Goal: Use online tool/utility: Utilize a website feature to perform a specific function

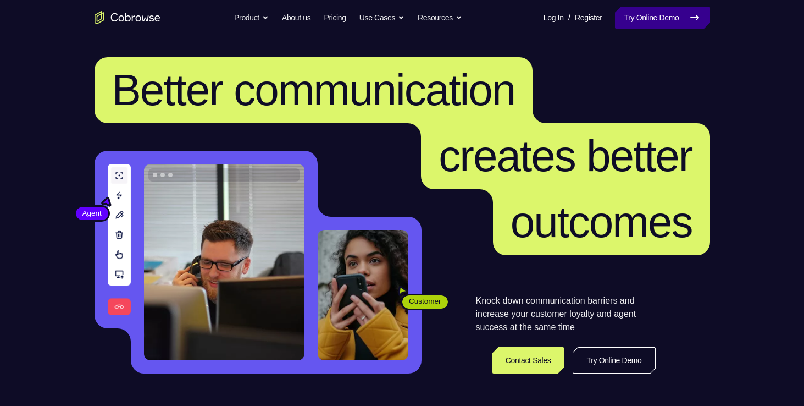
click at [651, 24] on link "Try Online Demo" at bounding box center [662, 18] width 95 height 22
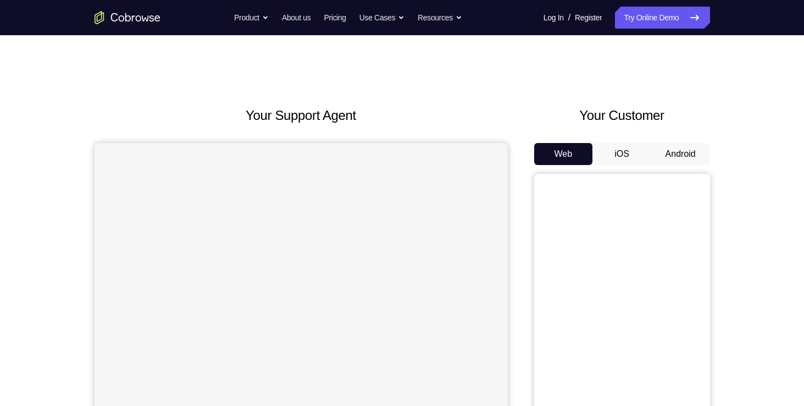
click at [667, 148] on button "Android" at bounding box center [680, 154] width 59 height 22
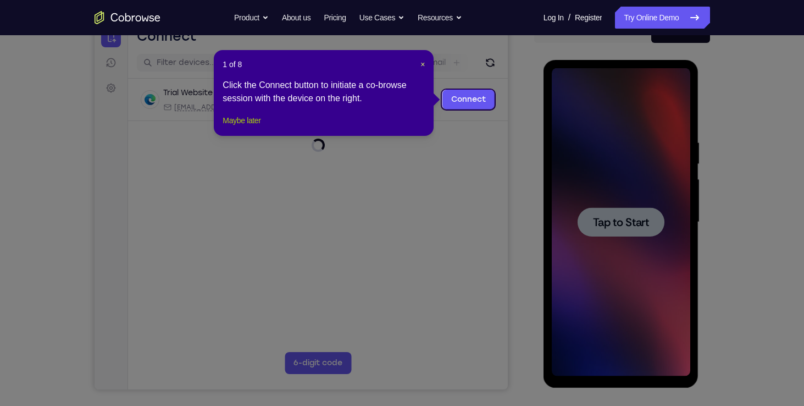
click at [241, 127] on button "Maybe later" at bounding box center [242, 120] width 38 height 13
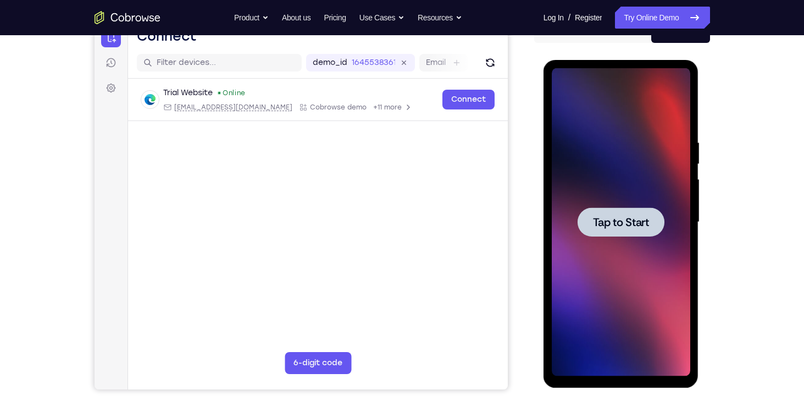
click at [631, 227] on span "Tap to Start" at bounding box center [621, 222] width 56 height 11
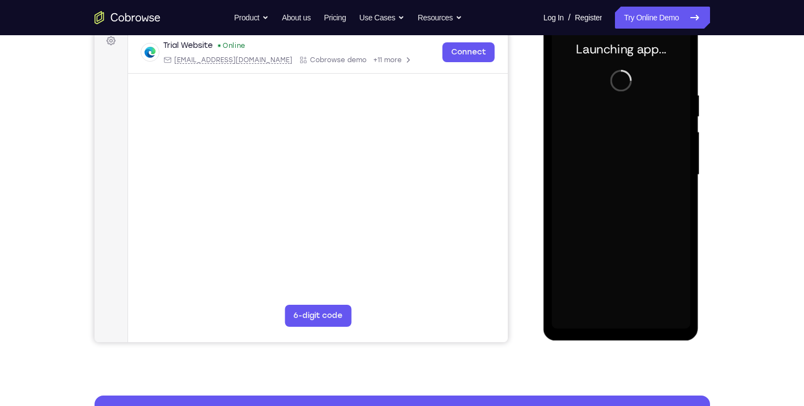
scroll to position [171, 0]
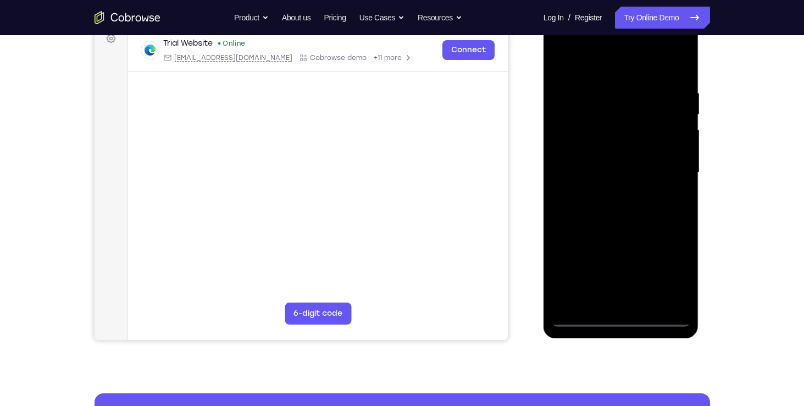
click at [625, 316] on div at bounding box center [621, 173] width 138 height 308
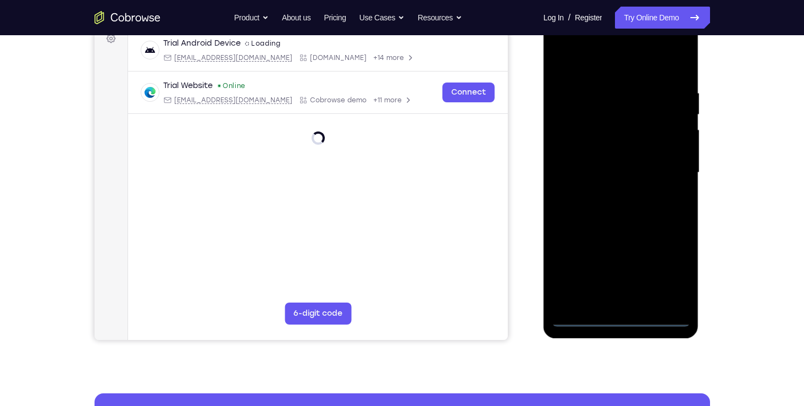
click at [625, 316] on div at bounding box center [621, 173] width 138 height 308
click at [670, 268] on div at bounding box center [621, 173] width 138 height 308
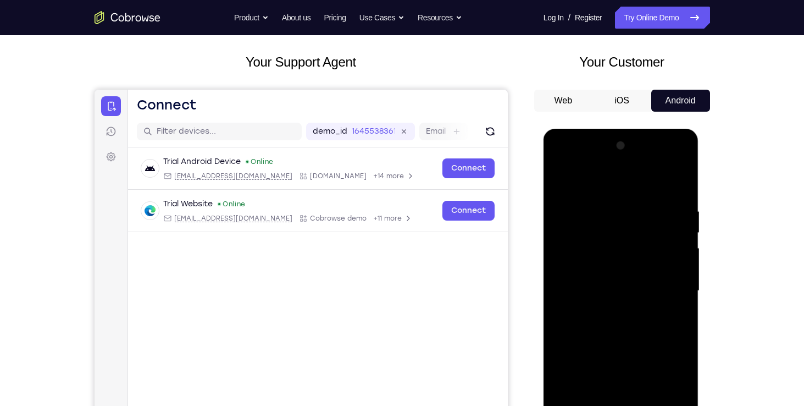
scroll to position [48, 0]
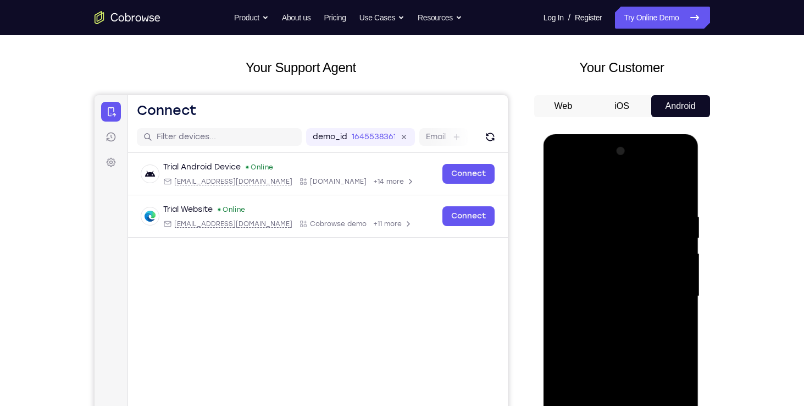
click at [684, 187] on div at bounding box center [621, 296] width 138 height 308
click at [556, 163] on div at bounding box center [621, 296] width 138 height 308
click at [671, 298] on div at bounding box center [621, 296] width 138 height 308
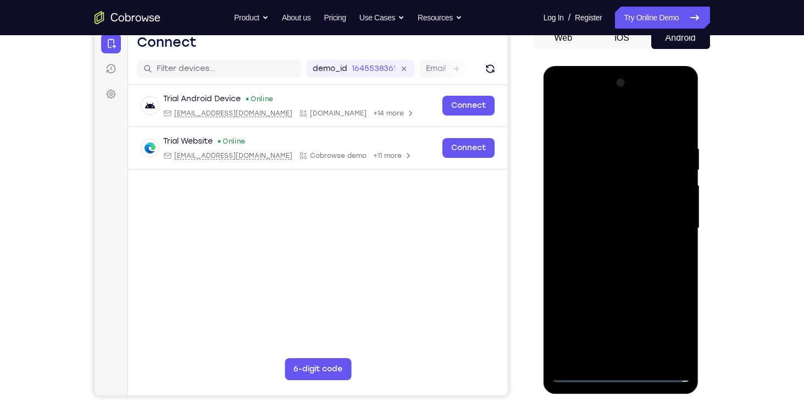
scroll to position [117, 0]
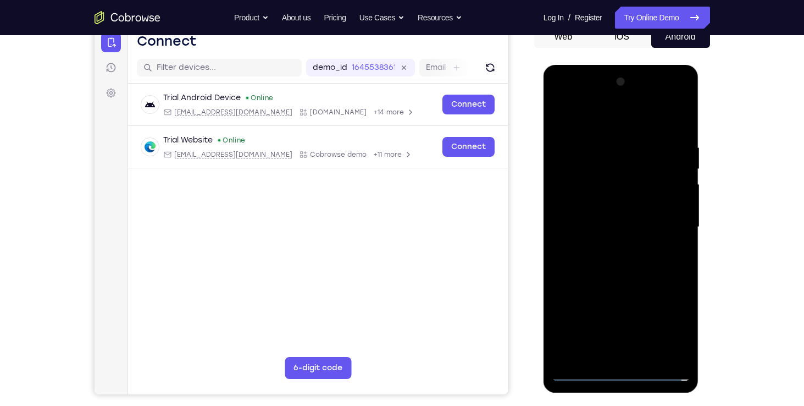
click at [609, 247] on div at bounding box center [621, 227] width 138 height 308
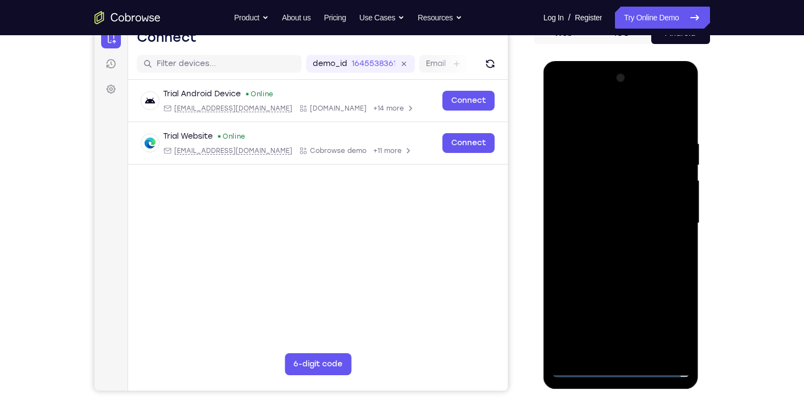
click at [600, 212] on div at bounding box center [621, 223] width 138 height 308
click at [675, 173] on div at bounding box center [621, 223] width 138 height 308
click at [597, 198] on div at bounding box center [621, 223] width 138 height 308
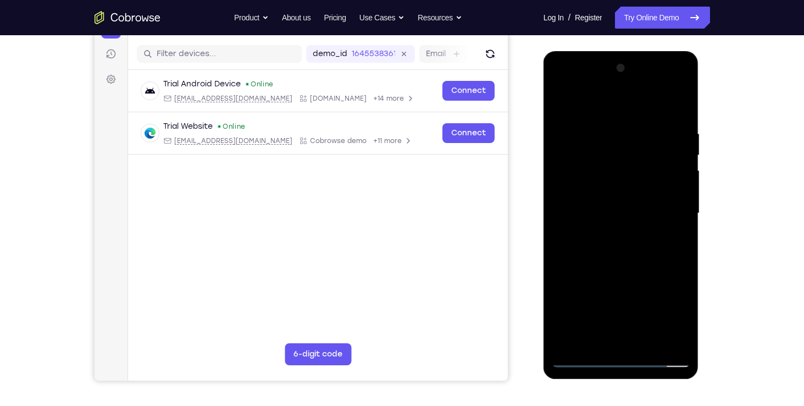
scroll to position [130, 0]
click at [673, 193] on div at bounding box center [621, 214] width 138 height 308
click at [586, 212] on div at bounding box center [621, 214] width 138 height 308
click at [602, 251] on div at bounding box center [621, 214] width 138 height 308
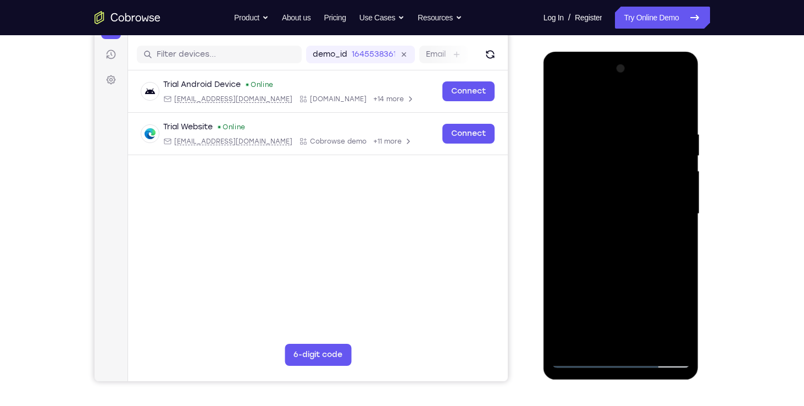
click at [619, 241] on div at bounding box center [621, 214] width 138 height 308
click at [648, 343] on div at bounding box center [621, 214] width 138 height 308
click at [611, 272] on div at bounding box center [621, 214] width 138 height 308
click at [612, 182] on div at bounding box center [621, 214] width 138 height 308
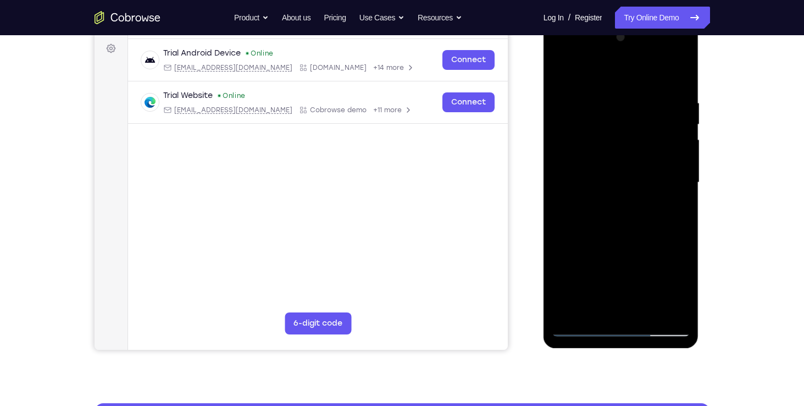
scroll to position [162, 0]
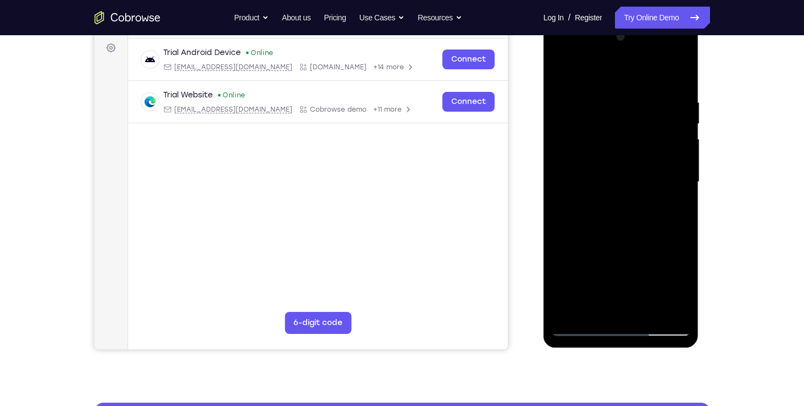
click at [610, 306] on div at bounding box center [621, 182] width 138 height 308
click at [636, 228] on div at bounding box center [621, 182] width 138 height 308
click at [596, 111] on div at bounding box center [621, 182] width 138 height 308
click at [587, 303] on div at bounding box center [621, 182] width 138 height 308
click at [674, 56] on div at bounding box center [621, 182] width 138 height 308
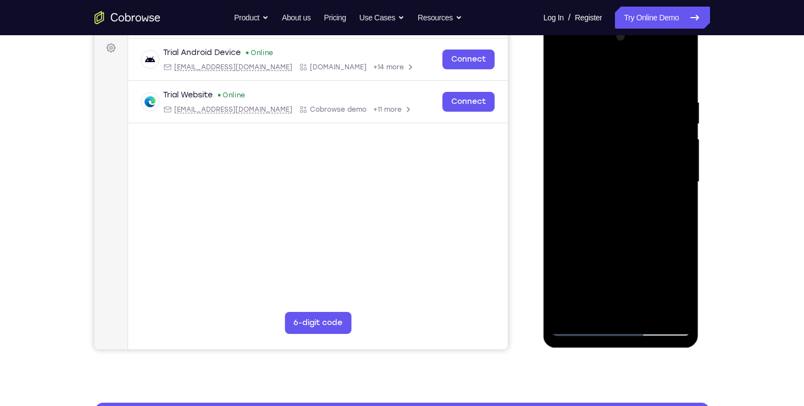
click at [685, 52] on div at bounding box center [621, 182] width 138 height 308
click at [581, 182] on div at bounding box center [621, 182] width 138 height 308
click at [669, 313] on div at bounding box center [621, 182] width 138 height 308
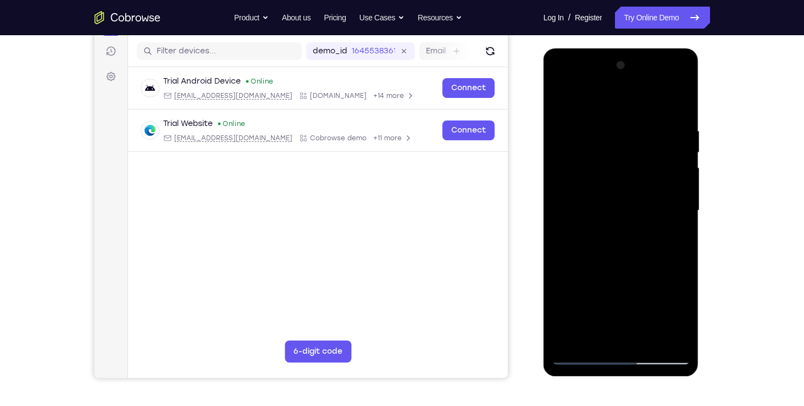
scroll to position [132, 0]
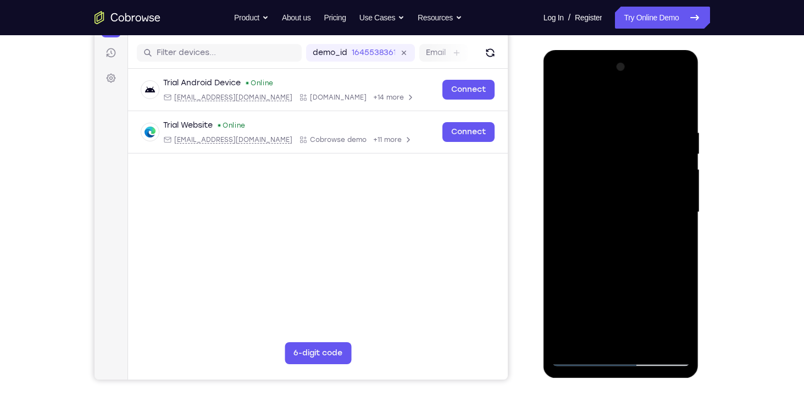
click at [559, 82] on div at bounding box center [621, 212] width 138 height 308
click at [558, 85] on div at bounding box center [621, 212] width 138 height 308
click at [591, 337] on div at bounding box center [621, 212] width 138 height 308
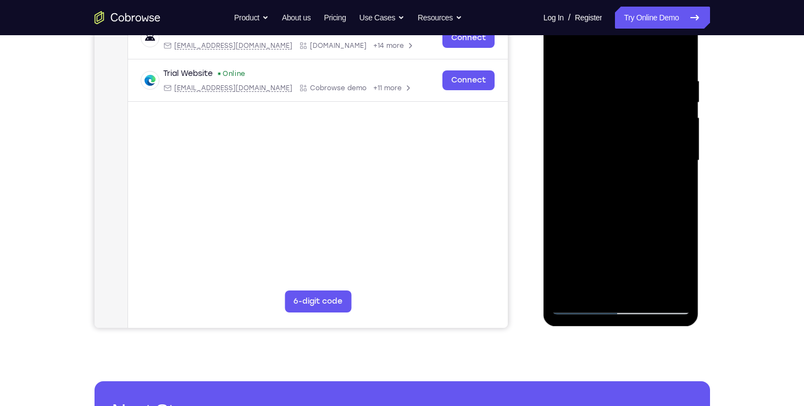
click at [607, 221] on div at bounding box center [621, 161] width 138 height 308
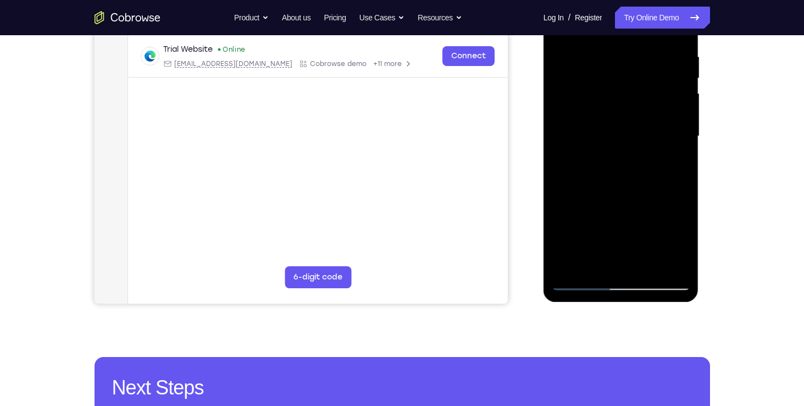
scroll to position [164, 0]
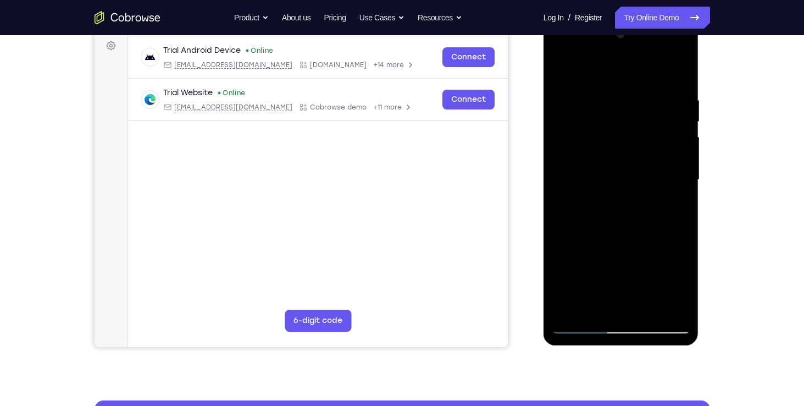
click at [586, 205] on div at bounding box center [621, 180] width 138 height 308
click at [634, 245] on div at bounding box center [621, 180] width 138 height 308
click at [582, 263] on div at bounding box center [621, 180] width 138 height 308
click at [591, 264] on div at bounding box center [621, 180] width 138 height 308
click at [606, 306] on div at bounding box center [621, 180] width 138 height 308
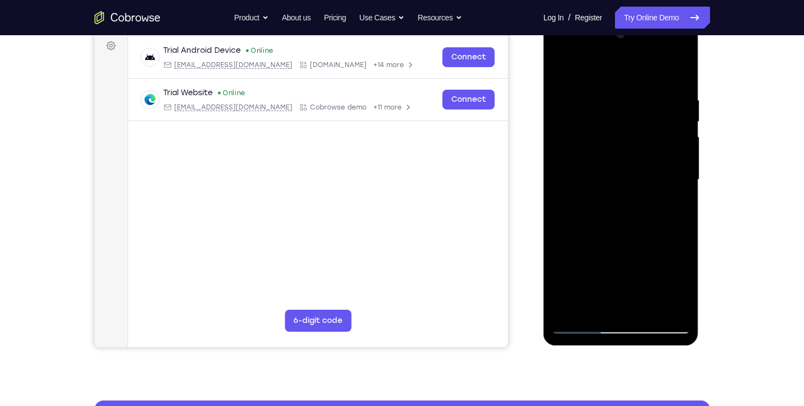
click at [597, 263] on div at bounding box center [621, 180] width 138 height 308
click at [596, 242] on div at bounding box center [621, 180] width 138 height 308
click at [617, 264] on div at bounding box center [621, 180] width 138 height 308
drag, startPoint x: 578, startPoint y: 306, endPoint x: 584, endPoint y: 285, distance: 21.1
click at [584, 285] on div at bounding box center [621, 180] width 138 height 308
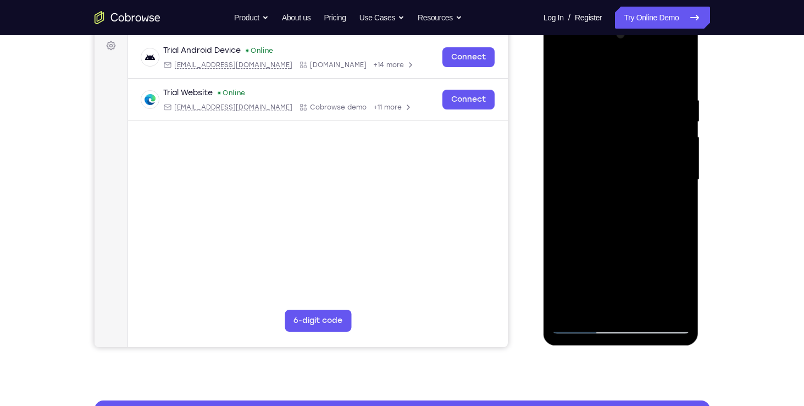
click at [591, 243] on div at bounding box center [621, 180] width 138 height 308
click at [578, 270] on div at bounding box center [621, 180] width 138 height 308
click at [670, 200] on div at bounding box center [621, 180] width 138 height 308
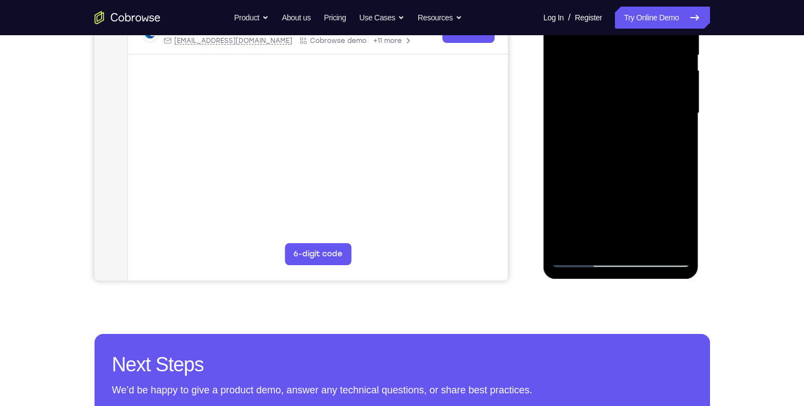
scroll to position [232, 0]
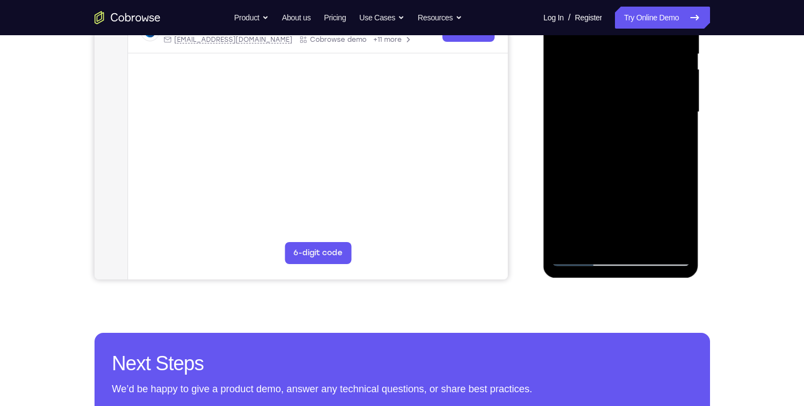
click at [579, 258] on div at bounding box center [621, 112] width 138 height 308
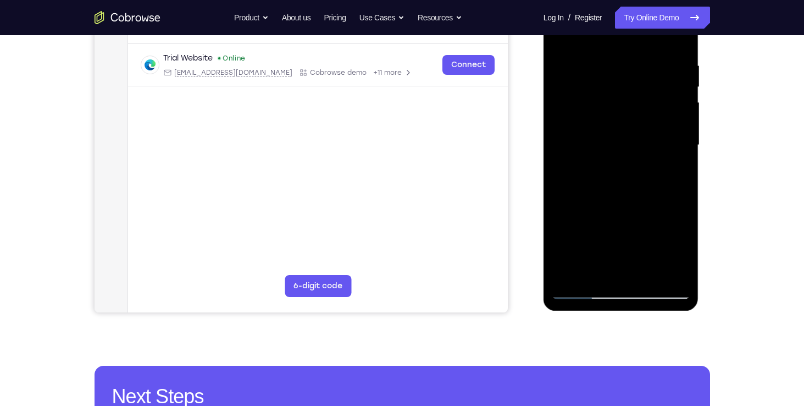
scroll to position [135, 0]
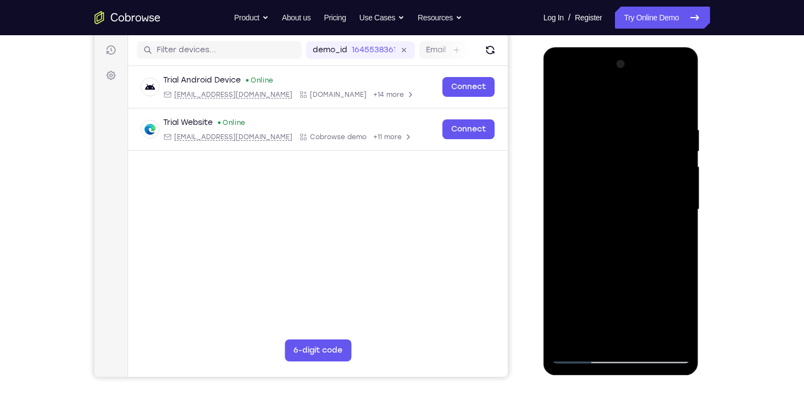
click at [598, 143] on div at bounding box center [621, 210] width 138 height 308
drag, startPoint x: 625, startPoint y: 203, endPoint x: 626, endPoint y: 167, distance: 35.7
click at [626, 167] on div at bounding box center [621, 210] width 138 height 308
click at [574, 278] on div at bounding box center [621, 210] width 138 height 308
click at [681, 184] on div at bounding box center [621, 210] width 138 height 308
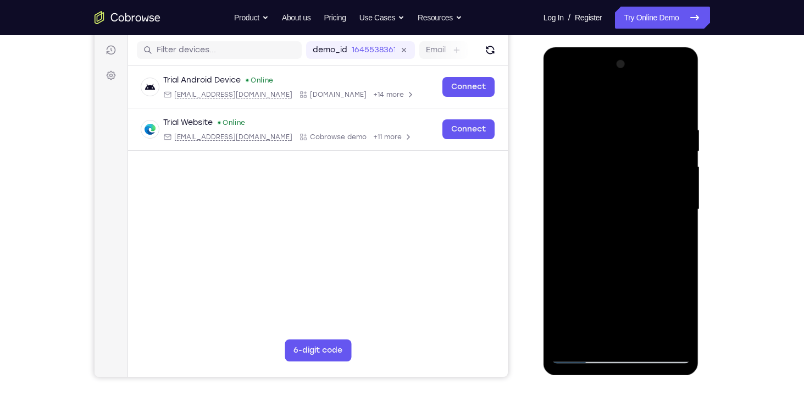
click at [684, 182] on div at bounding box center [621, 210] width 138 height 308
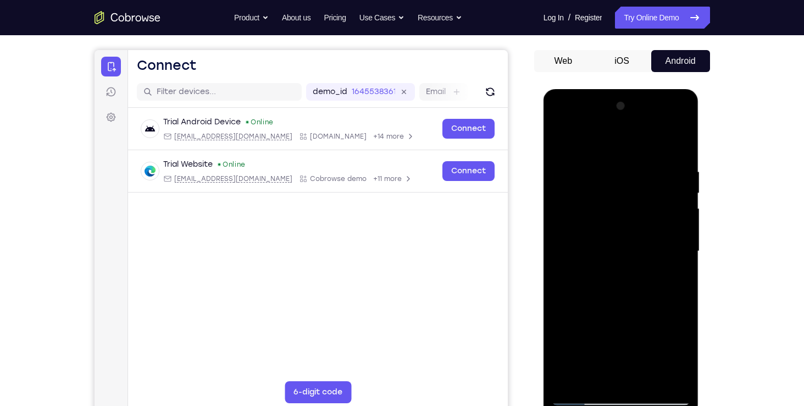
scroll to position [92, 0]
click at [557, 224] on div at bounding box center [621, 252] width 138 height 308
click at [682, 223] on div at bounding box center [621, 252] width 138 height 308
click at [685, 230] on div at bounding box center [621, 252] width 138 height 308
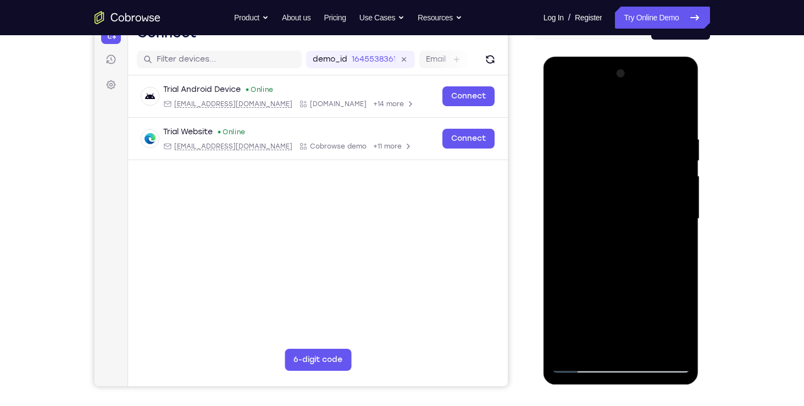
scroll to position [125, 0]
click at [559, 104] on div at bounding box center [621, 219] width 138 height 308
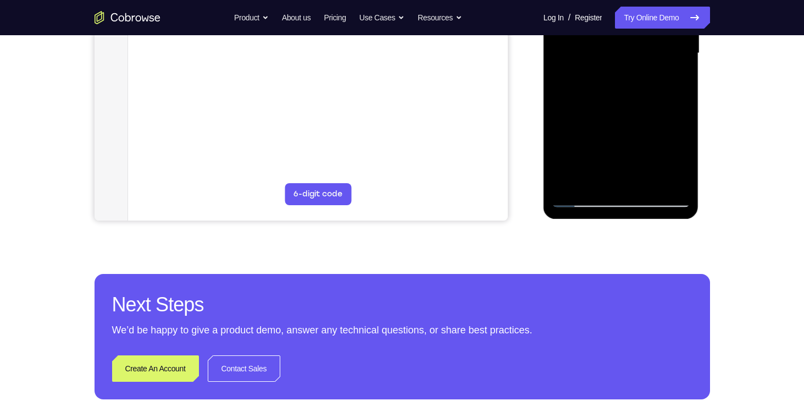
click at [587, 200] on div at bounding box center [621, 53] width 138 height 308
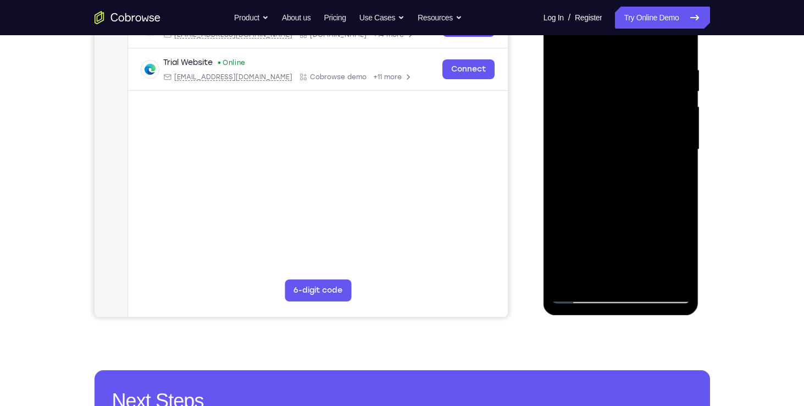
scroll to position [195, 0]
click at [570, 291] on div at bounding box center [621, 149] width 138 height 308
click at [594, 167] on div at bounding box center [621, 149] width 138 height 308
click at [591, 275] on div at bounding box center [621, 149] width 138 height 308
click at [633, 215] on div at bounding box center [621, 149] width 138 height 308
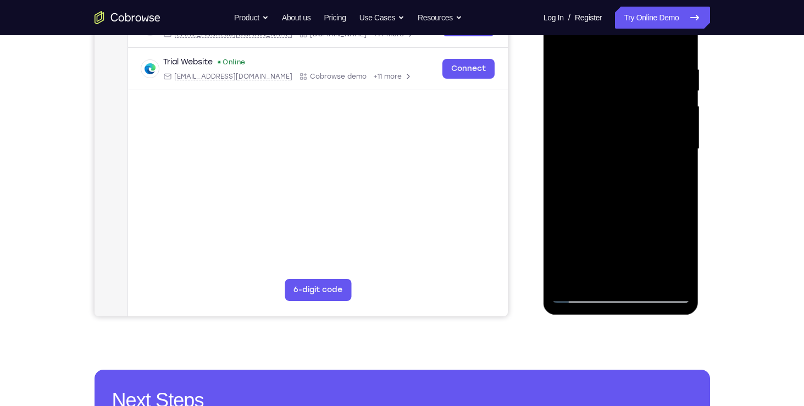
click at [580, 237] on div at bounding box center [621, 149] width 138 height 308
click at [594, 236] on div at bounding box center [621, 149] width 138 height 308
click at [679, 174] on div at bounding box center [621, 149] width 138 height 308
click at [582, 295] on div at bounding box center [621, 149] width 138 height 308
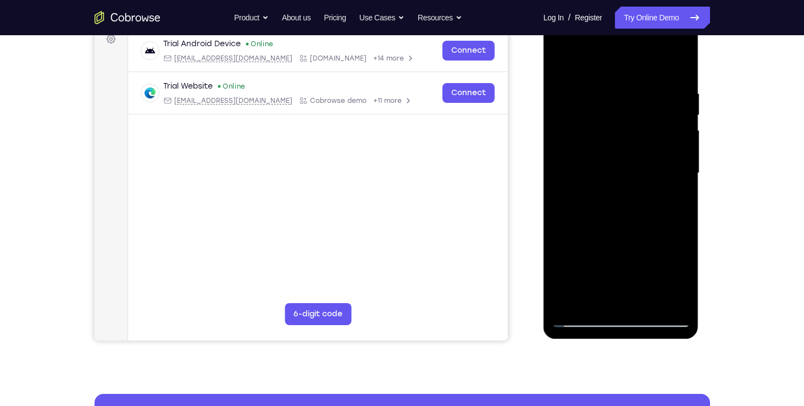
scroll to position [119, 0]
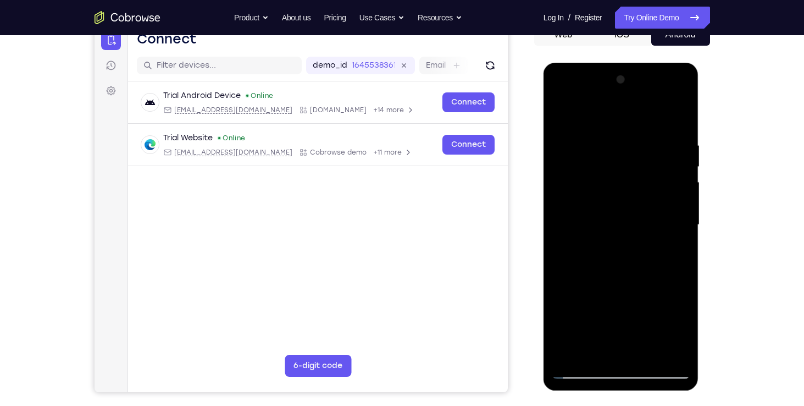
click at [566, 114] on div at bounding box center [621, 225] width 138 height 308
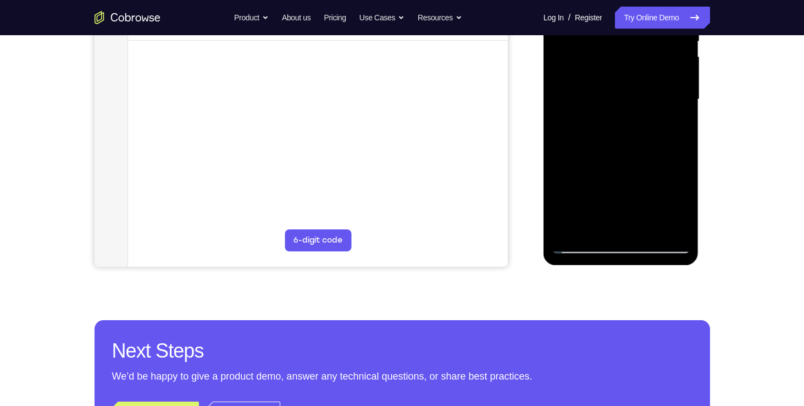
scroll to position [246, 0]
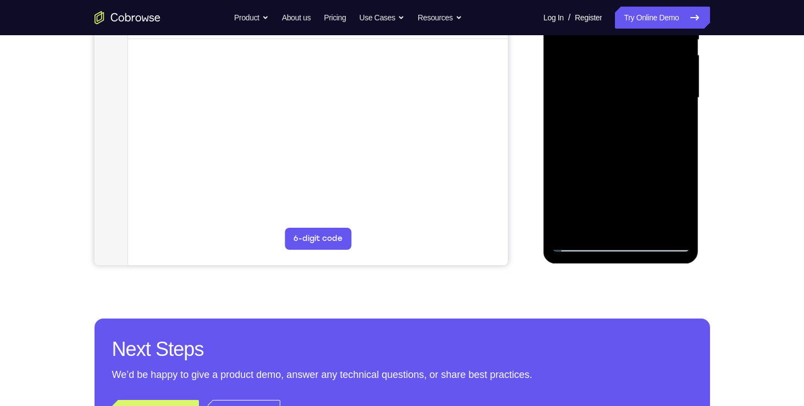
click at [593, 227] on div at bounding box center [621, 98] width 138 height 308
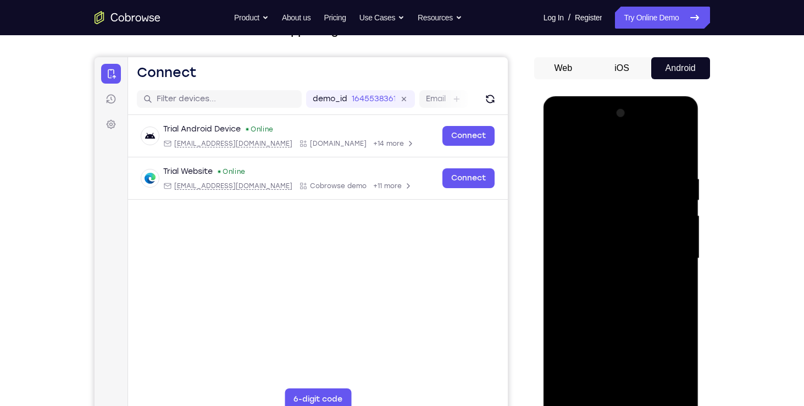
scroll to position [85, 0]
click at [617, 150] on div at bounding box center [621, 259] width 138 height 308
click at [614, 164] on div at bounding box center [621, 259] width 138 height 308
click at [572, 167] on div at bounding box center [621, 259] width 138 height 308
click at [573, 170] on div at bounding box center [621, 259] width 138 height 308
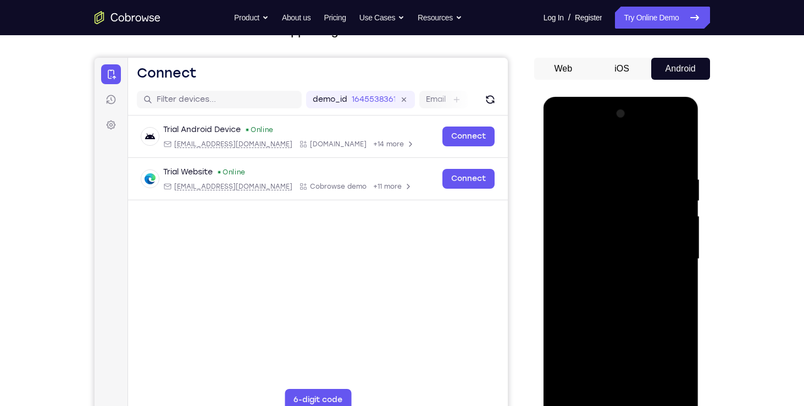
click at [573, 170] on div at bounding box center [621, 259] width 138 height 308
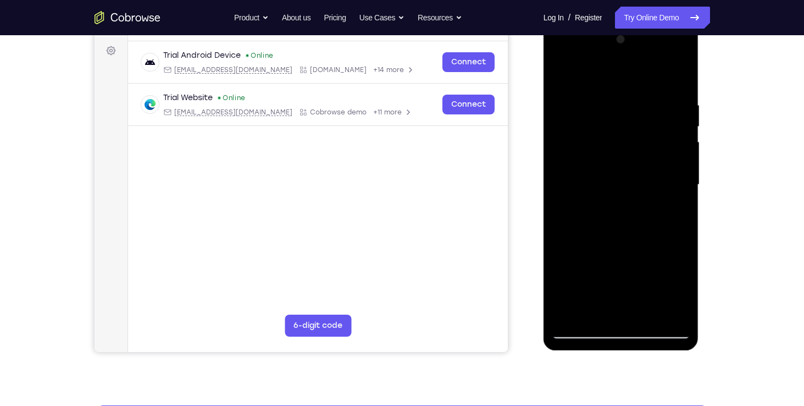
scroll to position [164, 0]
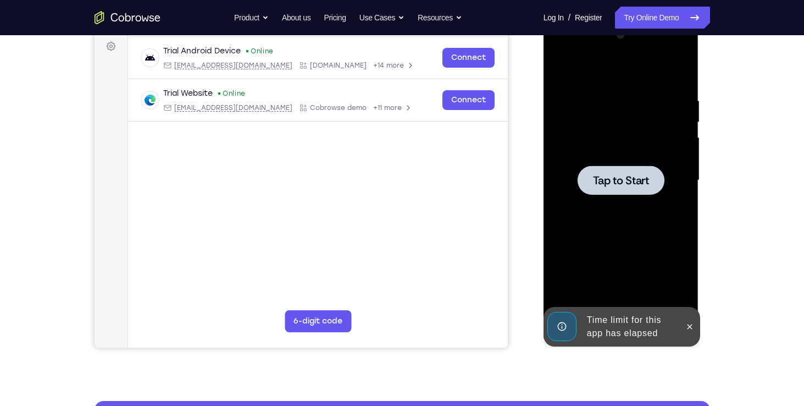
click at [614, 184] on span "Tap to Start" at bounding box center [621, 180] width 56 height 11
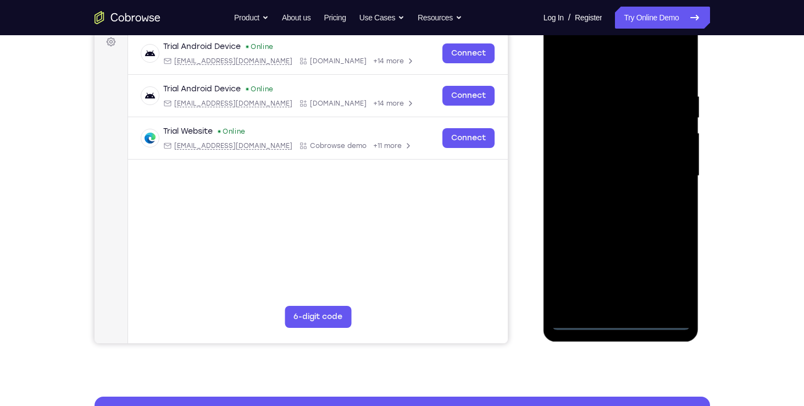
scroll to position [159, 0]
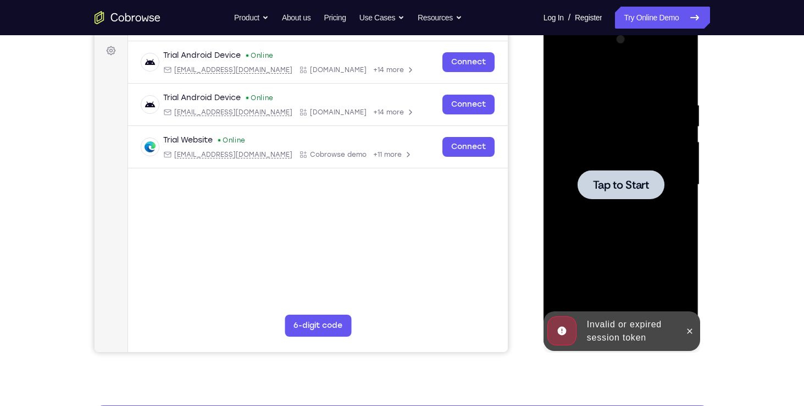
click at [611, 179] on span "Tap to Start" at bounding box center [621, 184] width 56 height 11
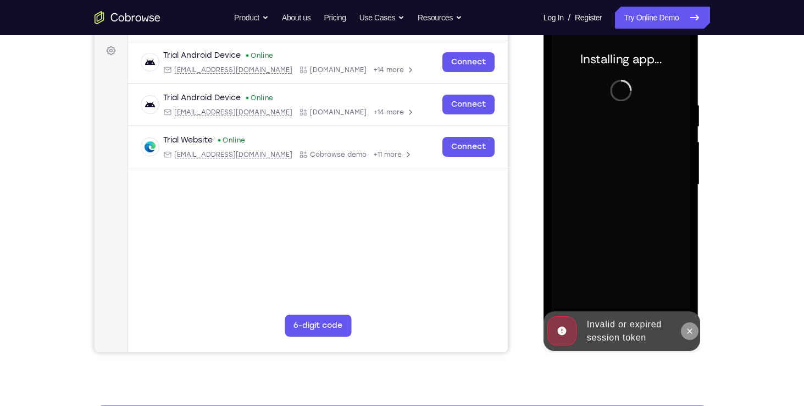
click at [684, 332] on button at bounding box center [690, 331] width 18 height 18
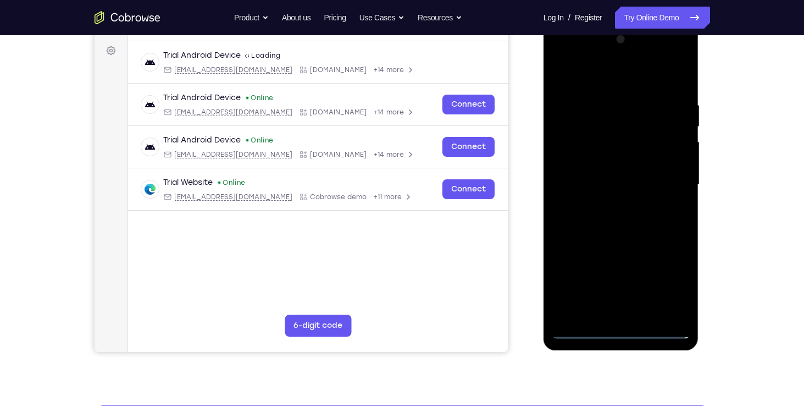
click at [620, 326] on div at bounding box center [621, 185] width 138 height 308
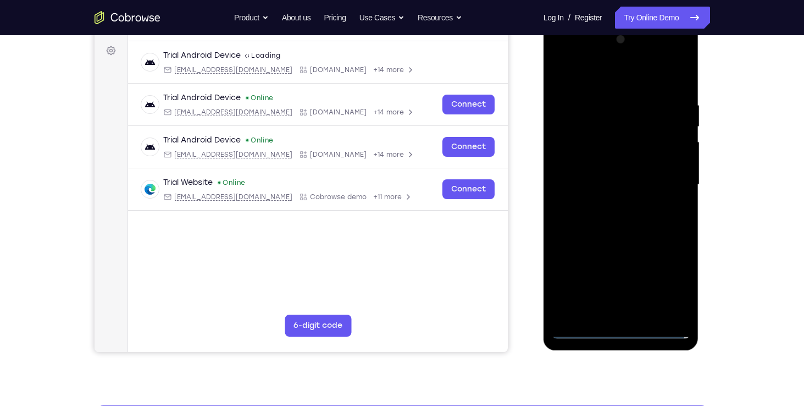
click at [620, 326] on div at bounding box center [621, 185] width 138 height 308
click at [619, 330] on div at bounding box center [621, 185] width 138 height 308
click at [667, 279] on div at bounding box center [621, 185] width 138 height 308
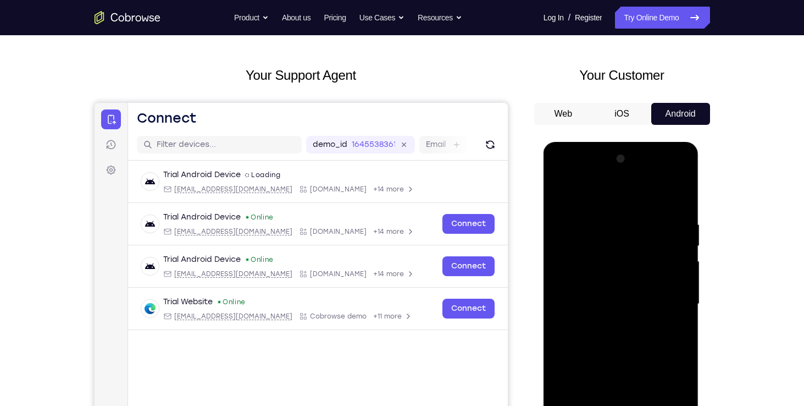
scroll to position [77, 0]
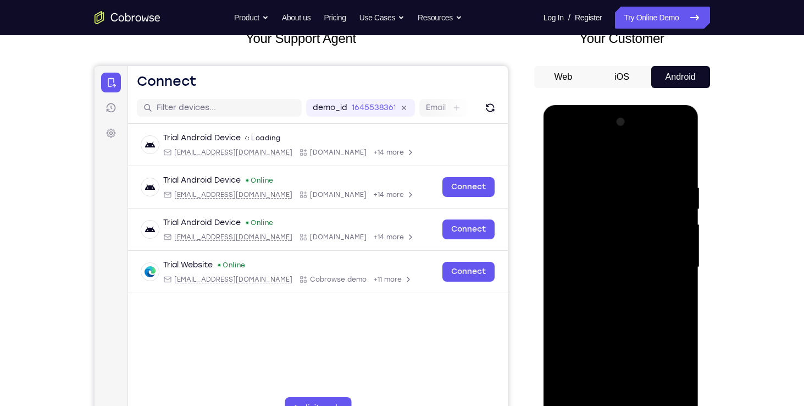
click at [561, 141] on div at bounding box center [621, 267] width 138 height 308
click at [588, 203] on div at bounding box center [621, 267] width 138 height 308
click at [668, 195] on div at bounding box center [621, 267] width 138 height 308
click at [665, 259] on div at bounding box center [621, 267] width 138 height 308
click at [609, 285] on div at bounding box center [621, 267] width 138 height 308
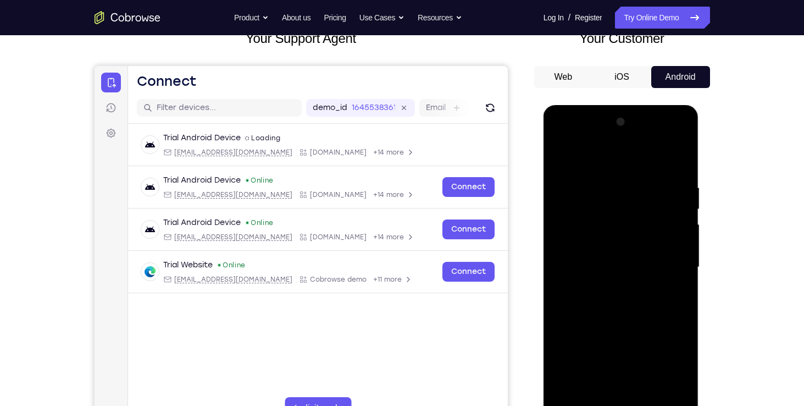
click at [616, 242] on div at bounding box center [621, 267] width 138 height 308
click at [601, 260] on div at bounding box center [621, 267] width 138 height 308
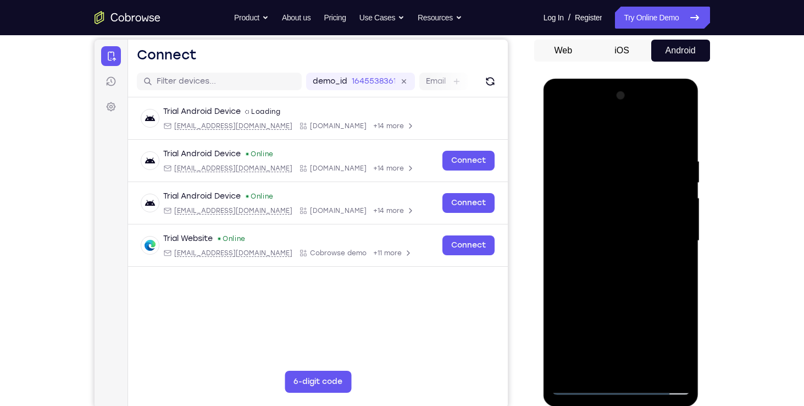
click at [622, 258] on div at bounding box center [621, 241] width 138 height 308
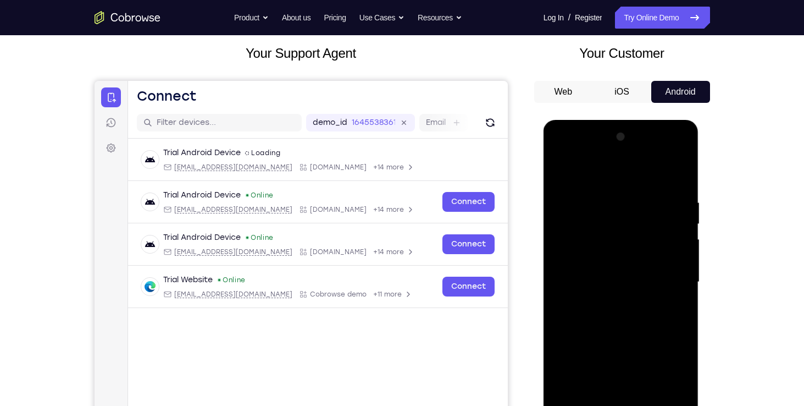
scroll to position [62, 0]
click at [623, 255] on div at bounding box center [621, 283] width 138 height 308
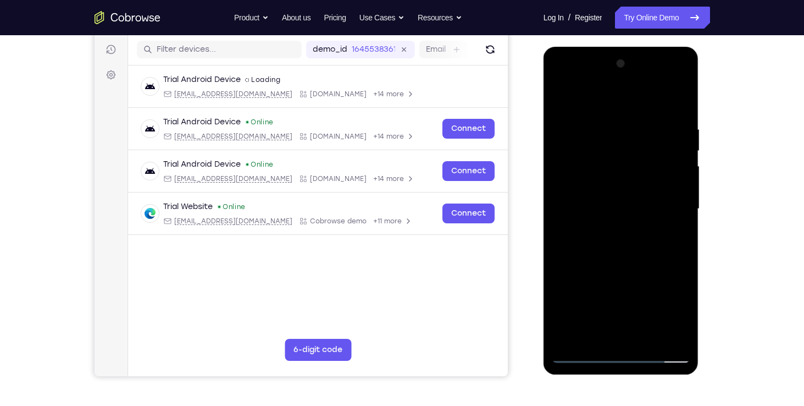
scroll to position [149, 0]
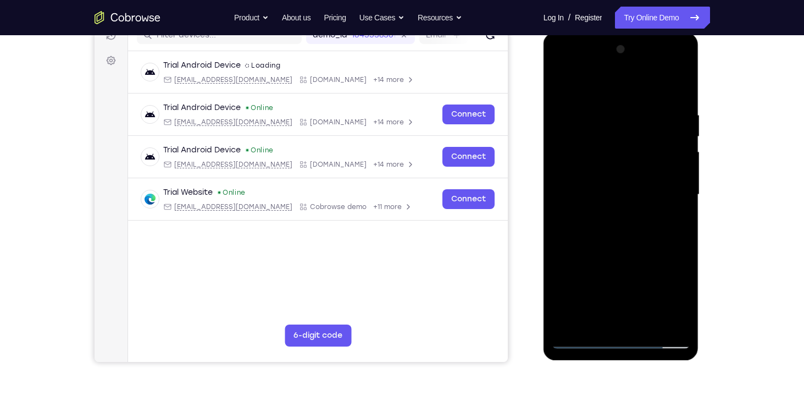
click at [647, 325] on div at bounding box center [621, 195] width 138 height 308
click at [618, 247] on div at bounding box center [621, 195] width 138 height 308
click at [636, 215] on div at bounding box center [621, 195] width 138 height 308
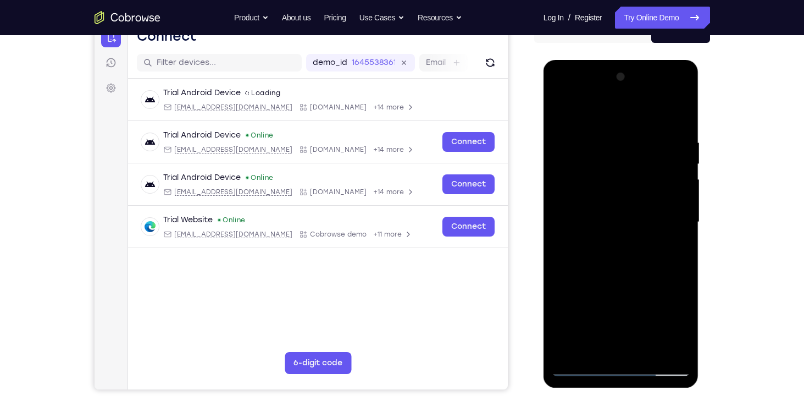
scroll to position [121, 0]
drag, startPoint x: 657, startPoint y: 203, endPoint x: 656, endPoint y: 327, distance: 123.7
click at [656, 327] on div at bounding box center [621, 223] width 138 height 308
drag, startPoint x: 670, startPoint y: 218, endPoint x: 661, endPoint y: 296, distance: 78.1
click at [661, 296] on div at bounding box center [621, 223] width 138 height 308
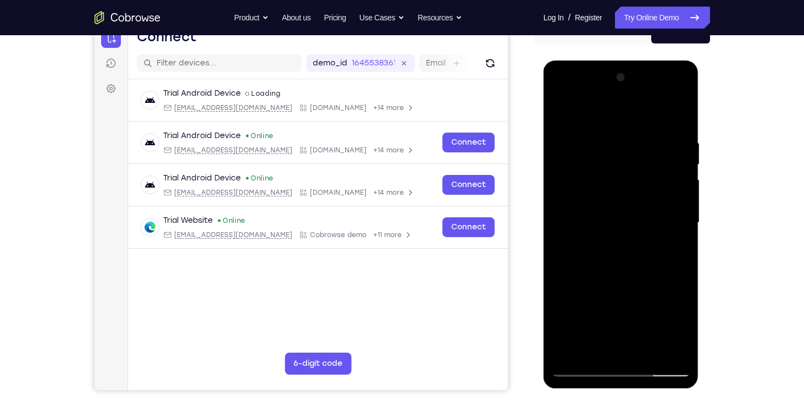
drag, startPoint x: 641, startPoint y: 196, endPoint x: 644, endPoint y: 246, distance: 49.5
click at [644, 246] on div at bounding box center [621, 223] width 138 height 308
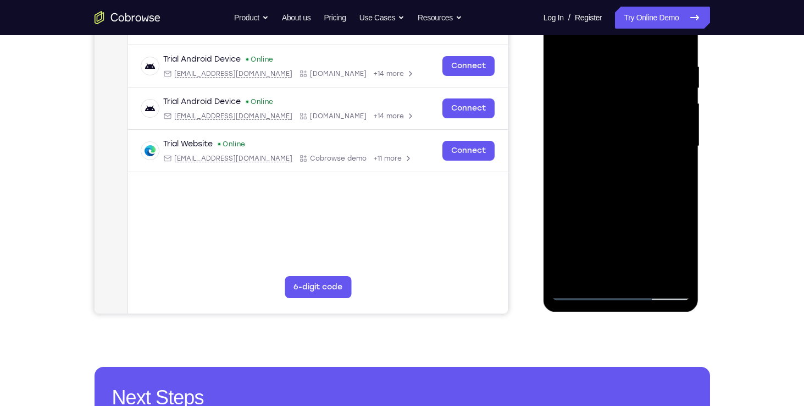
scroll to position [193, 0]
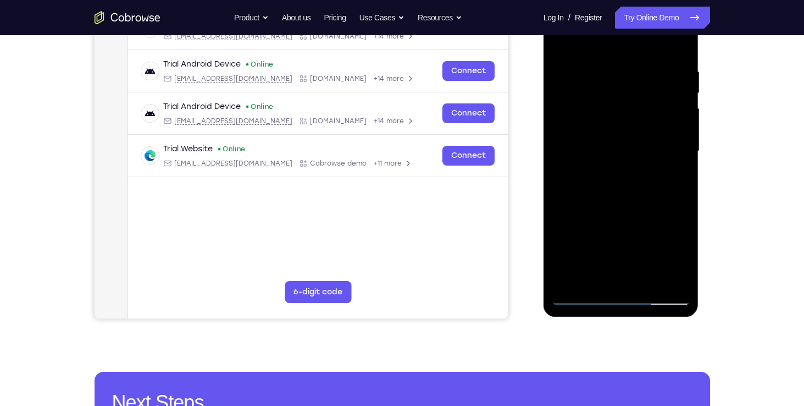
drag, startPoint x: 645, startPoint y: 201, endPoint x: 646, endPoint y: 176, distance: 24.2
click at [646, 176] on div at bounding box center [621, 151] width 138 height 308
click at [601, 180] on div at bounding box center [621, 151] width 138 height 308
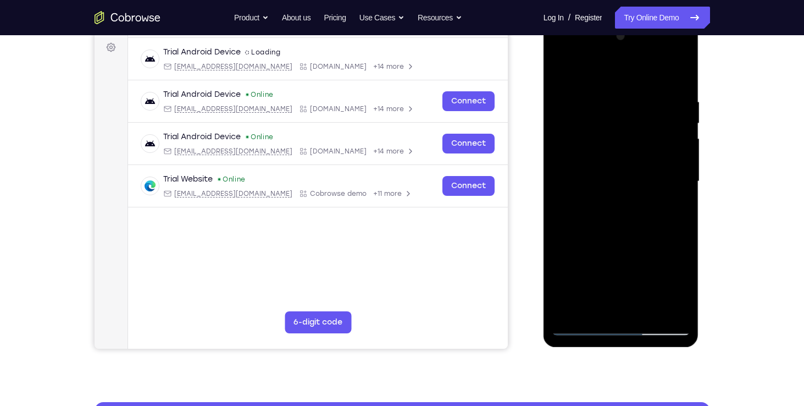
click at [681, 259] on div at bounding box center [621, 181] width 138 height 308
click at [581, 325] on div at bounding box center [621, 181] width 138 height 308
drag, startPoint x: 635, startPoint y: 249, endPoint x: 633, endPoint y: 204, distance: 45.1
click at [633, 204] on div at bounding box center [621, 181] width 138 height 308
click at [608, 251] on div at bounding box center [621, 181] width 138 height 308
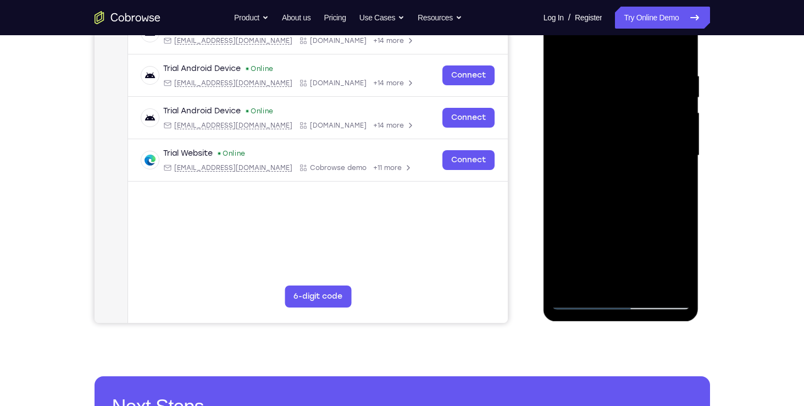
scroll to position [190, 0]
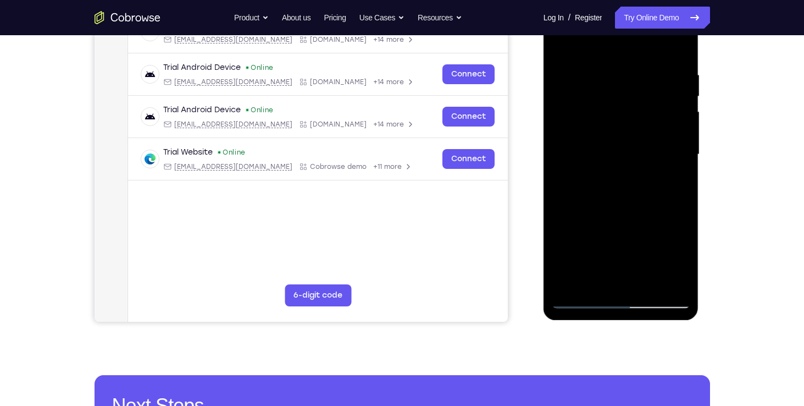
click at [585, 303] on div at bounding box center [621, 155] width 138 height 308
drag, startPoint x: 660, startPoint y: 202, endPoint x: 653, endPoint y: 137, distance: 64.7
click at [653, 137] on div at bounding box center [621, 155] width 138 height 308
drag, startPoint x: 649, startPoint y: 176, endPoint x: 645, endPoint y: 102, distance: 74.3
click at [645, 102] on div at bounding box center [621, 155] width 138 height 308
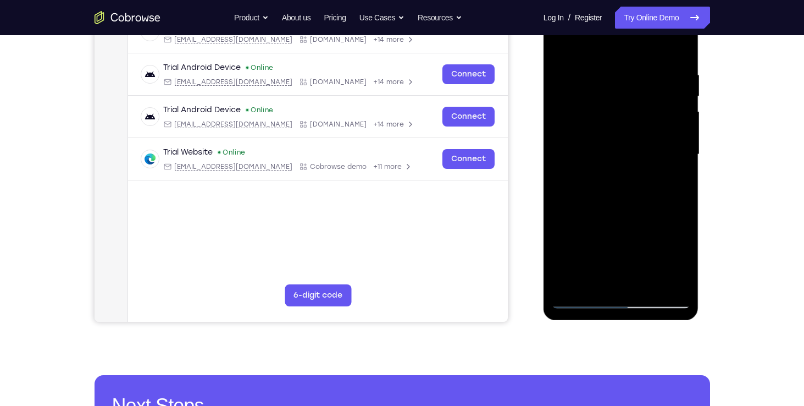
drag, startPoint x: 621, startPoint y: 201, endPoint x: 615, endPoint y: 148, distance: 52.6
click at [615, 148] on div at bounding box center [621, 155] width 138 height 308
click at [614, 209] on div at bounding box center [621, 155] width 138 height 308
drag, startPoint x: 616, startPoint y: 237, endPoint x: 613, endPoint y: 230, distance: 7.5
click at [613, 230] on div at bounding box center [621, 155] width 138 height 308
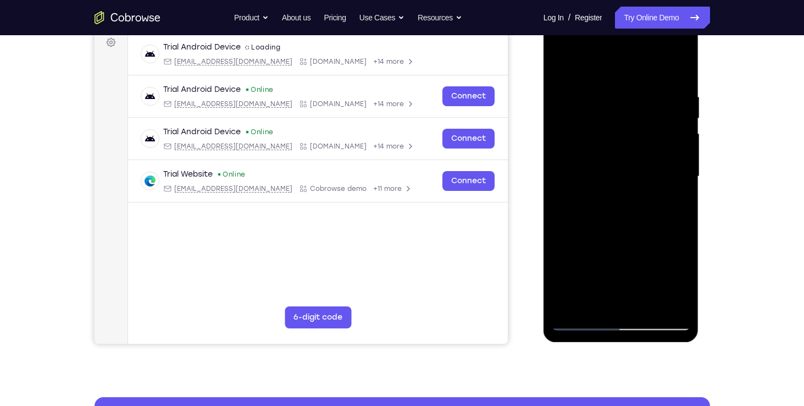
scroll to position [179, 0]
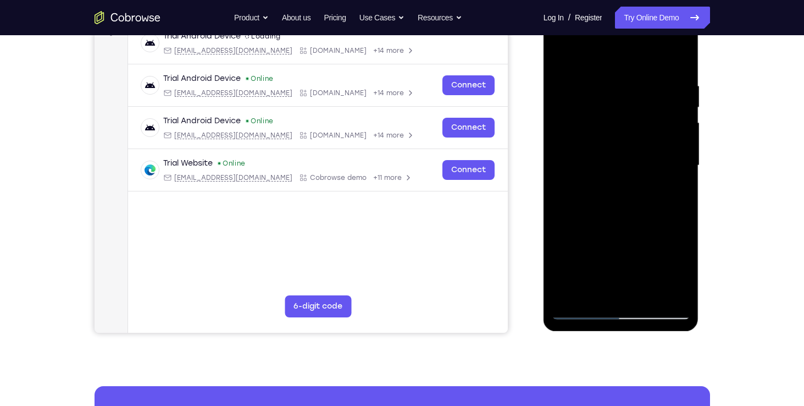
click at [579, 313] on div at bounding box center [621, 166] width 138 height 308
drag, startPoint x: 597, startPoint y: 262, endPoint x: 591, endPoint y: 210, distance: 52.0
drag, startPoint x: 591, startPoint y: 210, endPoint x: 578, endPoint y: 311, distance: 101.4
click at [578, 311] on div at bounding box center [621, 166] width 138 height 308
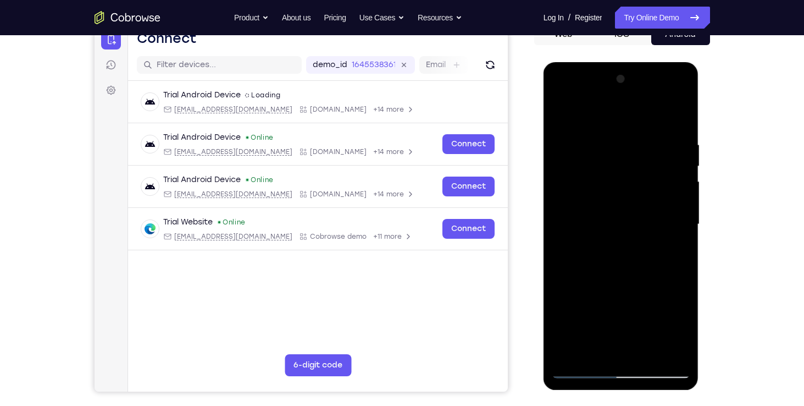
scroll to position [118, 0]
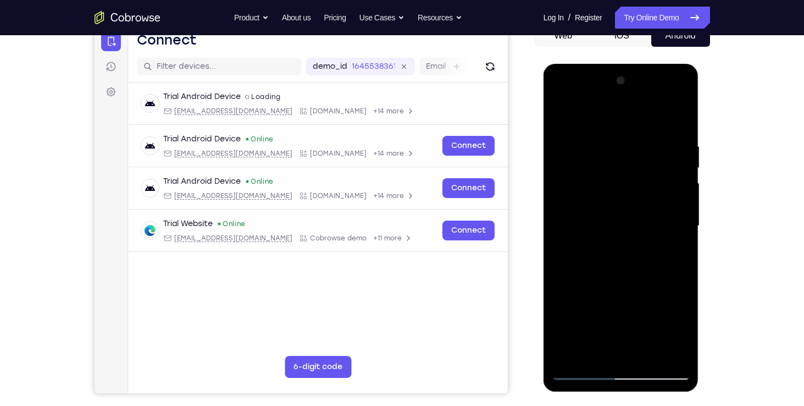
drag, startPoint x: 617, startPoint y: 227, endPoint x: 623, endPoint y: 187, distance: 40.6
click at [623, 187] on div at bounding box center [621, 226] width 138 height 308
drag, startPoint x: 625, startPoint y: 273, endPoint x: 622, endPoint y: 229, distance: 44.1
click at [622, 229] on div at bounding box center [621, 226] width 138 height 308
drag, startPoint x: 610, startPoint y: 270, endPoint x: 610, endPoint y: 234, distance: 36.3
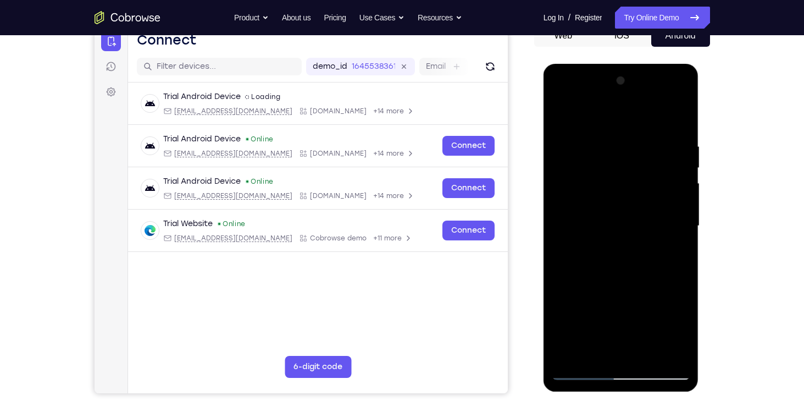
click at [610, 234] on div at bounding box center [621, 226] width 138 height 308
drag, startPoint x: 630, startPoint y: 296, endPoint x: 624, endPoint y: 232, distance: 63.4
click at [624, 232] on div at bounding box center [621, 226] width 138 height 308
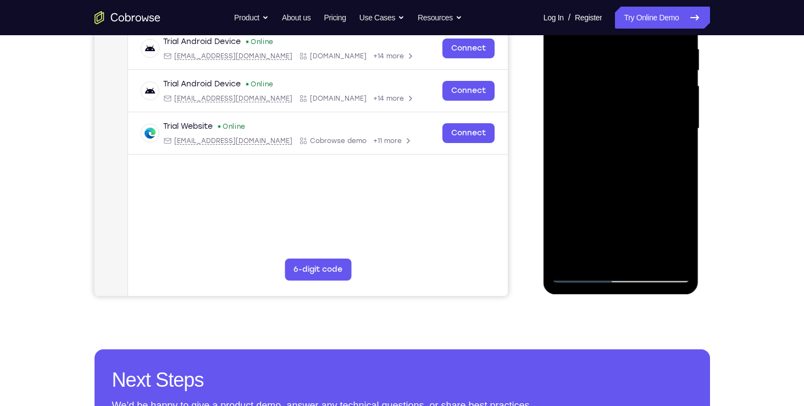
scroll to position [191, 0]
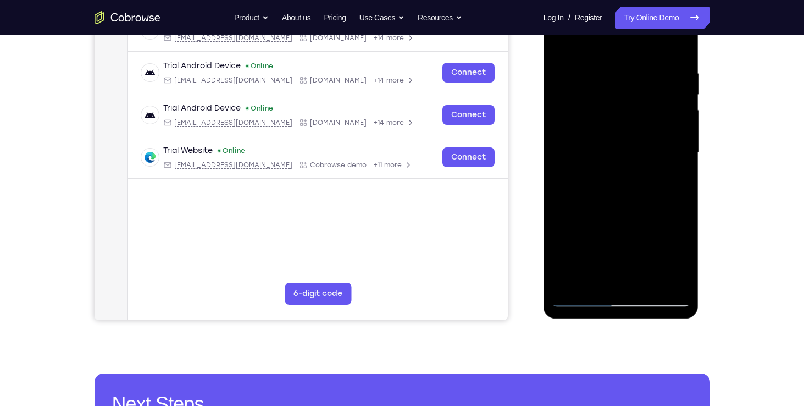
drag, startPoint x: 619, startPoint y: 237, endPoint x: 616, endPoint y: 204, distance: 32.6
click at [616, 204] on div at bounding box center [621, 153] width 138 height 308
drag, startPoint x: 607, startPoint y: 236, endPoint x: 606, endPoint y: 189, distance: 47.3
click at [606, 189] on div at bounding box center [621, 153] width 138 height 308
drag, startPoint x: 591, startPoint y: 245, endPoint x: 591, endPoint y: 193, distance: 51.7
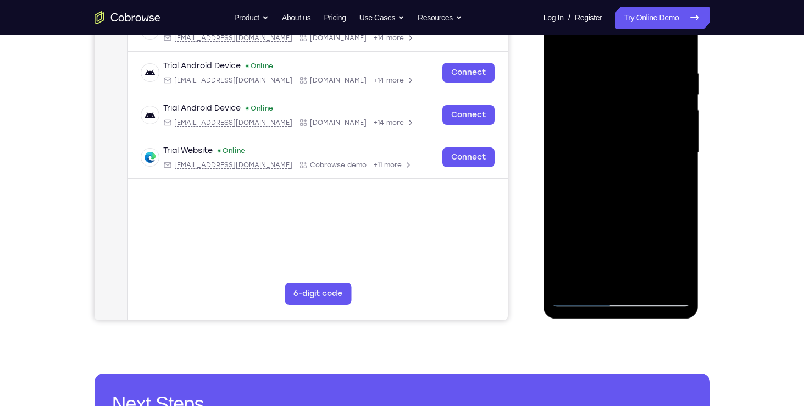
click at [591, 193] on div at bounding box center [621, 153] width 138 height 308
drag, startPoint x: 591, startPoint y: 230, endPoint x: 586, endPoint y: 184, distance: 46.5
click at [586, 184] on div at bounding box center [621, 153] width 138 height 308
drag, startPoint x: 583, startPoint y: 246, endPoint x: 584, endPoint y: 193, distance: 52.8
drag, startPoint x: 584, startPoint y: 193, endPoint x: 544, endPoint y: 169, distance: 47.3
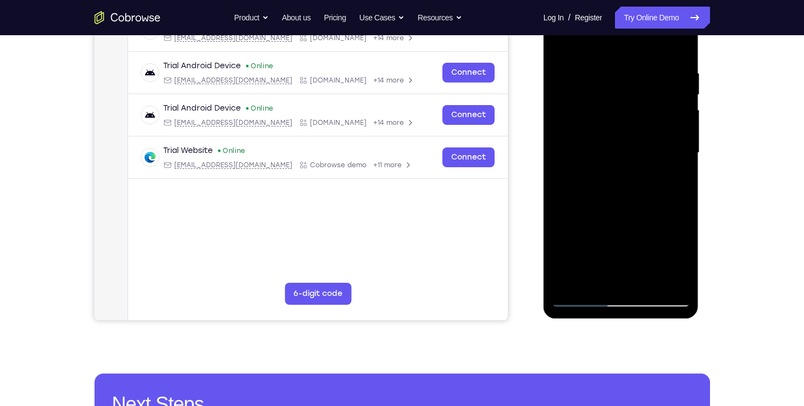
click at [544, 169] on div at bounding box center [622, 155] width 156 height 328
drag, startPoint x: 586, startPoint y: 201, endPoint x: 581, endPoint y: 152, distance: 49.2
click at [581, 152] on div at bounding box center [621, 153] width 138 height 308
drag, startPoint x: 607, startPoint y: 212, endPoint x: 607, endPoint y: 174, distance: 37.4
click at [607, 174] on div at bounding box center [621, 153] width 138 height 308
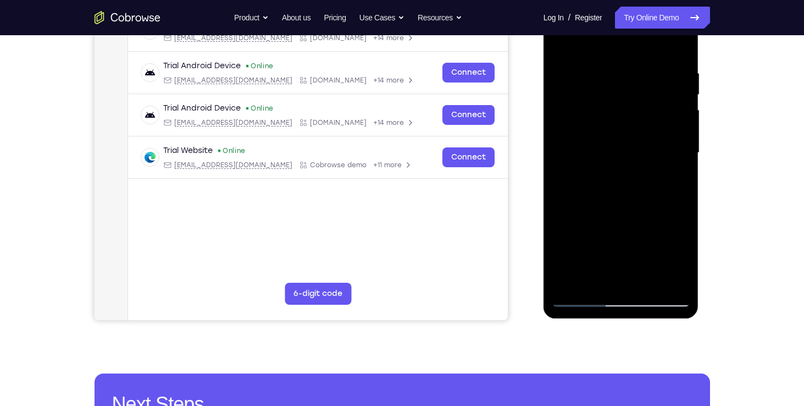
scroll to position [208, 0]
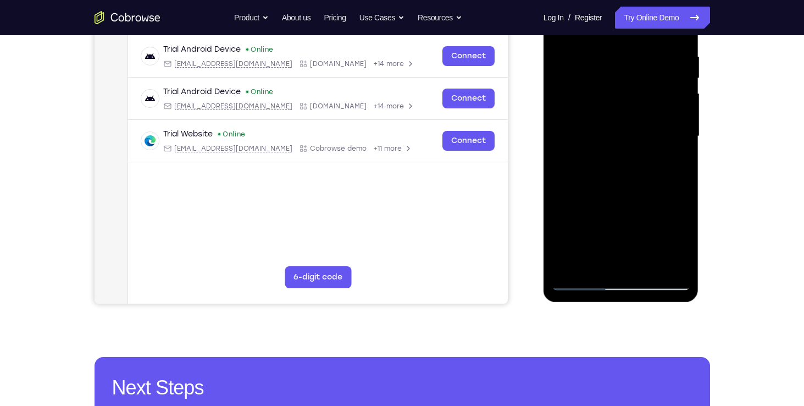
click at [579, 280] on div at bounding box center [621, 136] width 138 height 308
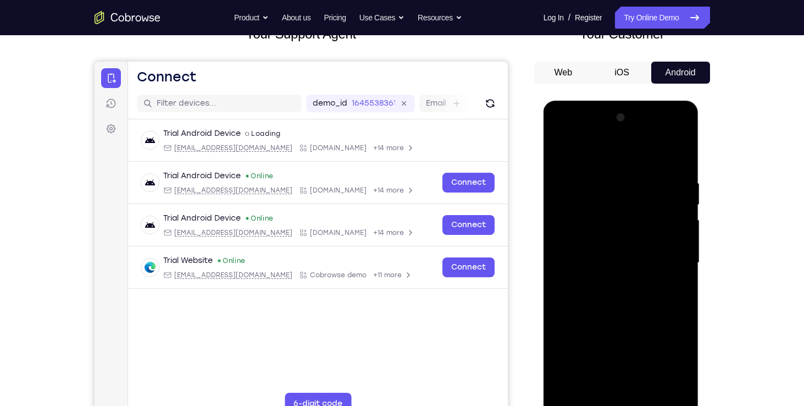
scroll to position [80, 0]
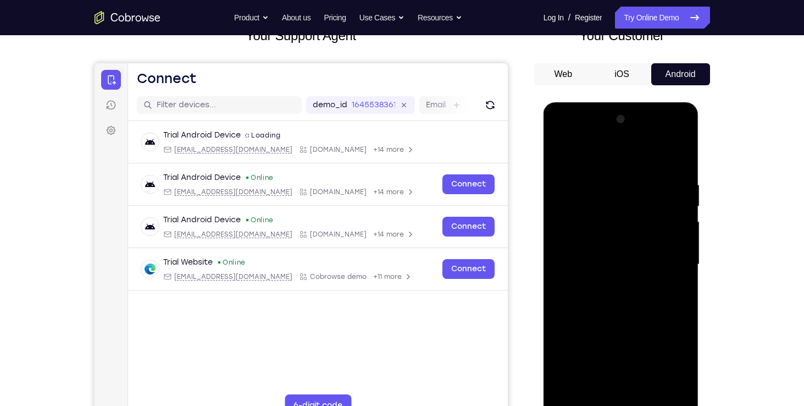
click at [669, 198] on div at bounding box center [621, 264] width 138 height 308
click at [597, 160] on div at bounding box center [621, 264] width 138 height 308
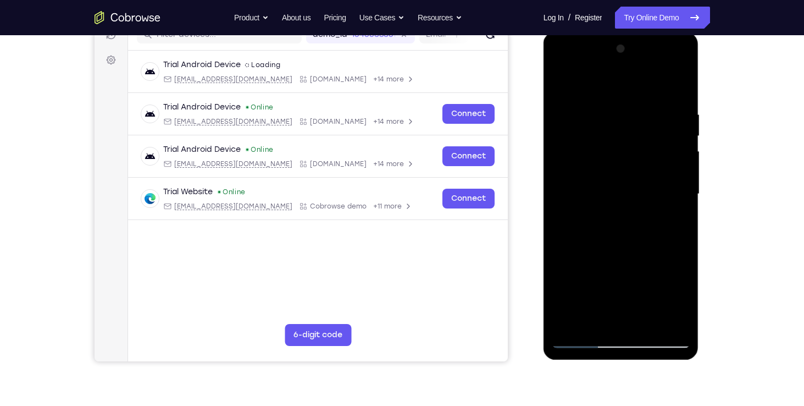
scroll to position [149, 0]
drag, startPoint x: 608, startPoint y: 220, endPoint x: 607, endPoint y: 186, distance: 33.6
click at [607, 186] on div at bounding box center [621, 195] width 138 height 308
click at [579, 252] on div at bounding box center [621, 195] width 138 height 308
click at [682, 170] on div at bounding box center [621, 195] width 138 height 308
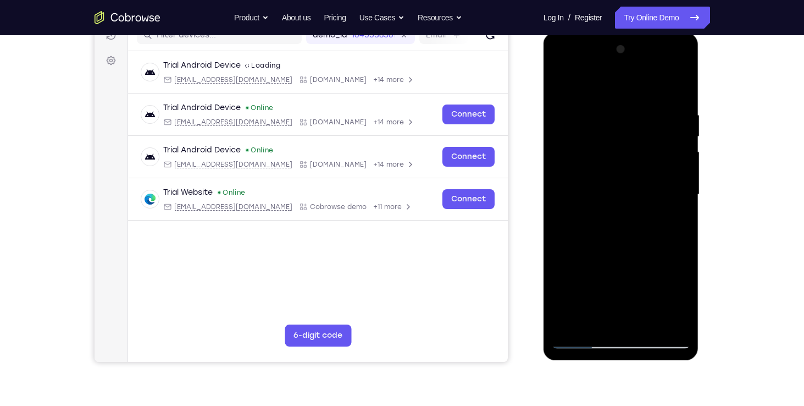
drag, startPoint x: 656, startPoint y: 234, endPoint x: 627, endPoint y: 282, distance: 56.7
click at [627, 282] on div at bounding box center [621, 195] width 138 height 308
click at [685, 199] on div at bounding box center [621, 195] width 138 height 308
click at [683, 201] on div at bounding box center [621, 195] width 138 height 308
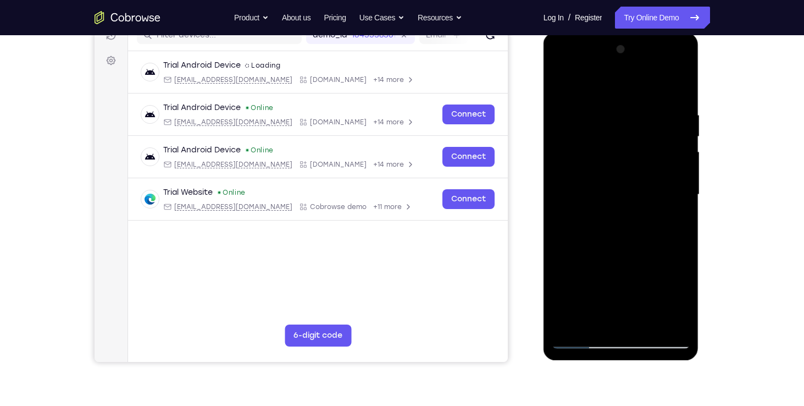
click at [680, 203] on div at bounding box center [621, 195] width 138 height 308
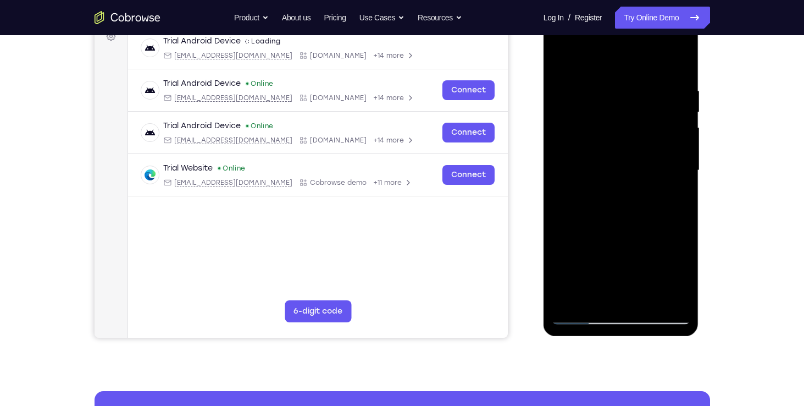
scroll to position [176, 0]
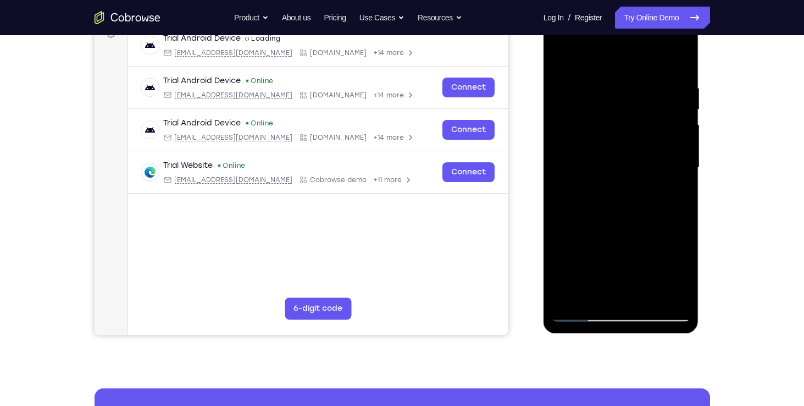
click at [579, 314] on div at bounding box center [621, 168] width 138 height 308
drag, startPoint x: 651, startPoint y: 228, endPoint x: 664, endPoint y: 157, distance: 71.5
click at [664, 157] on div at bounding box center [621, 168] width 138 height 308
drag, startPoint x: 640, startPoint y: 204, endPoint x: 639, endPoint y: 163, distance: 41.2
click at [639, 163] on div at bounding box center [621, 168] width 138 height 308
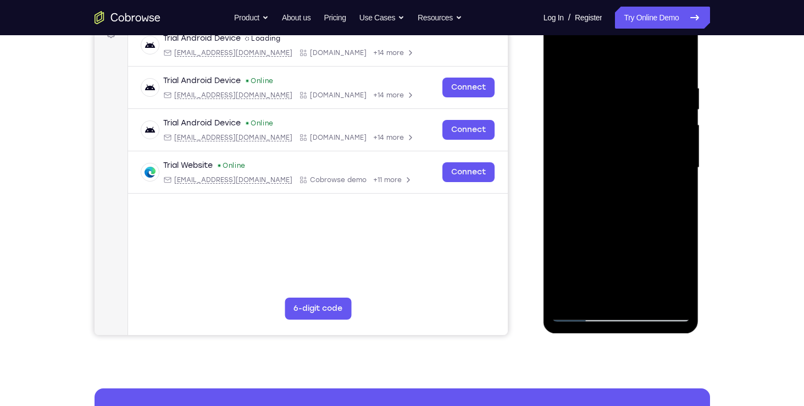
drag, startPoint x: 639, startPoint y: 163, endPoint x: 616, endPoint y: 302, distance: 141.4
click at [616, 302] on div at bounding box center [621, 168] width 138 height 308
drag, startPoint x: 609, startPoint y: 214, endPoint x: 601, endPoint y: 268, distance: 55.0
click at [601, 268] on div at bounding box center [621, 168] width 138 height 308
click at [586, 307] on div at bounding box center [621, 168] width 138 height 308
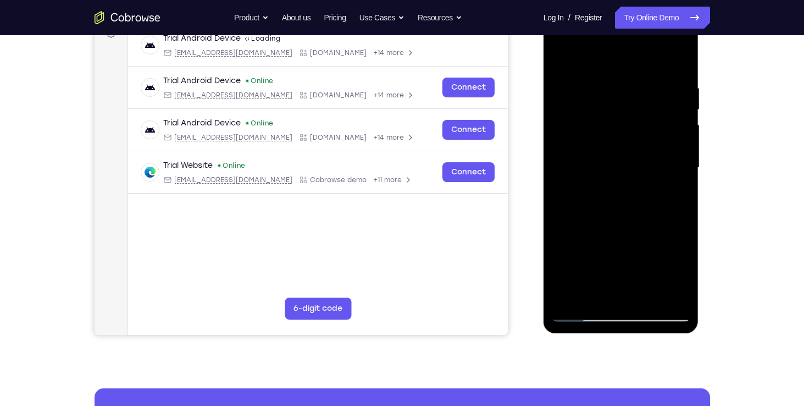
click at [641, 297] on div at bounding box center [621, 168] width 138 height 308
click at [584, 313] on div at bounding box center [621, 168] width 138 height 308
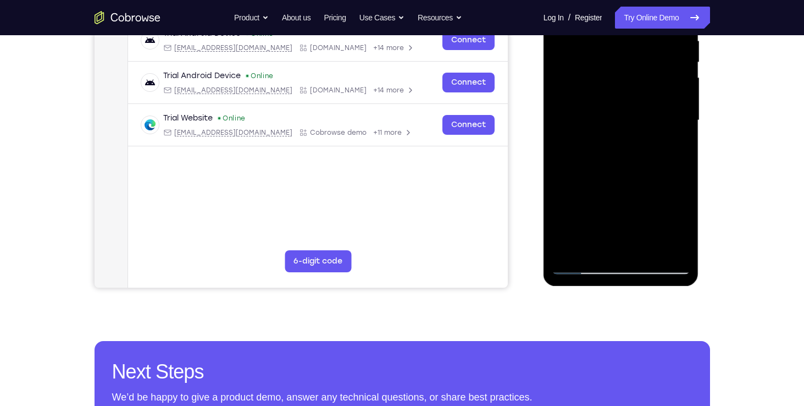
scroll to position [224, 0]
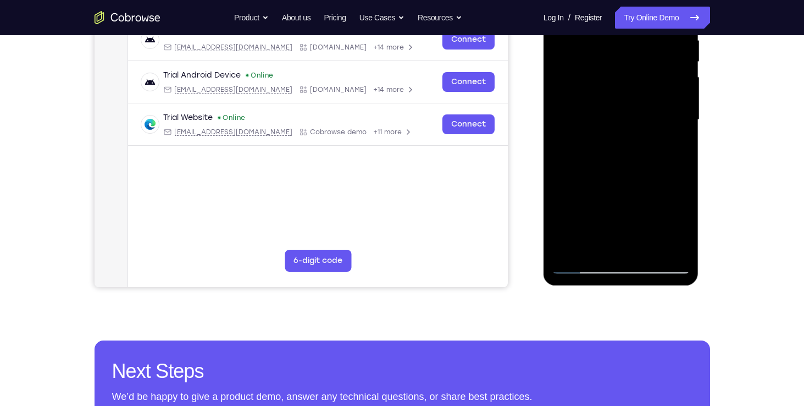
click at [677, 255] on div at bounding box center [621, 120] width 138 height 308
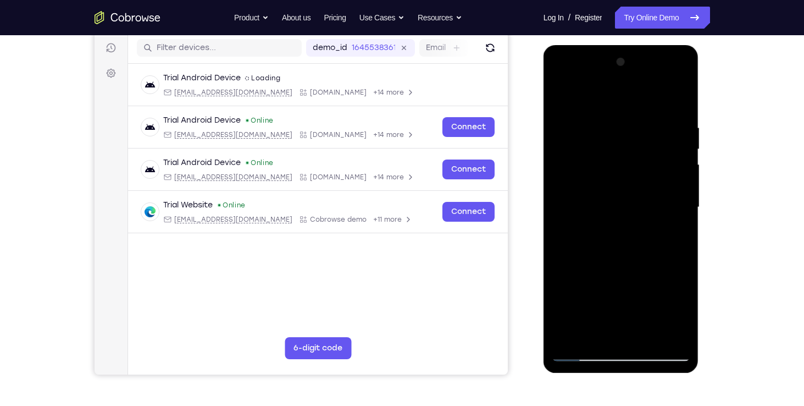
scroll to position [136, 0]
drag, startPoint x: 639, startPoint y: 236, endPoint x: 647, endPoint y: 183, distance: 53.9
click at [647, 183] on div at bounding box center [621, 208] width 138 height 308
click at [585, 253] on div at bounding box center [621, 208] width 138 height 308
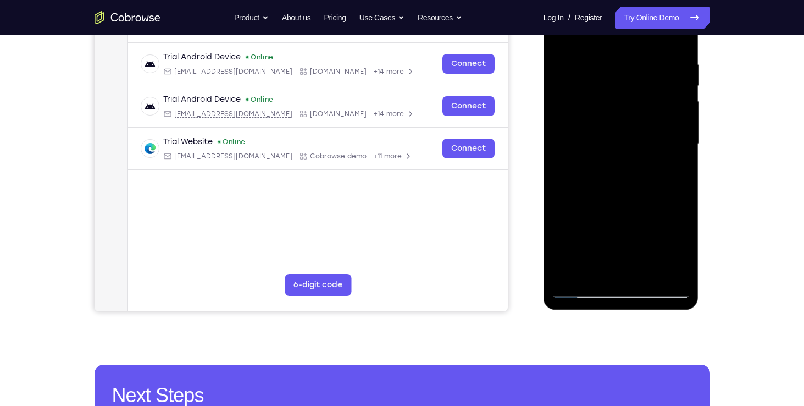
scroll to position [200, 0]
click at [569, 274] on div at bounding box center [621, 144] width 138 height 308
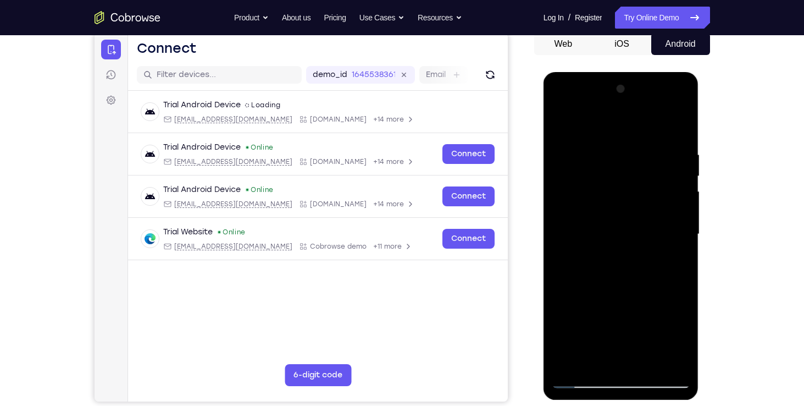
drag, startPoint x: 661, startPoint y: 164, endPoint x: 544, endPoint y: 181, distance: 118.3
click at [544, 181] on div at bounding box center [622, 236] width 156 height 328
drag, startPoint x: 667, startPoint y: 151, endPoint x: 619, endPoint y: 160, distance: 48.7
click at [619, 160] on div at bounding box center [621, 234] width 138 height 308
drag, startPoint x: 647, startPoint y: 157, endPoint x: 598, endPoint y: 173, distance: 51.4
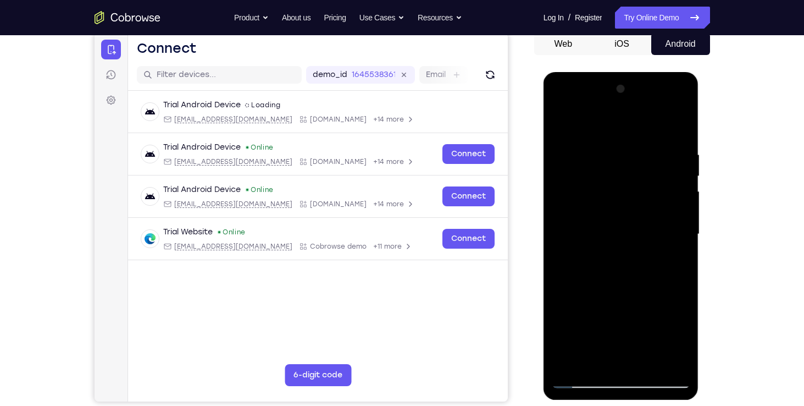
click at [598, 173] on div at bounding box center [621, 234] width 138 height 308
drag, startPoint x: 645, startPoint y: 150, endPoint x: 506, endPoint y: 179, distance: 142.1
click at [544, 179] on html "Online web based iOS Simulators and Android Emulators. Run iPhone, iPad, Mobile…" at bounding box center [622, 237] width 157 height 330
drag, startPoint x: 633, startPoint y: 148, endPoint x: 603, endPoint y: 157, distance: 31.0
click at [603, 157] on div at bounding box center [621, 234] width 138 height 308
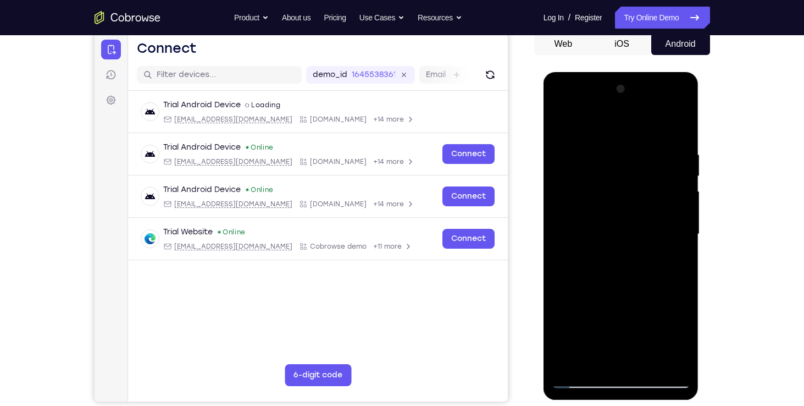
drag, startPoint x: 649, startPoint y: 147, endPoint x: 622, endPoint y: 159, distance: 29.3
click at [622, 159] on div at bounding box center [621, 234] width 138 height 308
drag, startPoint x: 650, startPoint y: 159, endPoint x: 608, endPoint y: 163, distance: 42.0
click at [608, 163] on div at bounding box center [621, 234] width 138 height 308
drag, startPoint x: 649, startPoint y: 151, endPoint x: 630, endPoint y: 156, distance: 19.3
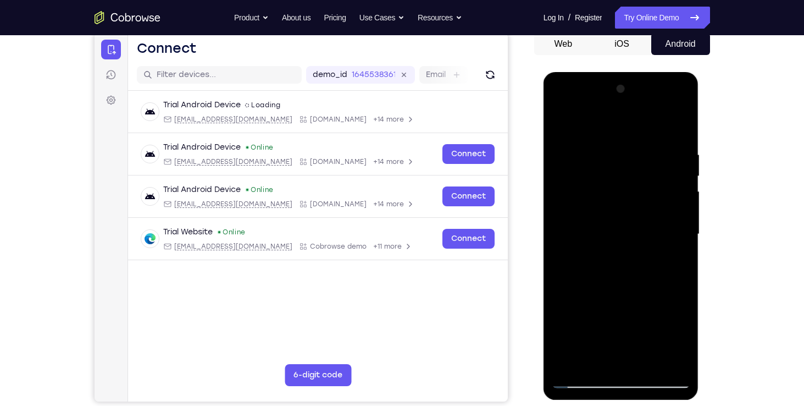
drag, startPoint x: 630, startPoint y: 156, endPoint x: 652, endPoint y: 135, distance: 30.7
click at [652, 135] on div at bounding box center [621, 234] width 138 height 308
click at [681, 125] on div at bounding box center [621, 234] width 138 height 308
drag, startPoint x: 662, startPoint y: 153, endPoint x: 596, endPoint y: 169, distance: 67.4
click at [596, 169] on div at bounding box center [621, 234] width 138 height 308
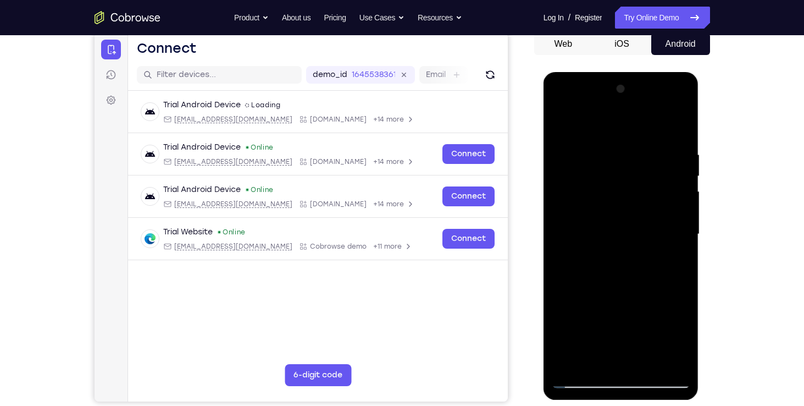
drag, startPoint x: 631, startPoint y: 154, endPoint x: 591, endPoint y: 162, distance: 41.5
click at [591, 162] on div at bounding box center [621, 234] width 138 height 308
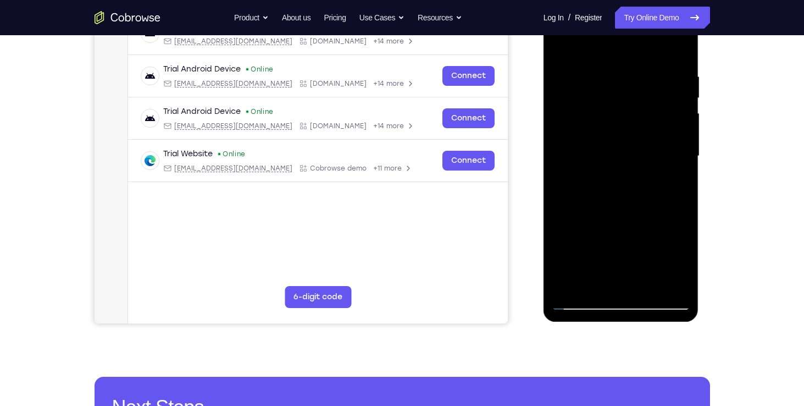
click at [594, 289] on div at bounding box center [621, 156] width 138 height 308
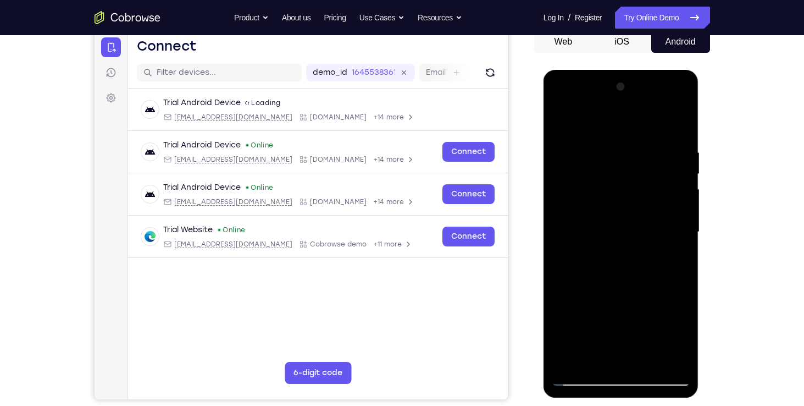
scroll to position [112, 0]
click at [619, 124] on div at bounding box center [621, 232] width 138 height 308
drag, startPoint x: 631, startPoint y: 186, endPoint x: 632, endPoint y: 152, distance: 34.1
click at [632, 152] on div at bounding box center [621, 232] width 138 height 308
drag, startPoint x: 595, startPoint y: 196, endPoint x: 594, endPoint y: 176, distance: 19.3
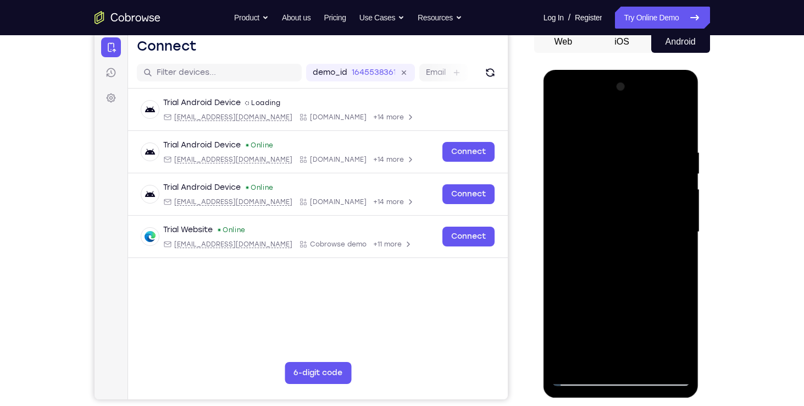
click at [594, 176] on div at bounding box center [621, 232] width 138 height 308
click at [595, 224] on div at bounding box center [621, 232] width 138 height 308
click at [566, 118] on div at bounding box center [621, 232] width 138 height 308
drag, startPoint x: 595, startPoint y: 198, endPoint x: 592, endPoint y: 115, distance: 82.5
drag, startPoint x: 48, startPoint y: 46, endPoint x: 538, endPoint y: 207, distance: 515.5
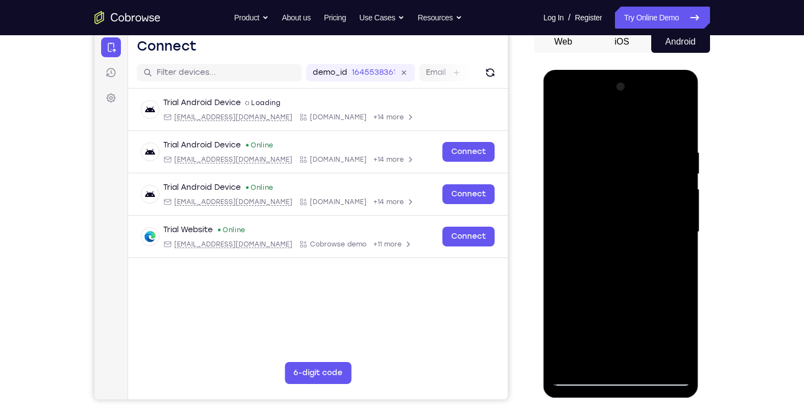
click at [538, 207] on div at bounding box center [622, 231] width 176 height 338
drag, startPoint x: 570, startPoint y: 228, endPoint x: 567, endPoint y: 171, distance: 57.3
click at [567, 171] on div at bounding box center [621, 232] width 138 height 308
drag, startPoint x: 569, startPoint y: 204, endPoint x: 570, endPoint y: 154, distance: 50.0
click at [570, 154] on div at bounding box center [621, 232] width 138 height 308
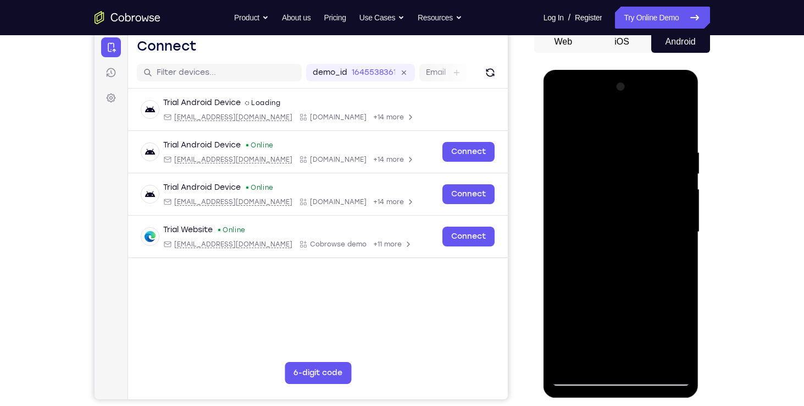
drag, startPoint x: 583, startPoint y: 210, endPoint x: 584, endPoint y: 177, distance: 33.0
click at [584, 177] on div at bounding box center [621, 232] width 138 height 308
drag, startPoint x: 575, startPoint y: 206, endPoint x: 577, endPoint y: 157, distance: 48.9
click at [577, 157] on div at bounding box center [621, 232] width 138 height 308
drag, startPoint x: 579, startPoint y: 202, endPoint x: 581, endPoint y: 158, distance: 44.0
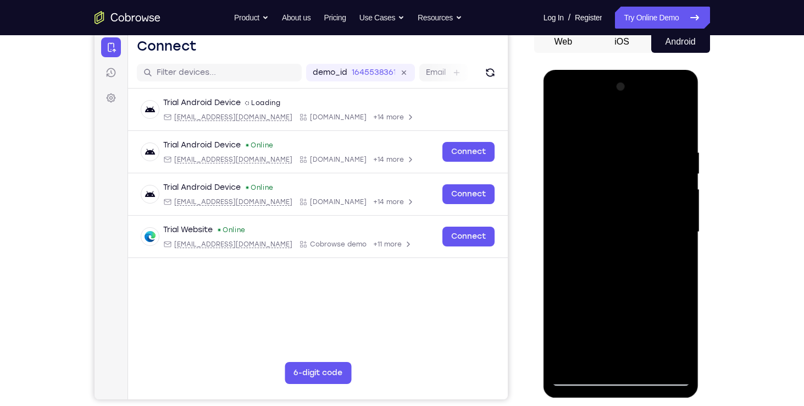
click at [581, 158] on div at bounding box center [621, 232] width 138 height 308
click at [594, 200] on div at bounding box center [621, 232] width 138 height 308
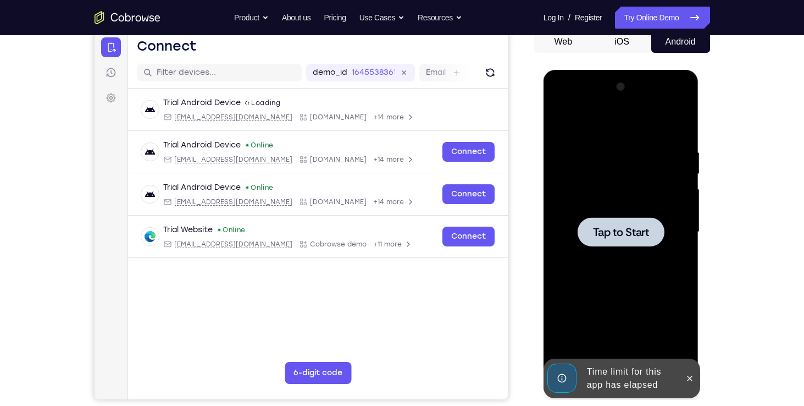
click at [612, 237] on span "Tap to Start" at bounding box center [621, 231] width 56 height 11
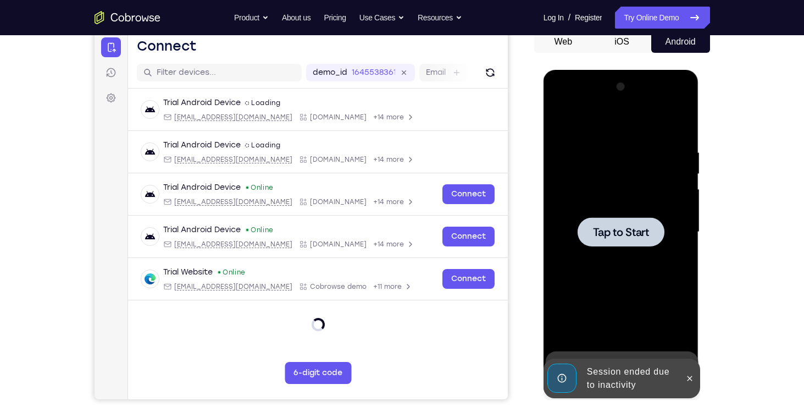
click at [648, 248] on div at bounding box center [621, 232] width 138 height 308
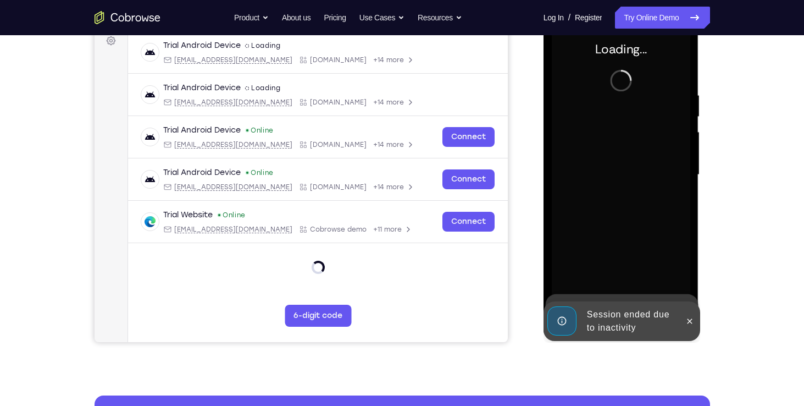
scroll to position [170, 0]
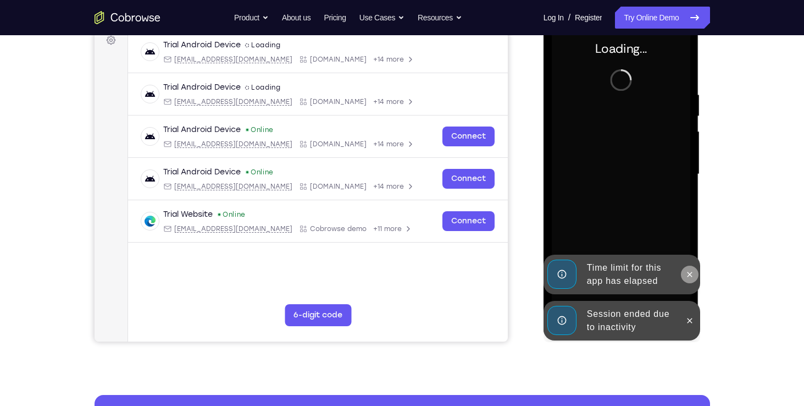
click at [692, 268] on button at bounding box center [690, 274] width 18 height 18
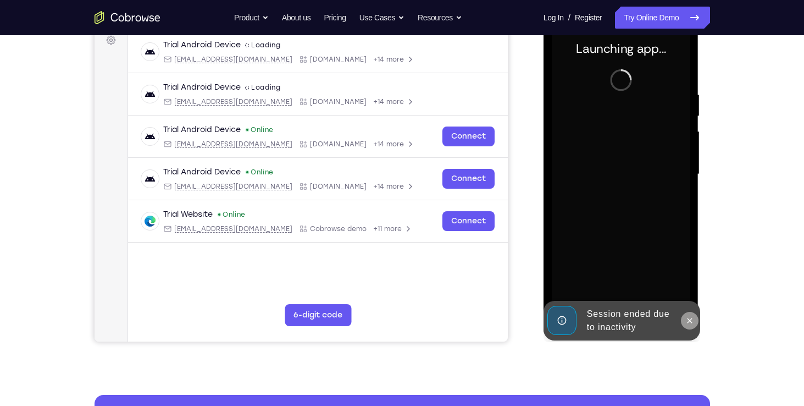
click at [689, 315] on button at bounding box center [690, 321] width 18 height 18
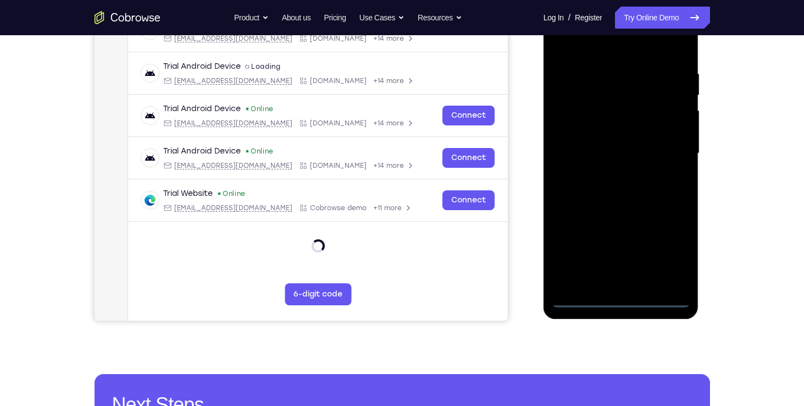
scroll to position [191, 0]
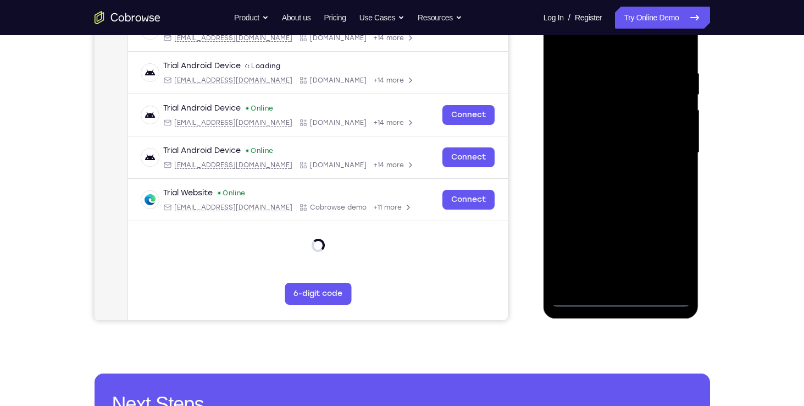
click at [624, 298] on div at bounding box center [621, 153] width 138 height 308
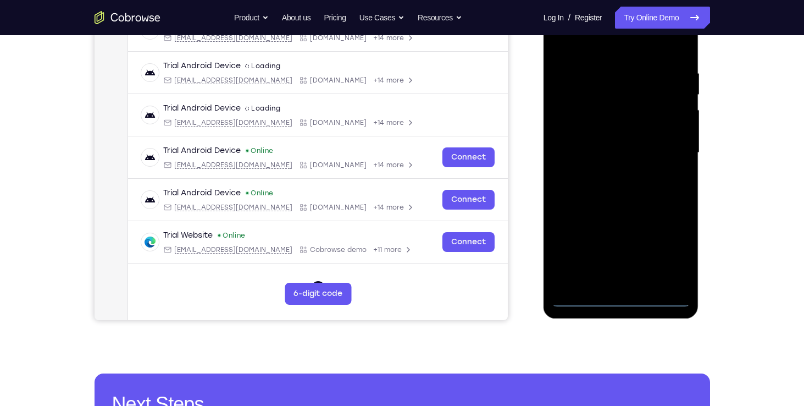
click at [621, 298] on div at bounding box center [621, 153] width 138 height 308
click at [673, 248] on div at bounding box center [621, 153] width 138 height 308
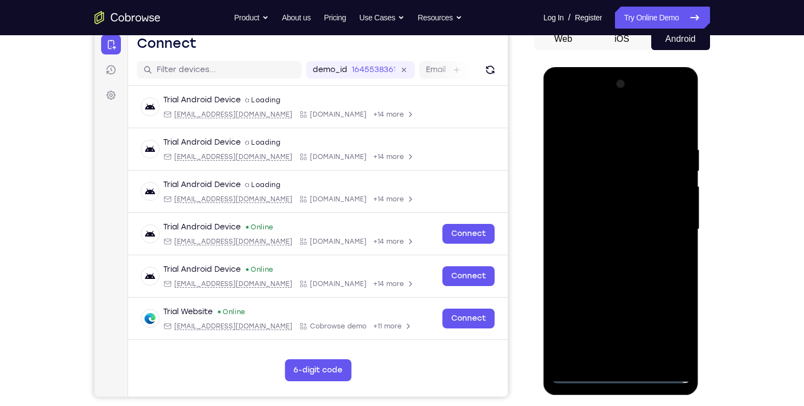
scroll to position [111, 0]
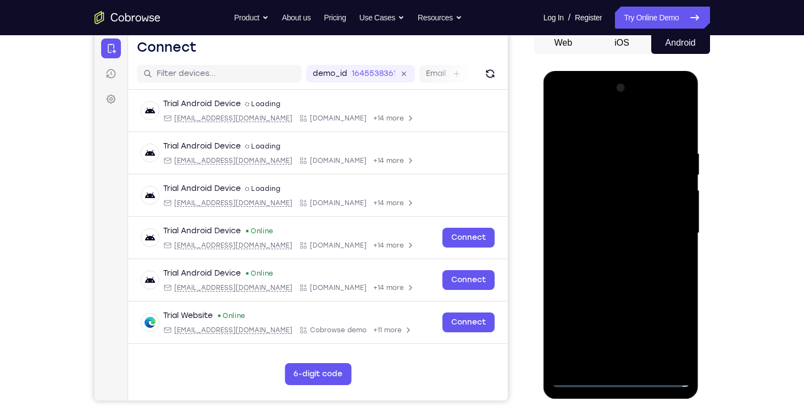
click at [677, 100] on div at bounding box center [621, 233] width 138 height 308
click at [655, 117] on div at bounding box center [621, 233] width 138 height 308
click at [612, 102] on div at bounding box center [621, 233] width 138 height 308
click at [607, 105] on div at bounding box center [621, 233] width 138 height 308
click at [678, 356] on div at bounding box center [621, 233] width 138 height 308
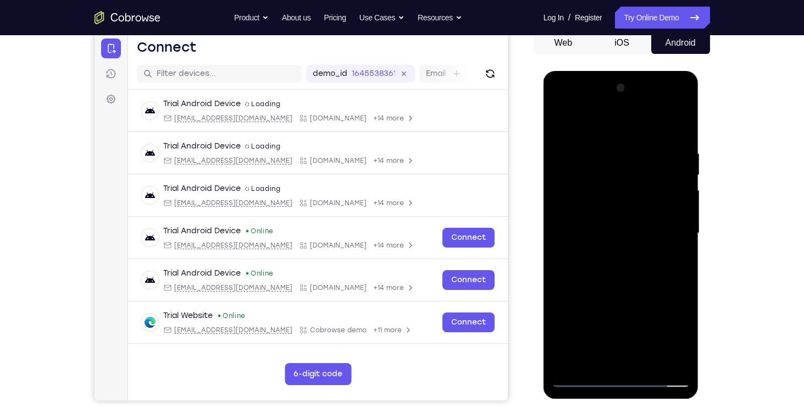
click at [627, 174] on div at bounding box center [621, 233] width 138 height 308
click at [602, 200] on div at bounding box center [621, 233] width 138 height 308
click at [625, 297] on div at bounding box center [621, 233] width 138 height 308
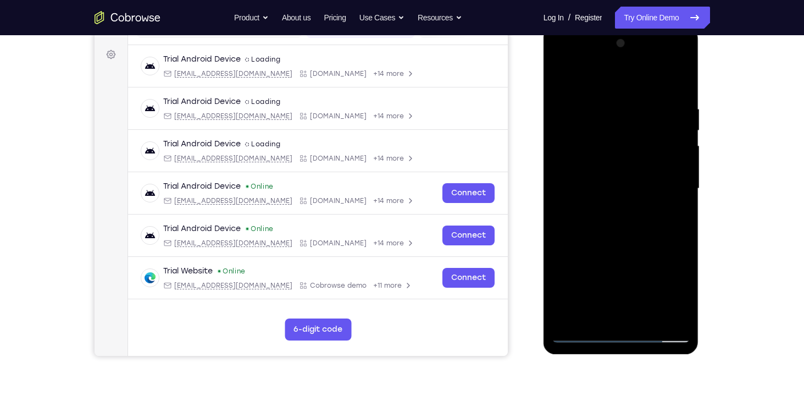
scroll to position [167, 0]
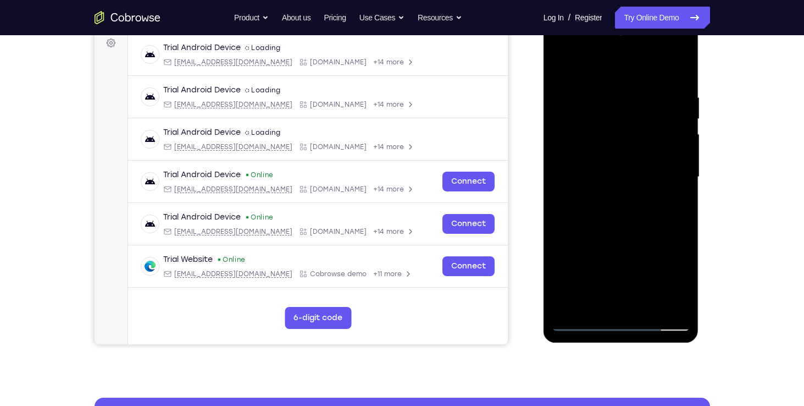
click at [672, 259] on div at bounding box center [621, 177] width 138 height 308
drag, startPoint x: 640, startPoint y: 127, endPoint x: 641, endPoint y: 179, distance: 51.7
click at [641, 179] on div at bounding box center [621, 177] width 138 height 308
drag, startPoint x: 635, startPoint y: 145, endPoint x: 631, endPoint y: 211, distance: 66.6
click at [631, 211] on div at bounding box center [621, 177] width 138 height 308
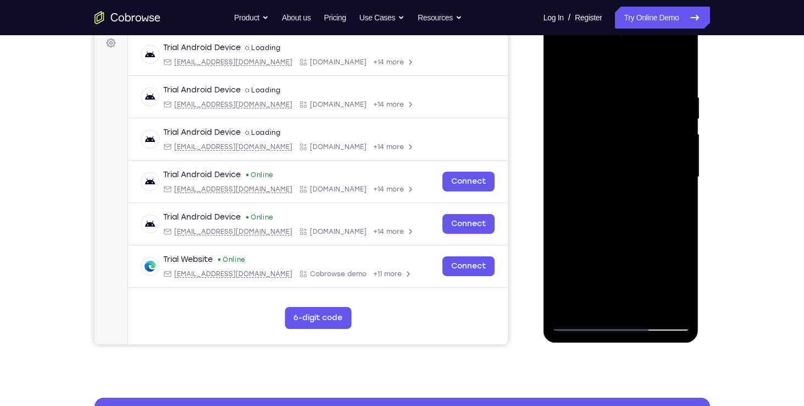
drag, startPoint x: 611, startPoint y: 184, endPoint x: 612, endPoint y: 255, distance: 71.5
click at [612, 255] on div at bounding box center [621, 177] width 138 height 308
drag, startPoint x: 631, startPoint y: 182, endPoint x: 660, endPoint y: 58, distance: 128.0
click at [660, 58] on div at bounding box center [621, 177] width 138 height 308
drag, startPoint x: 606, startPoint y: 197, endPoint x: 618, endPoint y: 145, distance: 53.7
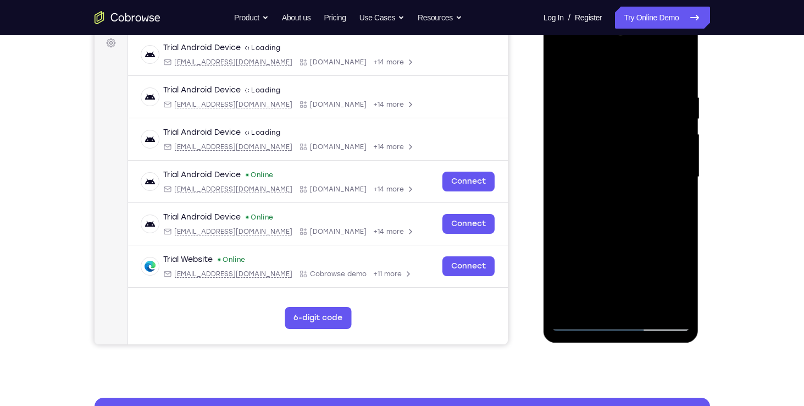
click at [618, 145] on div at bounding box center [621, 177] width 138 height 308
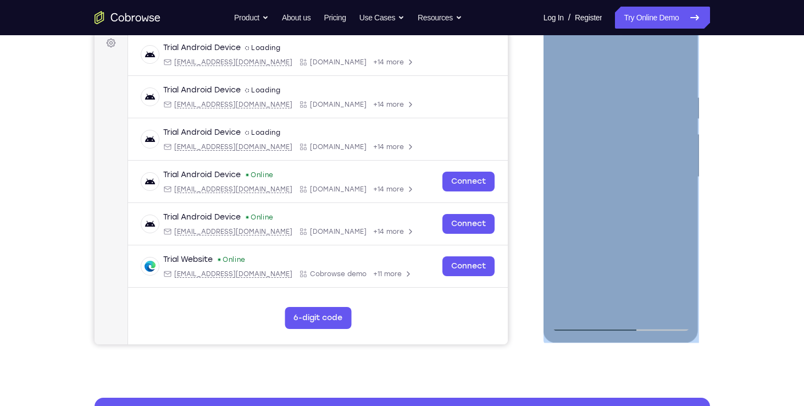
drag, startPoint x: 551, startPoint y: 209, endPoint x: 564, endPoint y: 153, distance: 57.6
click at [564, 153] on div at bounding box center [622, 179] width 156 height 328
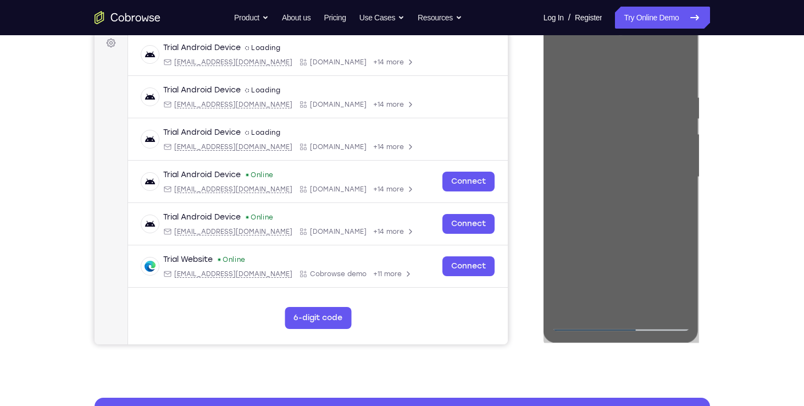
click at [528, 164] on div "Your Support Agent Your Customer Web iOS Android" at bounding box center [403, 141] width 616 height 406
click at [712, 213] on div "Your Support Agent Your Customer Web iOS Android Next Steps We’d be happy to gi…" at bounding box center [402, 230] width 703 height 725
click at [803, 236] on div "Your Support Agent Your Customer Web iOS Android Next Steps We’d be happy to gi…" at bounding box center [402, 230] width 804 height 725
click at [732, 169] on div "Your Support Agent Your Customer Web iOS Android Next Steps We’d be happy to gi…" at bounding box center [402, 230] width 703 height 725
click at [716, 151] on div "Your Support Agent Your Customer Web iOS Android Next Steps We’d be happy to gi…" at bounding box center [402, 230] width 703 height 725
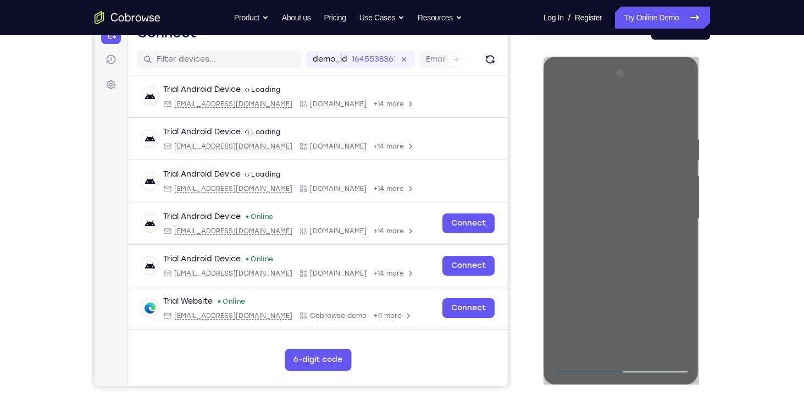
scroll to position [108, 0]
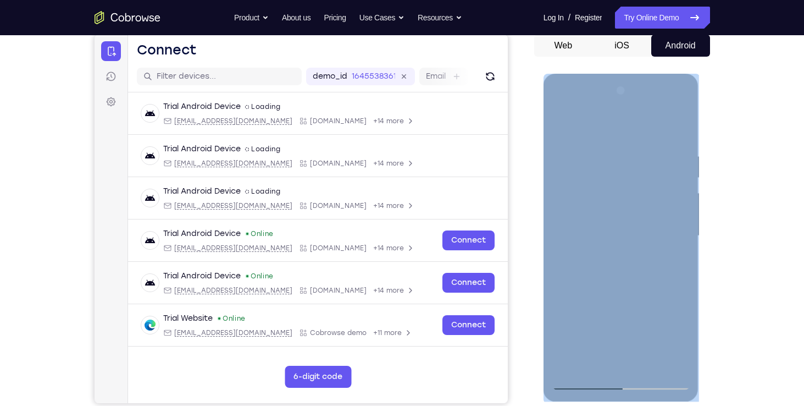
click at [648, 131] on div at bounding box center [621, 236] width 138 height 308
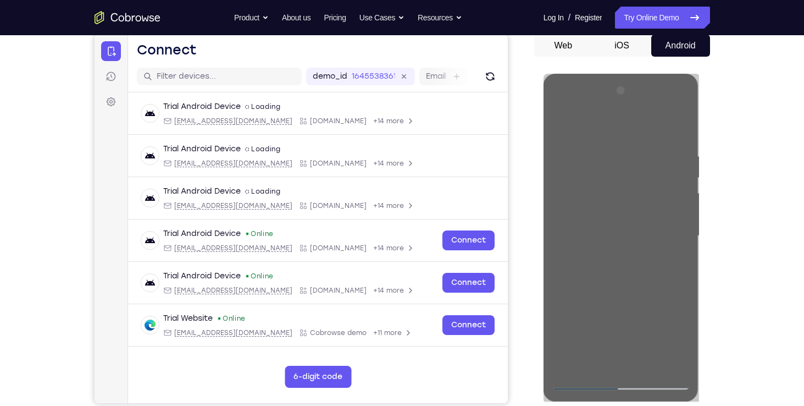
click at [718, 194] on div "Your Support Agent Your Customer Web iOS Android Next Steps We’d be happy to gi…" at bounding box center [402, 289] width 703 height 725
click at [706, 179] on div at bounding box center [622, 234] width 176 height 338
click at [535, 191] on div at bounding box center [622, 234] width 176 height 338
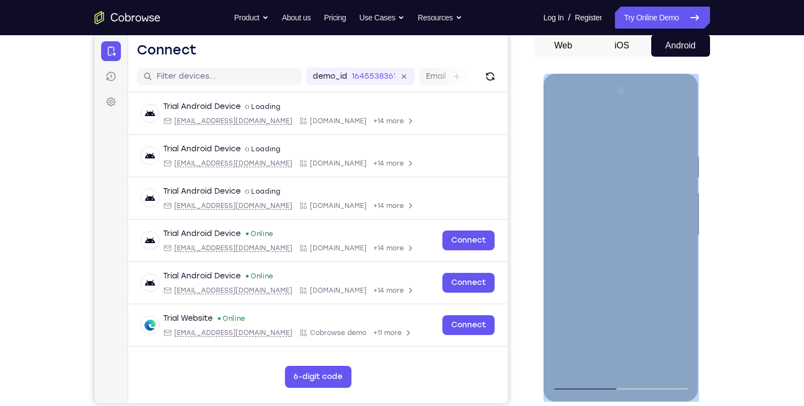
click at [561, 164] on div at bounding box center [621, 236] width 138 height 308
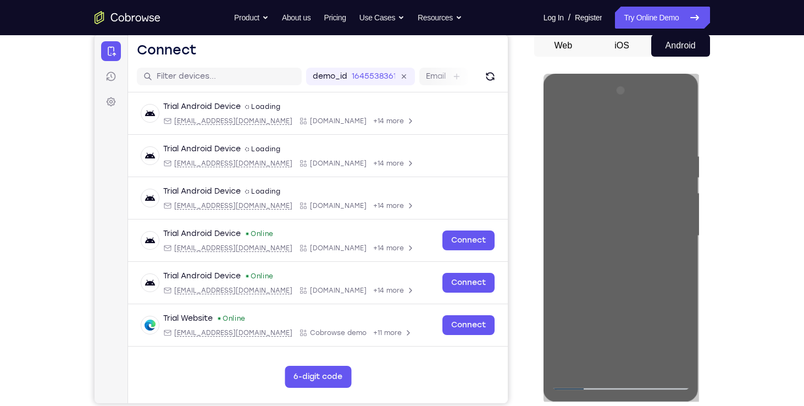
click at [718, 229] on div "Your Support Agent Your Customer Web iOS Android Next Steps We’d be happy to gi…" at bounding box center [402, 289] width 703 height 725
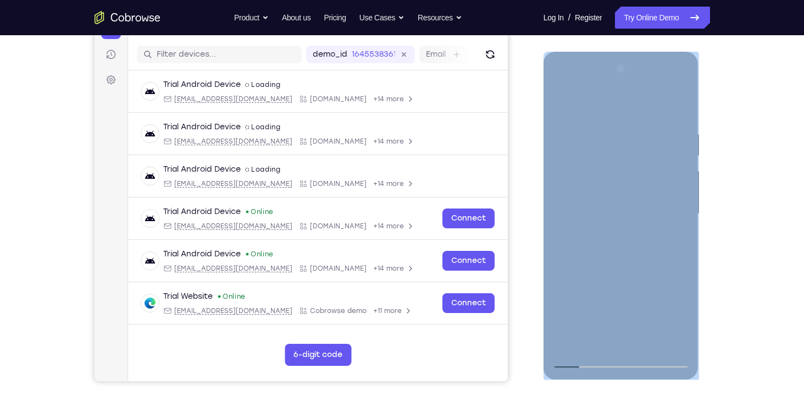
click at [654, 106] on div at bounding box center [621, 214] width 138 height 308
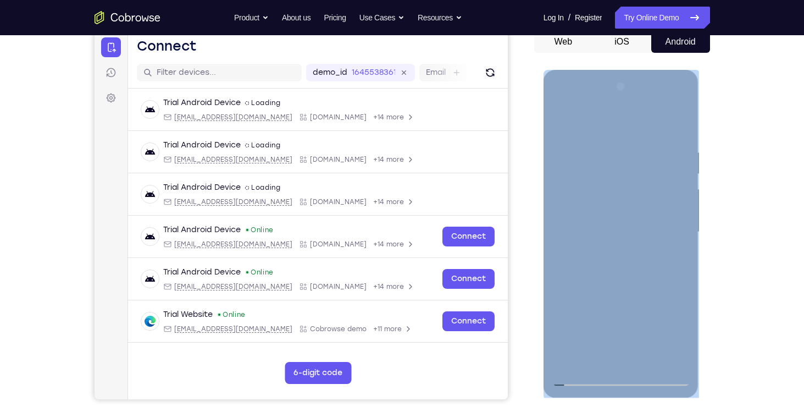
scroll to position [111, 0]
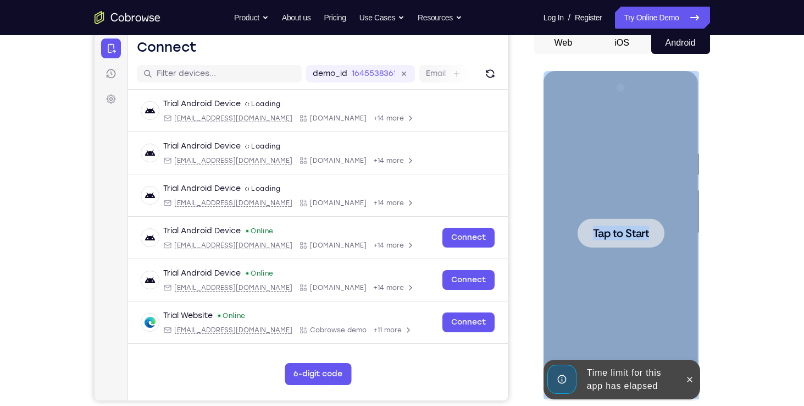
click at [620, 230] on span "Tap to Start" at bounding box center [621, 233] width 56 height 11
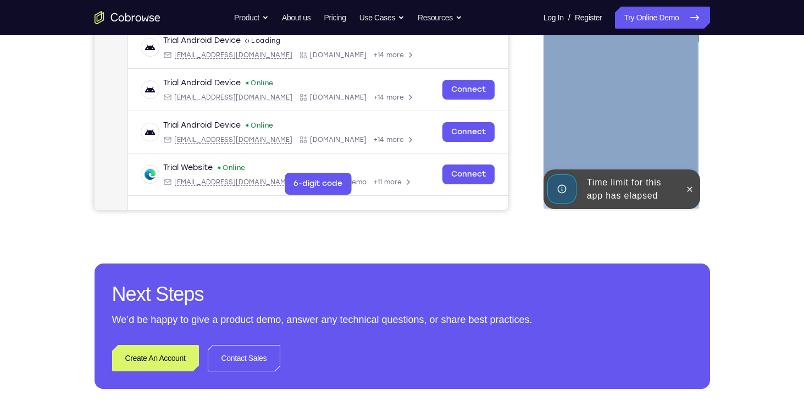
scroll to position [302, 0]
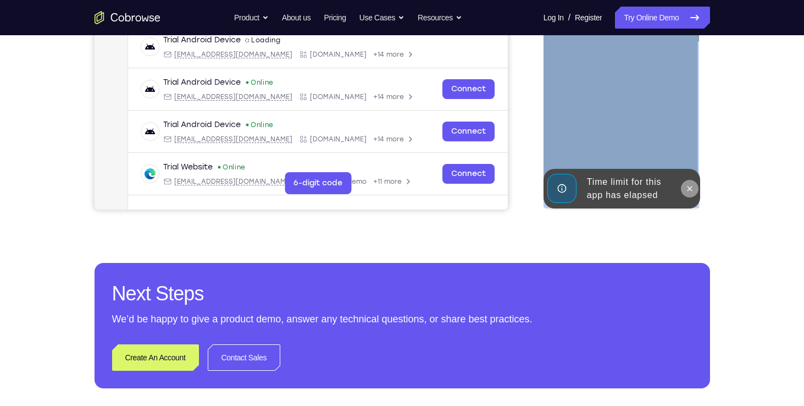
click at [687, 195] on button at bounding box center [690, 189] width 18 height 18
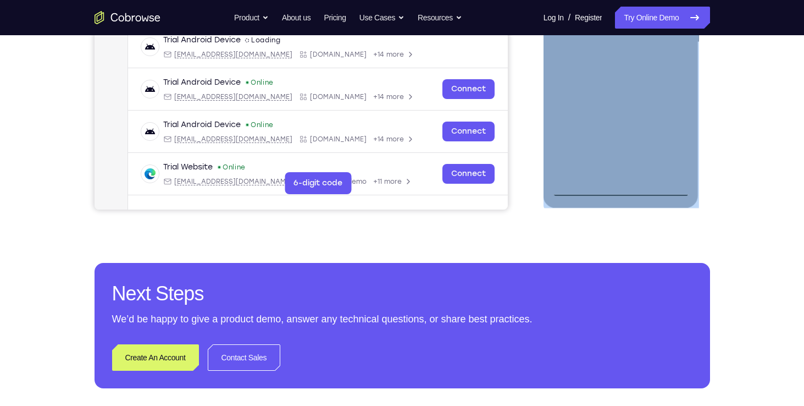
click at [619, 190] on div at bounding box center [621, 42] width 138 height 308
click at [667, 143] on div at bounding box center [621, 42] width 138 height 308
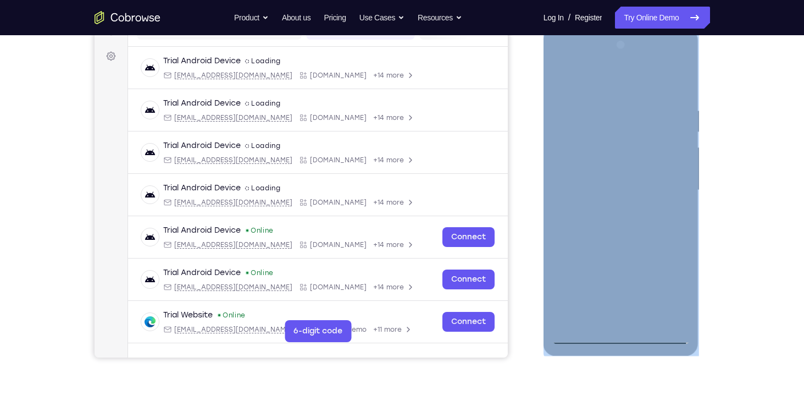
scroll to position [153, 0]
click at [564, 60] on div at bounding box center [621, 191] width 138 height 308
click at [670, 187] on div at bounding box center [621, 191] width 138 height 308
click at [611, 319] on div at bounding box center [621, 191] width 138 height 308
click at [606, 180] on div at bounding box center [621, 191] width 138 height 308
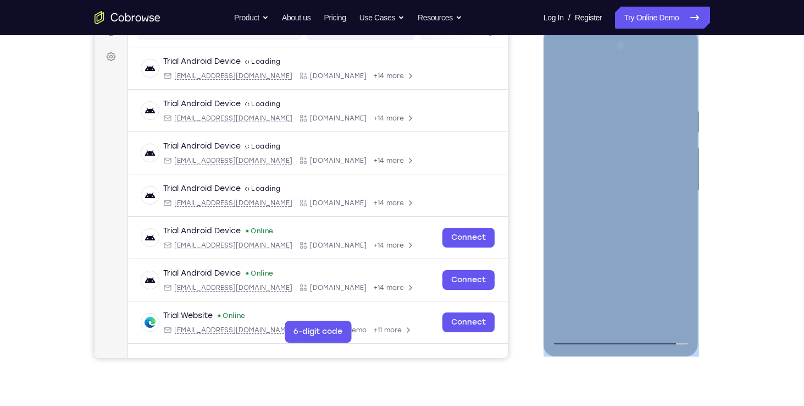
click at [605, 179] on div at bounding box center [621, 191] width 138 height 308
click at [595, 191] on div at bounding box center [621, 191] width 138 height 308
click at [616, 242] on div at bounding box center [621, 191] width 138 height 308
click at [645, 317] on div at bounding box center [621, 191] width 138 height 308
click at [633, 252] on div at bounding box center [621, 191] width 138 height 308
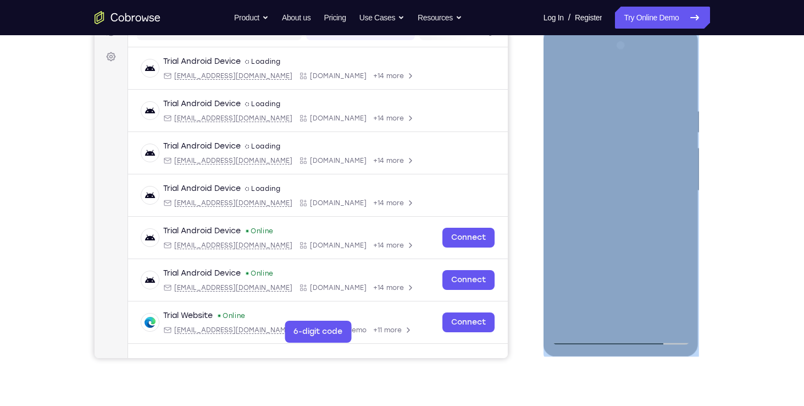
click at [607, 106] on div at bounding box center [621, 191] width 138 height 308
click at [616, 148] on div at bounding box center [621, 191] width 138 height 308
click at [640, 110] on div at bounding box center [621, 191] width 138 height 308
click at [642, 112] on div at bounding box center [621, 191] width 138 height 308
click at [591, 159] on div at bounding box center [621, 191] width 138 height 308
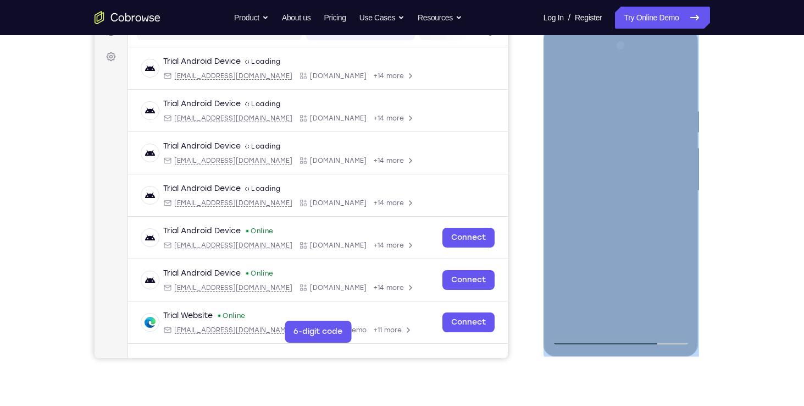
click at [564, 112] on div at bounding box center [621, 191] width 138 height 308
click at [673, 77] on div at bounding box center [621, 191] width 138 height 308
click at [619, 127] on div at bounding box center [621, 191] width 138 height 308
click at [578, 271] on div at bounding box center [621, 191] width 138 height 308
click at [608, 256] on div at bounding box center [621, 191] width 138 height 308
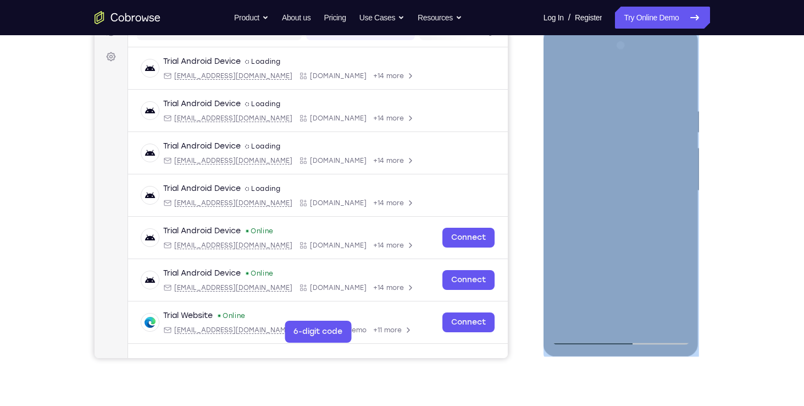
click at [567, 279] on div at bounding box center [621, 191] width 138 height 308
click at [615, 236] on div at bounding box center [621, 191] width 138 height 308
click at [606, 296] on div at bounding box center [621, 191] width 138 height 308
click at [565, 278] on div at bounding box center [621, 191] width 138 height 308
click at [613, 239] on div at bounding box center [621, 191] width 138 height 308
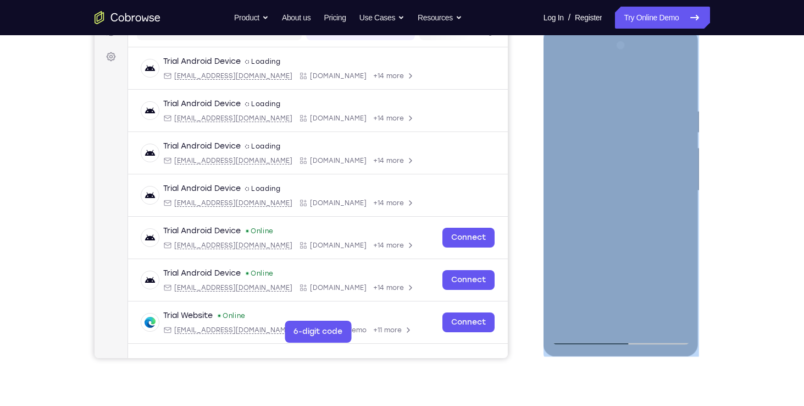
click at [594, 311] on div at bounding box center [621, 191] width 138 height 308
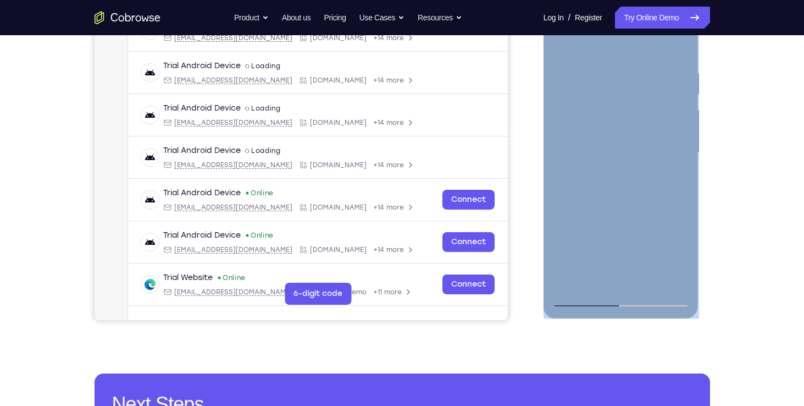
scroll to position [191, 0]
click at [644, 197] on div at bounding box center [621, 153] width 138 height 308
click at [656, 192] on div at bounding box center [621, 153] width 138 height 308
click at [681, 190] on div at bounding box center [621, 153] width 138 height 308
click at [672, 193] on div at bounding box center [621, 153] width 138 height 308
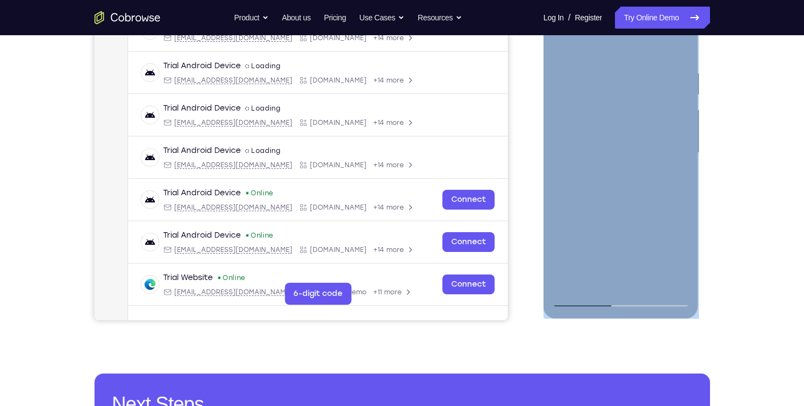
click at [657, 189] on div at bounding box center [621, 153] width 138 height 308
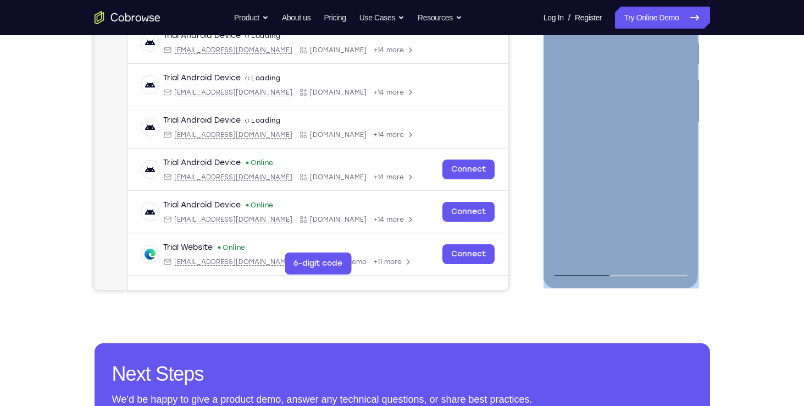
scroll to position [221, 0]
click at [628, 163] on div at bounding box center [621, 123] width 138 height 308
click at [645, 165] on div at bounding box center [621, 123] width 138 height 308
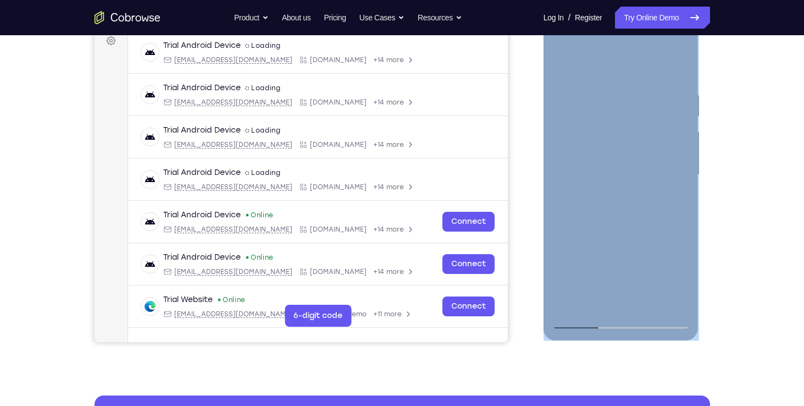
scroll to position [141, 0]
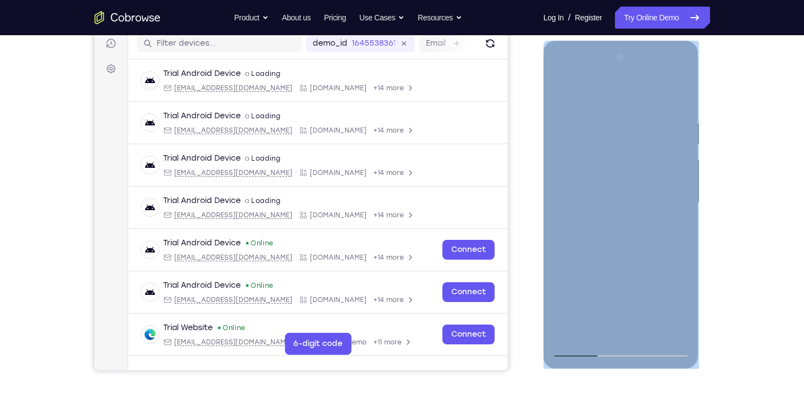
click at [560, 327] on div at bounding box center [621, 203] width 138 height 308
click at [675, 93] on div at bounding box center [621, 203] width 138 height 308
click at [573, 127] on div at bounding box center [621, 203] width 138 height 308
click at [627, 326] on div at bounding box center [621, 203] width 138 height 308
click at [576, 344] on div at bounding box center [621, 203] width 138 height 308
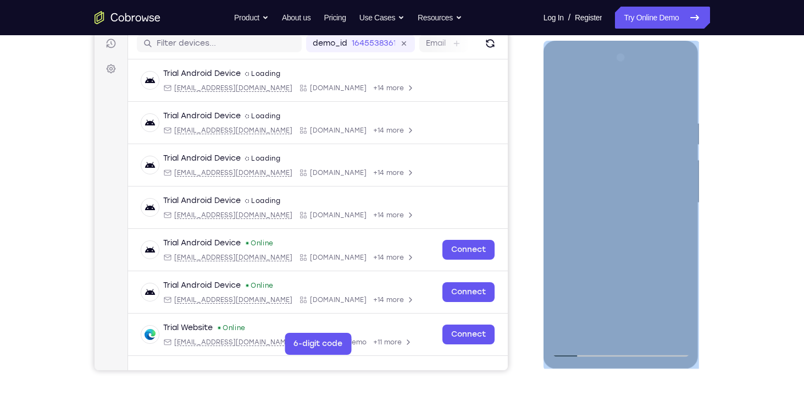
click at [578, 348] on div at bounding box center [621, 203] width 138 height 308
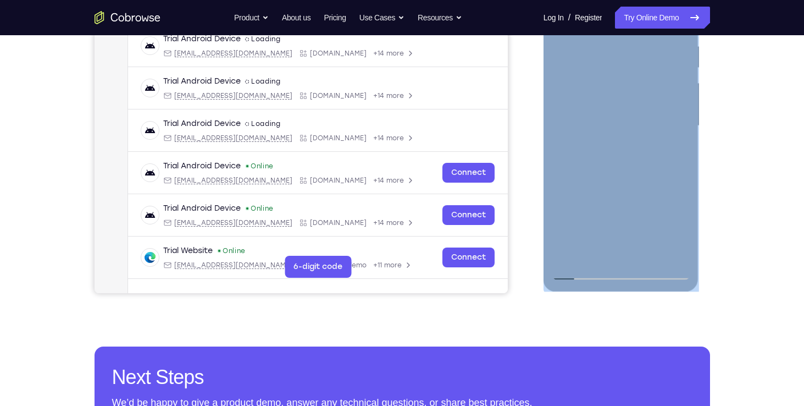
scroll to position [223, 0]
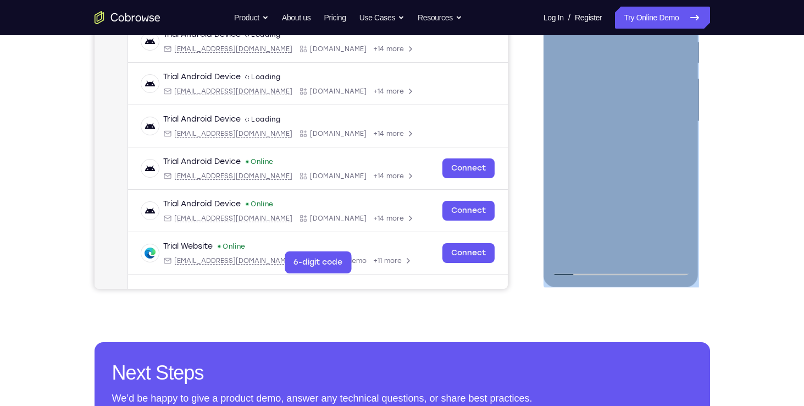
click at [671, 248] on div at bounding box center [621, 122] width 138 height 308
click at [671, 250] on div at bounding box center [621, 122] width 138 height 308
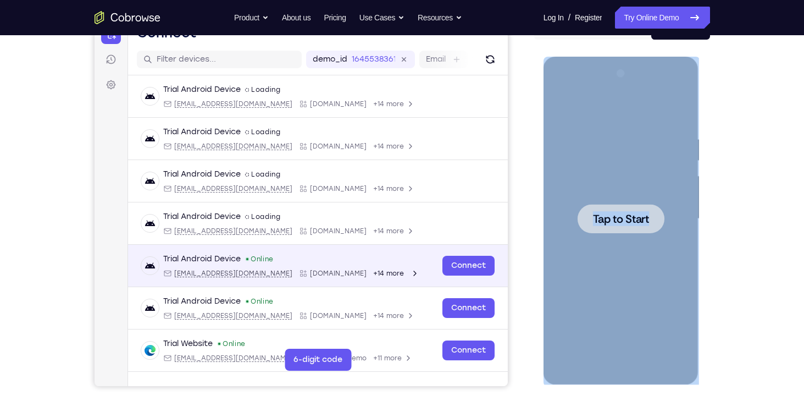
scroll to position [125, 0]
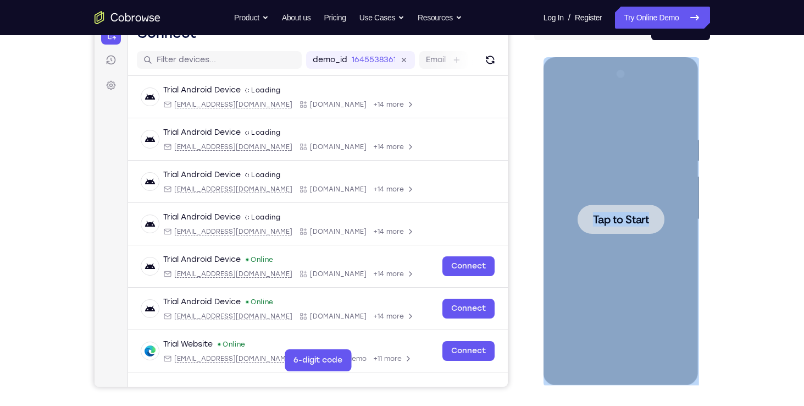
click at [615, 194] on div at bounding box center [621, 219] width 138 height 308
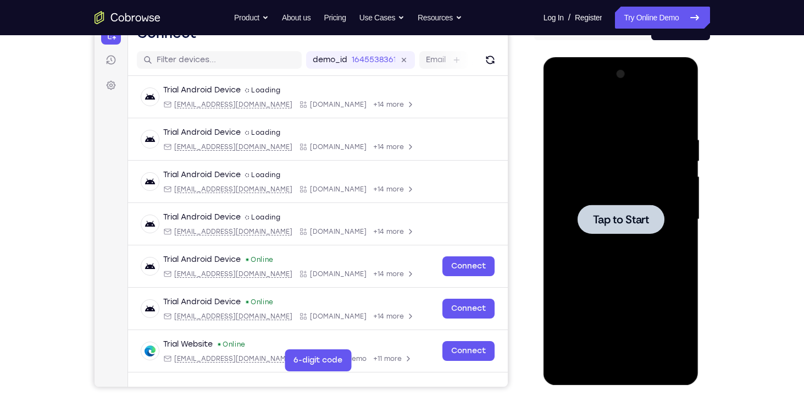
click at [633, 226] on div at bounding box center [621, 218] width 87 height 29
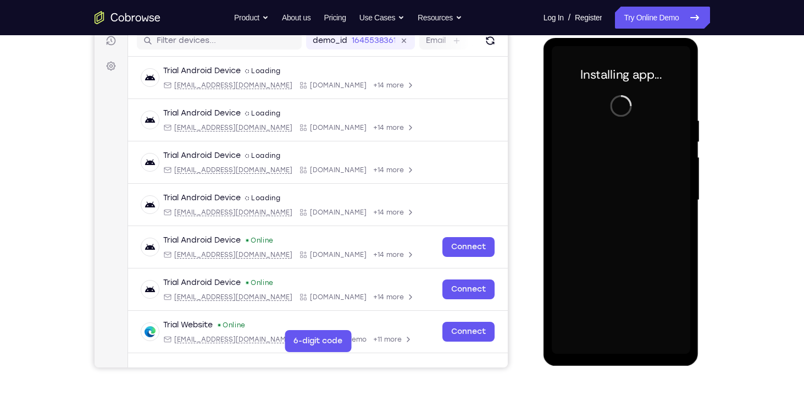
scroll to position [141, 0]
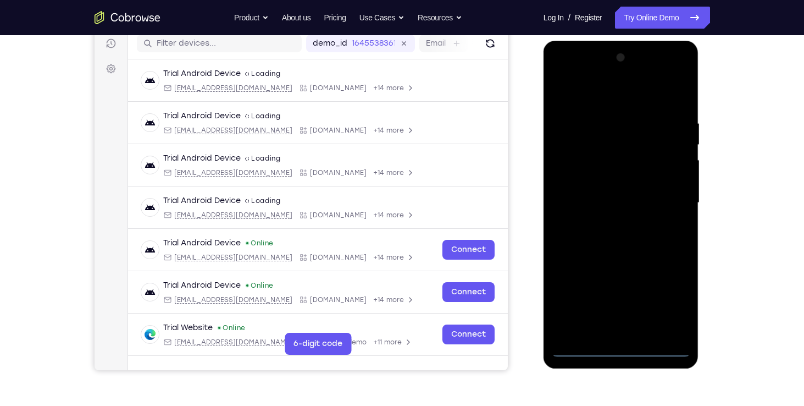
click at [625, 341] on div at bounding box center [621, 203] width 138 height 308
click at [625, 346] on div at bounding box center [621, 203] width 138 height 308
click at [668, 300] on div at bounding box center [621, 203] width 138 height 308
click at [681, 72] on div at bounding box center [621, 203] width 138 height 308
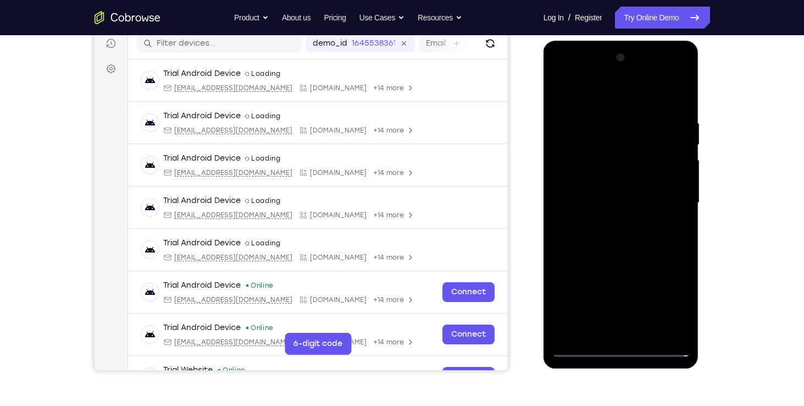
click at [624, 87] on div at bounding box center [621, 203] width 138 height 308
click at [562, 76] on div at bounding box center [621, 203] width 138 height 308
click at [664, 73] on div at bounding box center [621, 203] width 138 height 308
click at [563, 75] on div at bounding box center [621, 203] width 138 height 308
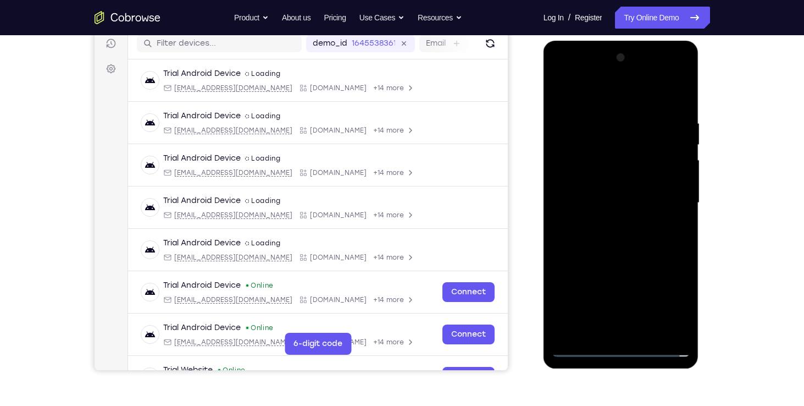
click at [584, 350] on div at bounding box center [621, 203] width 138 height 308
click at [678, 306] on div at bounding box center [621, 203] width 138 height 308
click at [667, 71] on div at bounding box center [621, 203] width 138 height 308
click at [682, 95] on div at bounding box center [621, 203] width 138 height 308
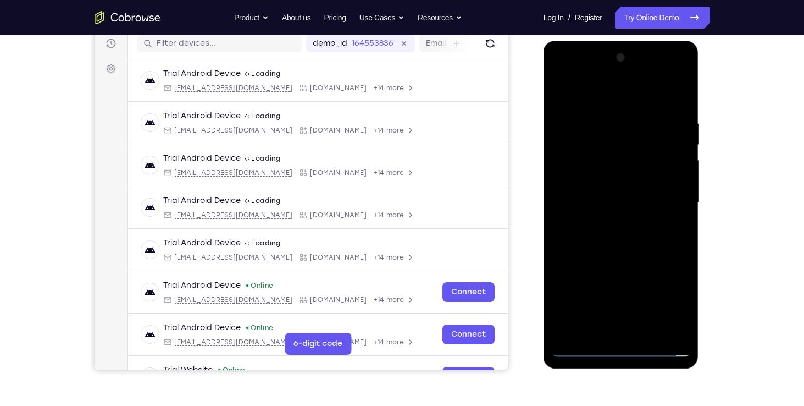
click at [683, 90] on div at bounding box center [621, 203] width 138 height 308
click at [565, 77] on div at bounding box center [621, 203] width 138 height 308
click at [668, 205] on div at bounding box center [621, 203] width 138 height 308
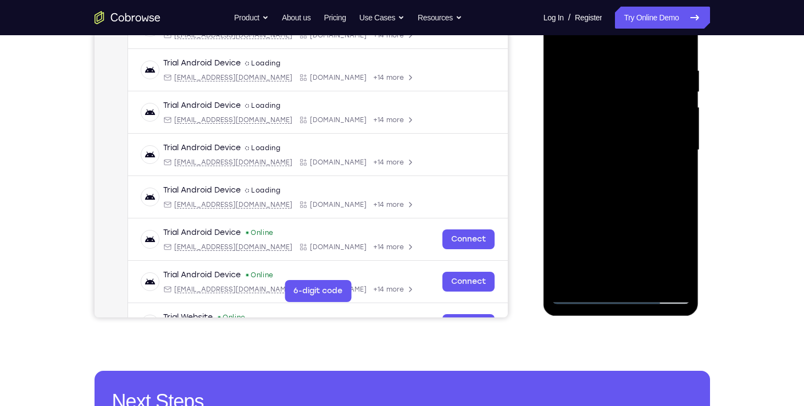
scroll to position [195, 0]
click at [607, 168] on div at bounding box center [621, 150] width 138 height 308
click at [602, 129] on div at bounding box center [621, 150] width 138 height 308
click at [585, 125] on div at bounding box center [621, 150] width 138 height 308
click at [626, 145] on div at bounding box center [621, 150] width 138 height 308
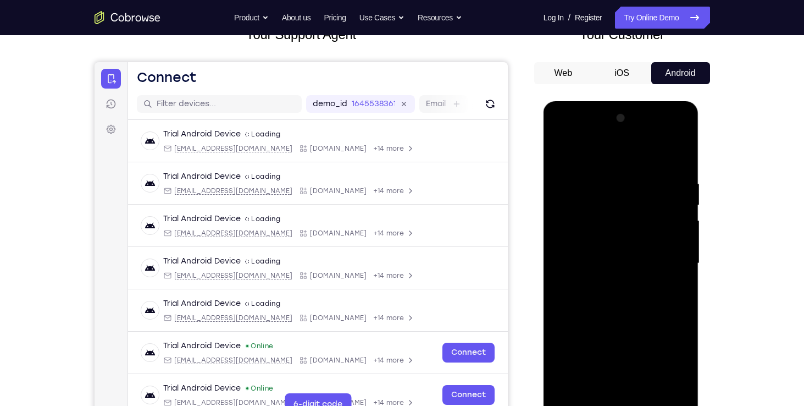
scroll to position [81, 0]
click at [678, 153] on div at bounding box center [621, 263] width 138 height 308
click at [673, 167] on div at bounding box center [621, 263] width 138 height 308
click at [680, 162] on div at bounding box center [621, 263] width 138 height 308
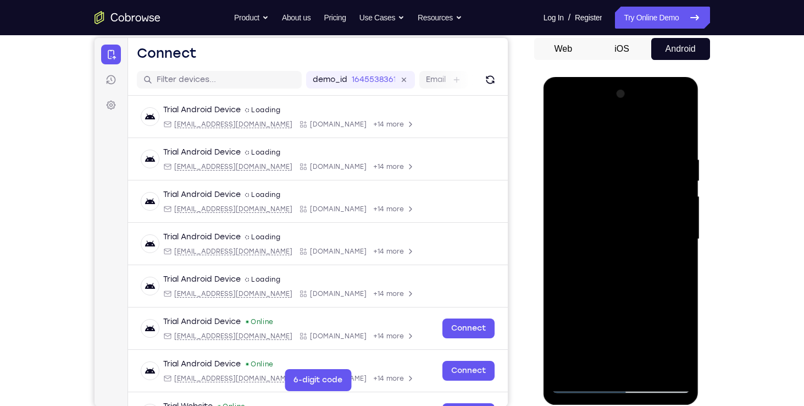
scroll to position [106, 0]
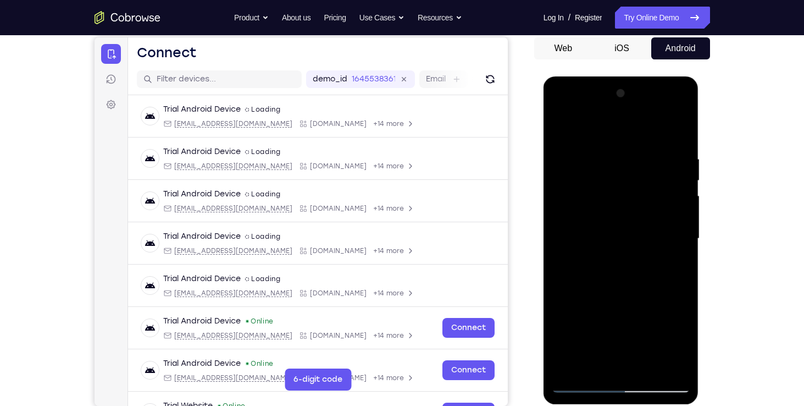
click at [670, 366] on div at bounding box center [621, 239] width 138 height 308
drag, startPoint x: 662, startPoint y: 243, endPoint x: 668, endPoint y: 182, distance: 60.7
click at [668, 182] on div at bounding box center [621, 239] width 138 height 308
click at [569, 267] on div at bounding box center [621, 239] width 138 height 308
click at [584, 331] on div at bounding box center [621, 239] width 138 height 308
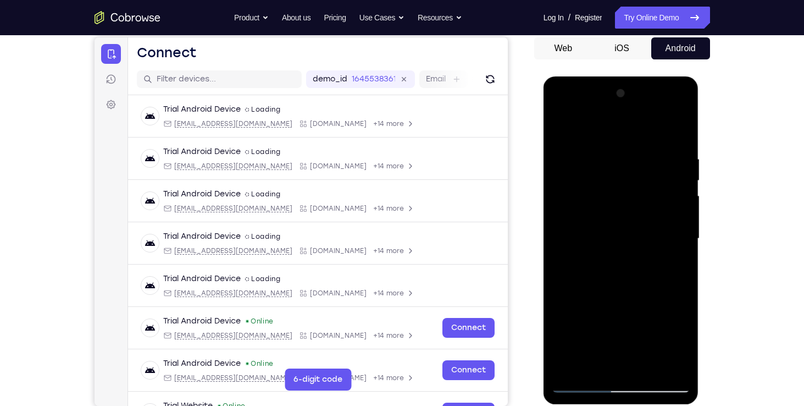
drag, startPoint x: 589, startPoint y: 214, endPoint x: 572, endPoint y: 318, distance: 105.2
drag, startPoint x: 29, startPoint y: 241, endPoint x: 514, endPoint y: 174, distance: 490.4
click at [514, 174] on div "Your Support Agent Your Customer Web iOS Android" at bounding box center [403, 203] width 616 height 406
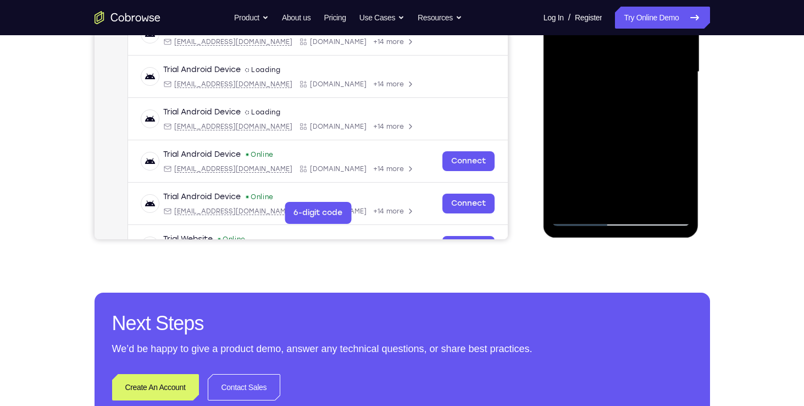
scroll to position [273, 0]
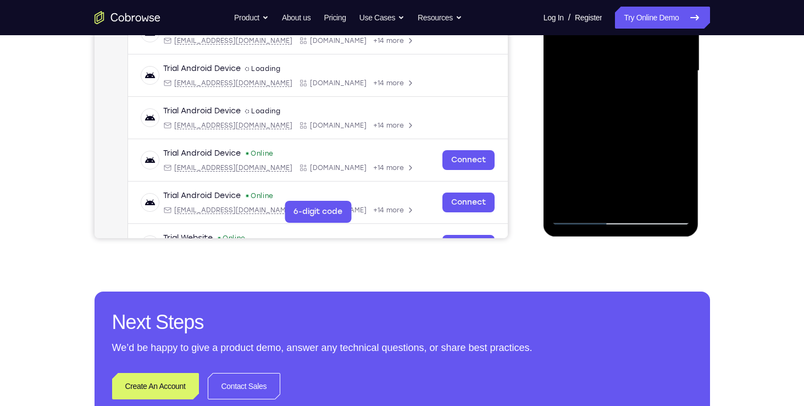
click at [648, 196] on div at bounding box center [621, 71] width 138 height 308
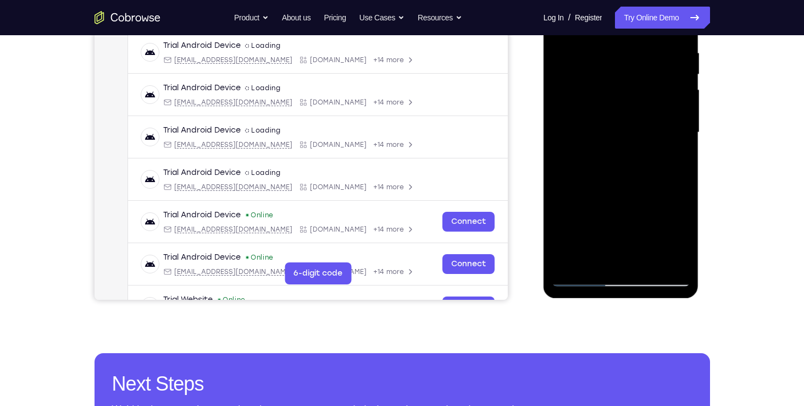
scroll to position [206, 0]
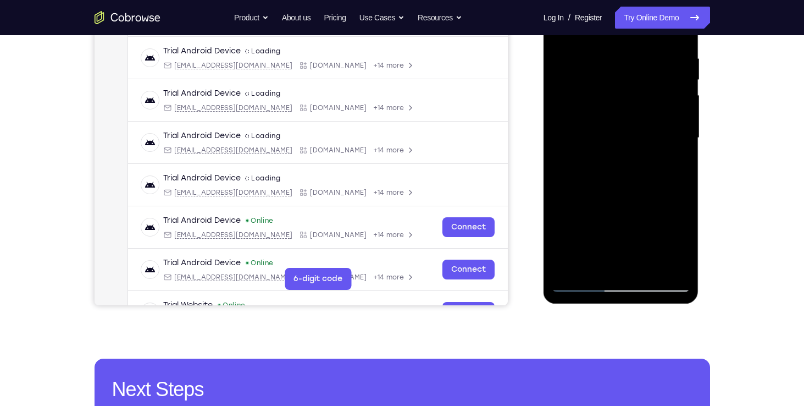
click at [617, 195] on div at bounding box center [621, 138] width 138 height 308
click at [623, 101] on div at bounding box center [621, 138] width 138 height 308
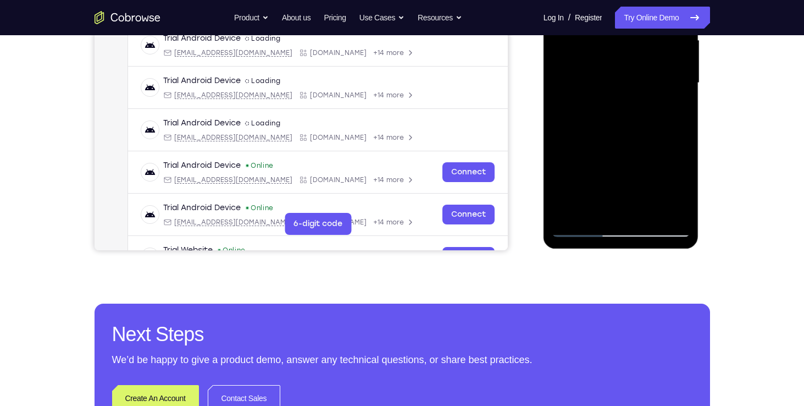
scroll to position [262, 0]
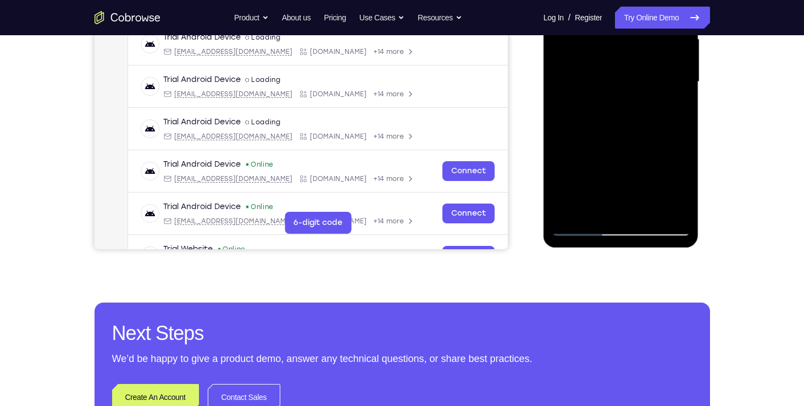
click at [604, 203] on div at bounding box center [621, 82] width 138 height 308
click at [563, 168] on div at bounding box center [621, 82] width 138 height 308
click at [559, 201] on div at bounding box center [621, 82] width 138 height 308
click at [640, 149] on div at bounding box center [621, 82] width 138 height 308
click at [562, 203] on div at bounding box center [621, 82] width 138 height 308
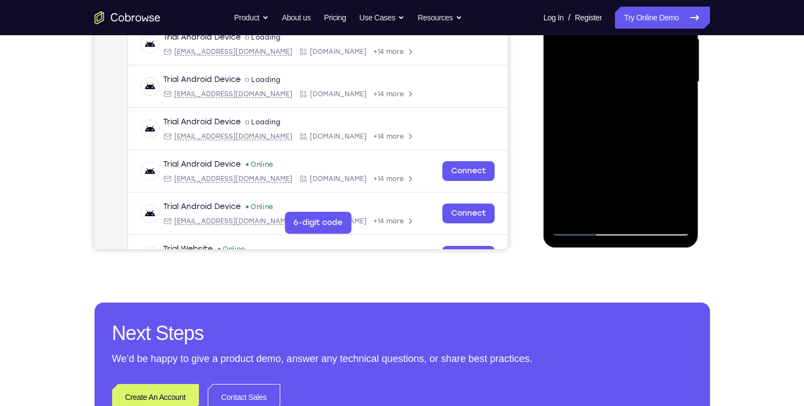
click at [563, 166] on div at bounding box center [621, 82] width 138 height 308
click at [622, 209] on div at bounding box center [621, 82] width 138 height 308
click at [587, 148] on div at bounding box center [621, 82] width 138 height 308
click at [652, 192] on div at bounding box center [621, 82] width 138 height 308
click at [616, 146] on div at bounding box center [621, 82] width 138 height 308
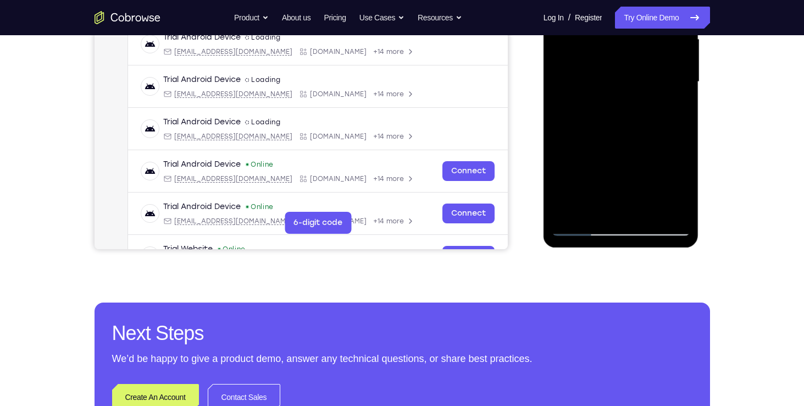
click at [611, 210] on div at bounding box center [621, 82] width 138 height 308
click at [636, 184] on div at bounding box center [621, 82] width 138 height 308
click at [615, 145] on div at bounding box center [621, 82] width 138 height 308
click at [582, 168] on div at bounding box center [621, 82] width 138 height 308
click at [635, 167] on div at bounding box center [621, 82] width 138 height 308
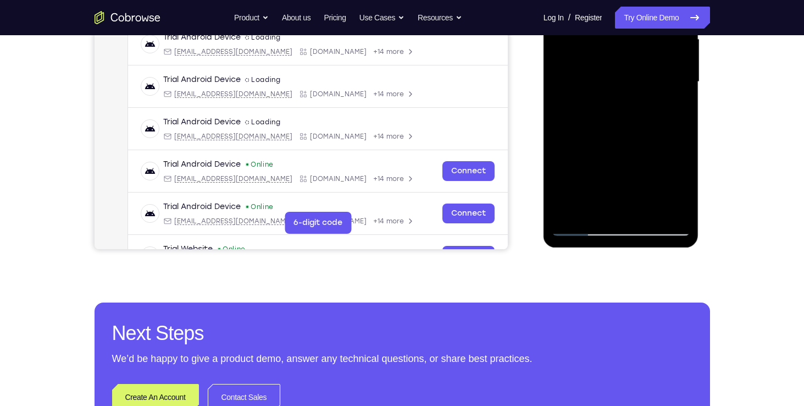
click at [612, 146] on div at bounding box center [621, 82] width 138 height 308
click at [659, 189] on div at bounding box center [621, 82] width 138 height 308
click at [650, 192] on div at bounding box center [621, 82] width 138 height 308
click at [630, 152] on div at bounding box center [621, 82] width 138 height 308
click at [670, 109] on div at bounding box center [621, 82] width 138 height 308
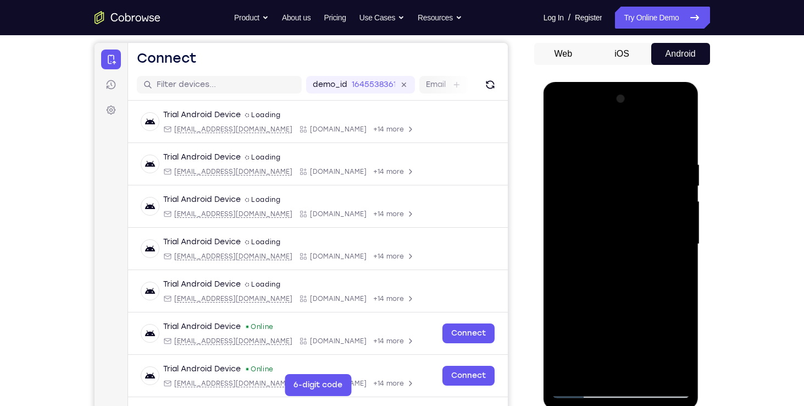
scroll to position [97, 0]
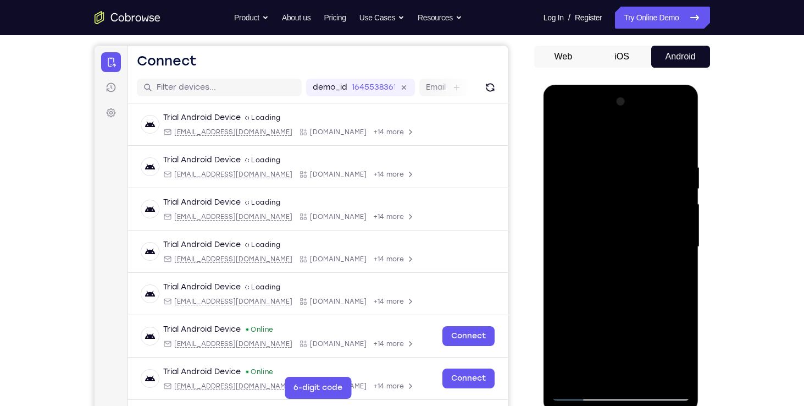
click at [564, 141] on div at bounding box center [621, 247] width 138 height 308
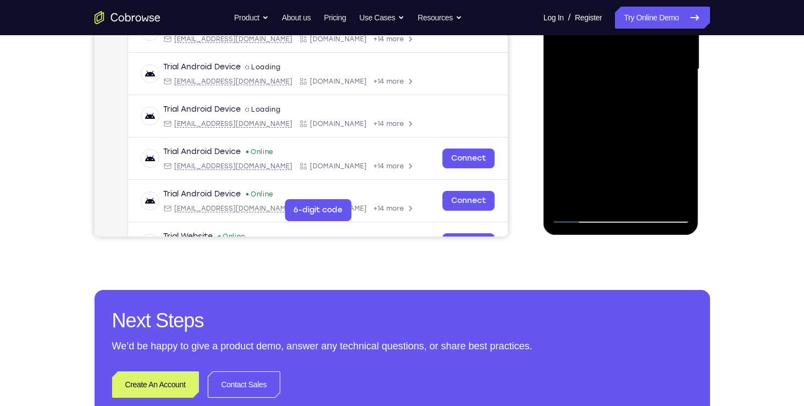
scroll to position [275, 0]
click at [623, 217] on div at bounding box center [621, 69] width 138 height 308
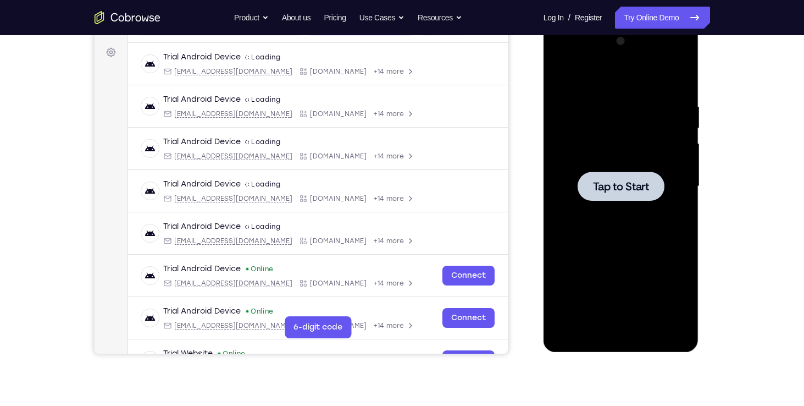
scroll to position [148, 0]
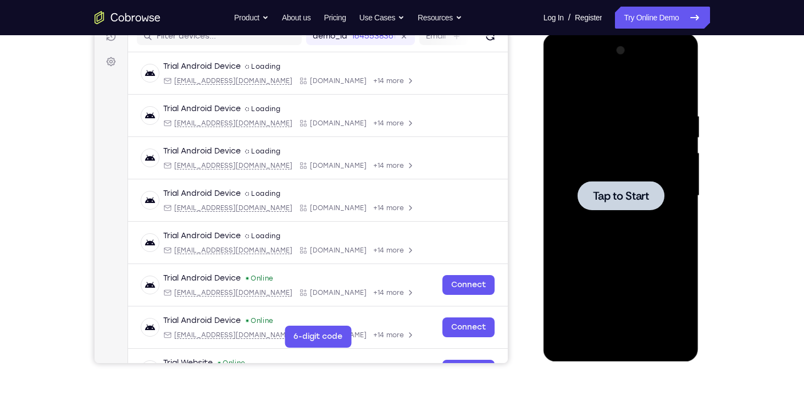
click at [616, 222] on div at bounding box center [621, 196] width 138 height 308
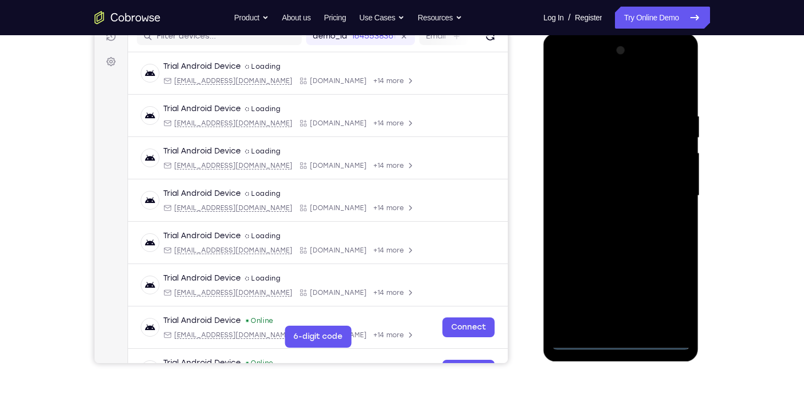
click at [587, 342] on div at bounding box center [621, 196] width 138 height 308
click at [583, 341] on div at bounding box center [621, 196] width 138 height 308
click at [666, 300] on div at bounding box center [621, 196] width 138 height 308
click at [562, 70] on div at bounding box center [621, 196] width 138 height 308
click at [666, 192] on div at bounding box center [621, 196] width 138 height 308
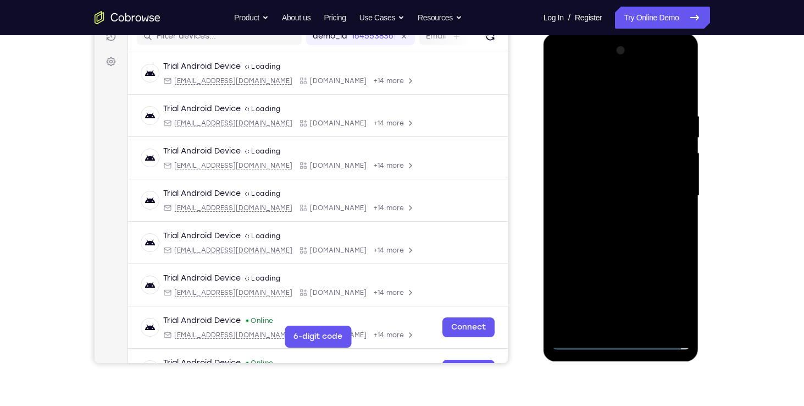
click at [611, 214] on div at bounding box center [621, 196] width 138 height 308
click at [605, 182] on div at bounding box center [621, 196] width 138 height 308
click at [600, 174] on div at bounding box center [621, 196] width 138 height 308
click at [595, 193] on div at bounding box center [621, 196] width 138 height 308
click at [605, 243] on div at bounding box center [621, 196] width 138 height 308
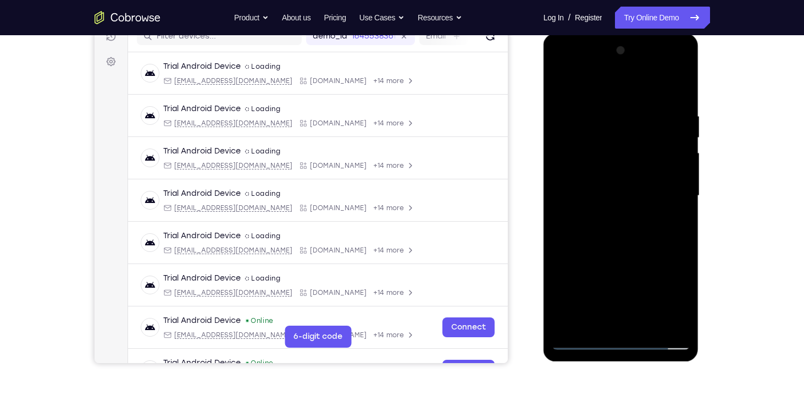
click at [654, 139] on div at bounding box center [621, 196] width 138 height 308
click at [666, 330] on div at bounding box center [621, 196] width 138 height 308
click at [567, 320] on div at bounding box center [621, 196] width 138 height 308
click at [645, 322] on div at bounding box center [621, 196] width 138 height 308
click at [623, 251] on div at bounding box center [621, 196] width 138 height 308
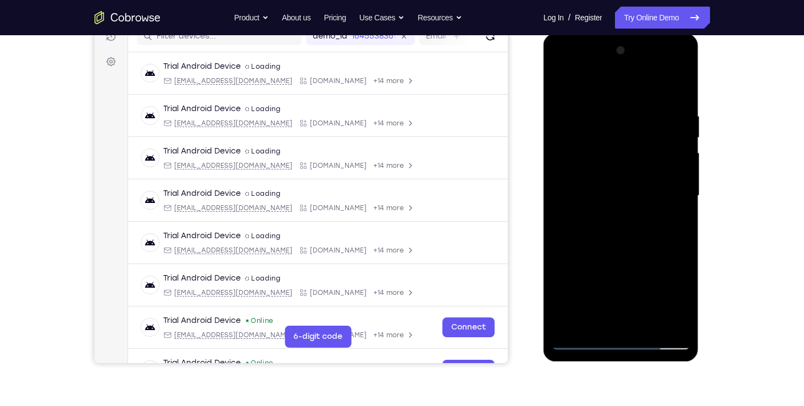
click at [605, 163] on div at bounding box center [621, 196] width 138 height 308
click at [601, 316] on div at bounding box center [621, 196] width 138 height 308
click at [640, 240] on div at bounding box center [621, 196] width 138 height 308
click at [603, 121] on div at bounding box center [621, 196] width 138 height 308
click at [612, 318] on div at bounding box center [621, 196] width 138 height 308
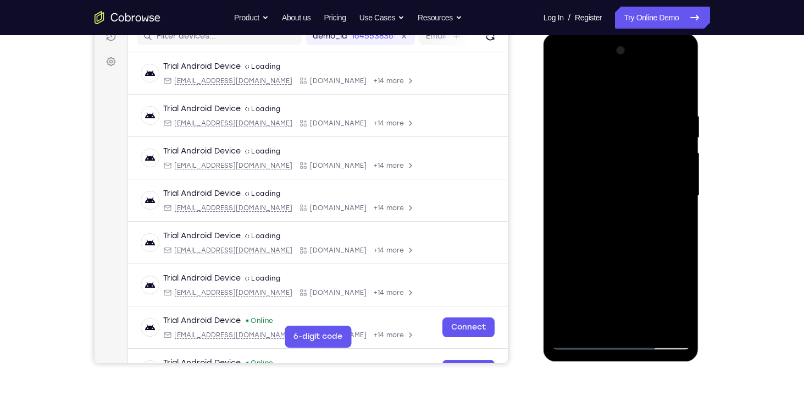
click at [678, 62] on div at bounding box center [621, 196] width 138 height 308
click at [597, 153] on div at bounding box center [621, 196] width 138 height 308
click at [657, 319] on div at bounding box center [621, 196] width 138 height 308
click at [563, 65] on div at bounding box center [621, 196] width 138 height 308
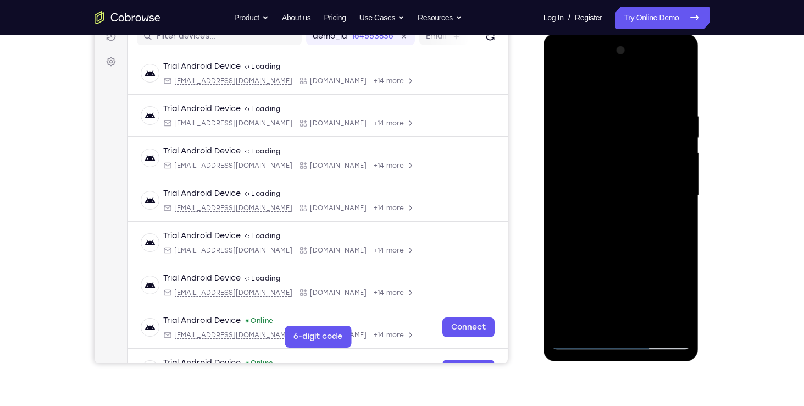
click at [589, 318] on div at bounding box center [621, 196] width 138 height 308
click at [584, 284] on div at bounding box center [621, 196] width 138 height 308
click at [631, 262] on div at bounding box center [621, 196] width 138 height 308
click at [657, 285] on div at bounding box center [621, 196] width 138 height 308
click at [625, 322] on div at bounding box center [621, 196] width 138 height 308
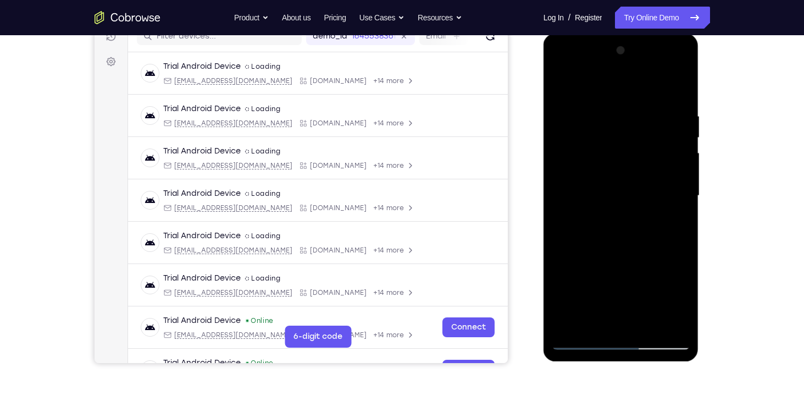
click at [620, 278] on div at bounding box center [621, 196] width 138 height 308
click at [549, 260] on div at bounding box center [622, 198] width 156 height 328
click at [557, 262] on div at bounding box center [621, 196] width 138 height 308
click at [585, 279] on div at bounding box center [621, 196] width 138 height 308
click at [635, 264] on div at bounding box center [621, 196] width 138 height 308
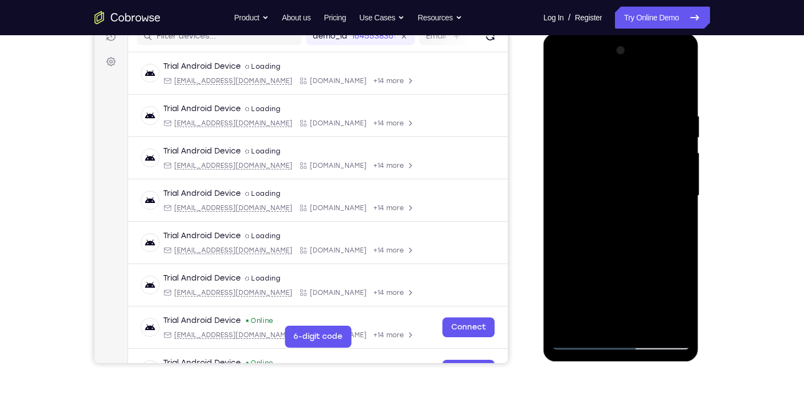
click at [614, 321] on div at bounding box center [621, 196] width 138 height 308
click at [620, 280] on div at bounding box center [621, 196] width 138 height 308
click at [583, 282] on div at bounding box center [621, 196] width 138 height 308
click at [616, 317] on div at bounding box center [621, 196] width 138 height 308
click at [592, 280] on div at bounding box center [621, 196] width 138 height 308
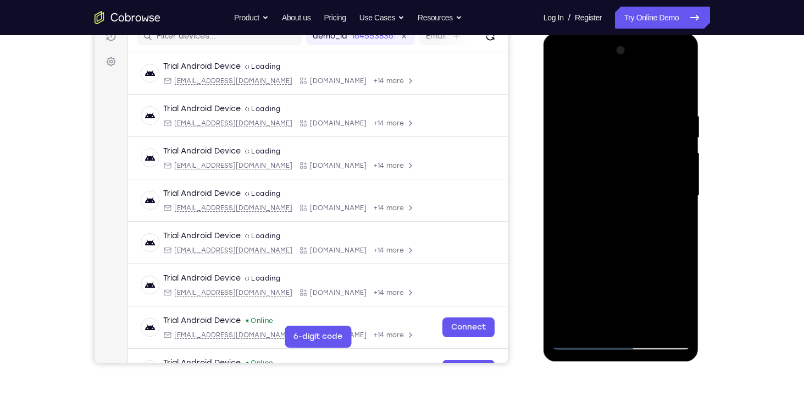
click at [574, 278] on div at bounding box center [621, 196] width 138 height 308
click at [611, 314] on div at bounding box center [621, 196] width 138 height 308
click at [622, 281] on div at bounding box center [621, 196] width 138 height 308
click at [641, 280] on div at bounding box center [621, 196] width 138 height 308
click at [621, 277] on div at bounding box center [621, 196] width 138 height 308
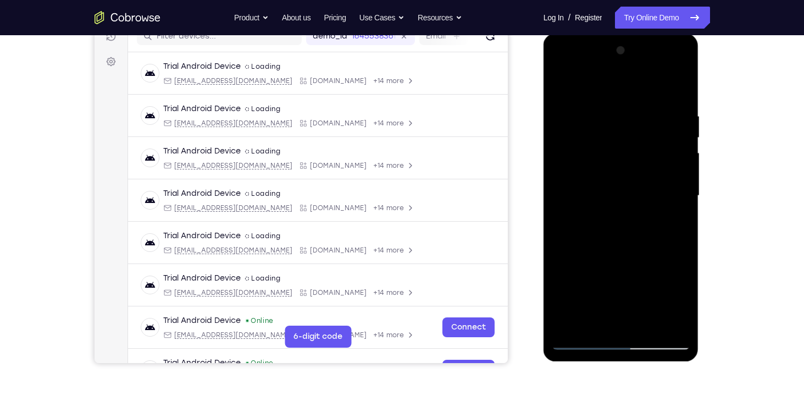
click at [617, 322] on div at bounding box center [621, 196] width 138 height 308
click at [600, 265] on div at bounding box center [621, 196] width 138 height 308
click at [617, 285] on div at bounding box center [621, 196] width 138 height 308
click at [633, 265] on div at bounding box center [621, 196] width 138 height 308
click at [672, 301] on div at bounding box center [621, 196] width 138 height 308
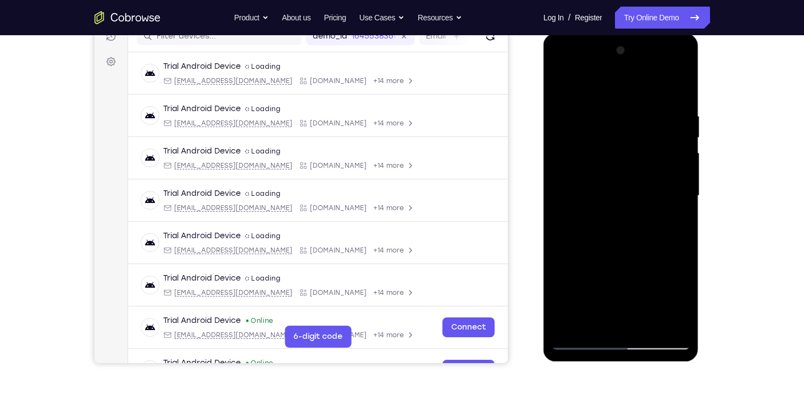
click at [631, 315] on div at bounding box center [621, 196] width 138 height 308
click at [620, 264] on div at bounding box center [621, 196] width 138 height 308
click at [596, 298] on div at bounding box center [621, 196] width 138 height 308
click at [596, 265] on div at bounding box center [621, 196] width 138 height 308
click at [620, 284] on div at bounding box center [621, 196] width 138 height 308
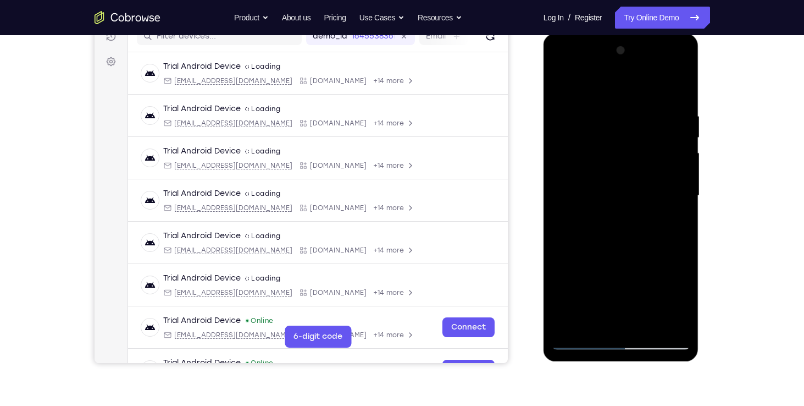
click at [647, 289] on div at bounding box center [621, 196] width 138 height 308
click at [634, 321] on div at bounding box center [621, 196] width 138 height 308
click at [642, 263] on div at bounding box center [621, 196] width 138 height 308
click at [647, 275] on div at bounding box center [621, 196] width 138 height 308
click at [619, 276] on div at bounding box center [621, 196] width 138 height 308
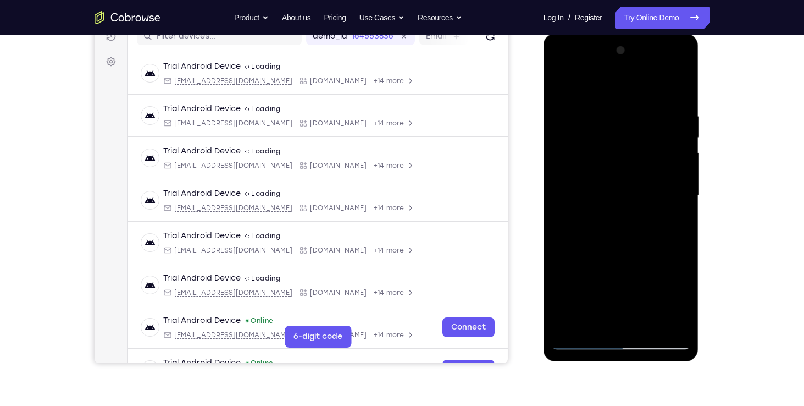
click at [679, 228] on div at bounding box center [621, 196] width 138 height 308
click at [559, 85] on div at bounding box center [621, 196] width 138 height 308
click at [637, 188] on div at bounding box center [621, 196] width 138 height 308
click at [593, 319] on div at bounding box center [621, 196] width 138 height 308
click at [618, 275] on div at bounding box center [621, 196] width 138 height 308
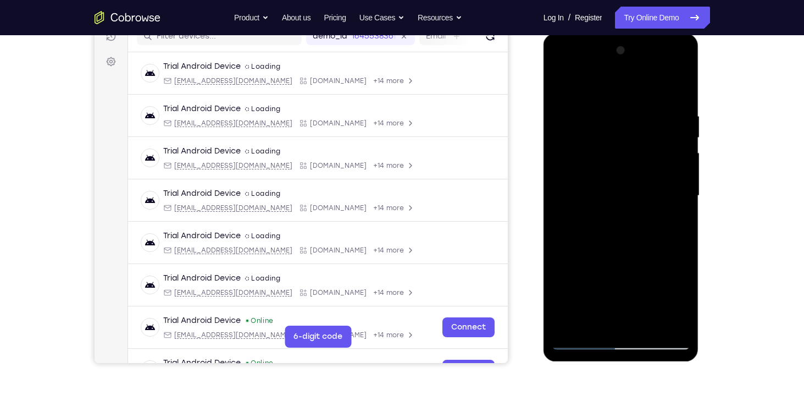
click at [651, 278] on div at bounding box center [621, 196] width 138 height 308
click at [620, 277] on div at bounding box center [621, 196] width 138 height 308
click at [619, 315] on div at bounding box center [621, 196] width 138 height 308
click at [631, 256] on div at bounding box center [621, 196] width 138 height 308
click at [609, 282] on div at bounding box center [621, 196] width 138 height 308
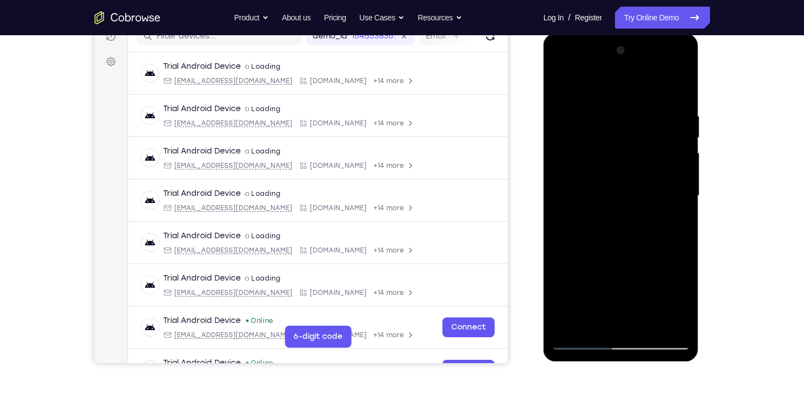
click at [603, 264] on div at bounding box center [621, 196] width 138 height 308
click at [631, 278] on div at bounding box center [621, 196] width 138 height 308
click at [673, 282] on div at bounding box center [621, 196] width 138 height 308
click at [618, 317] on div at bounding box center [621, 196] width 138 height 308
click at [607, 263] on div at bounding box center [621, 196] width 138 height 308
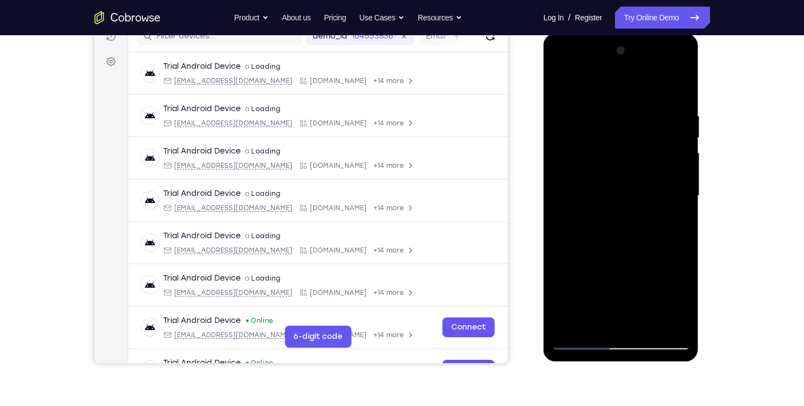
click at [586, 279] on div at bounding box center [621, 196] width 138 height 308
click at [648, 286] on div at bounding box center [621, 196] width 138 height 308
click at [628, 325] on div at bounding box center [621, 196] width 138 height 308
click at [631, 305] on div at bounding box center [621, 196] width 138 height 308
click at [633, 264] on div at bounding box center [621, 196] width 138 height 308
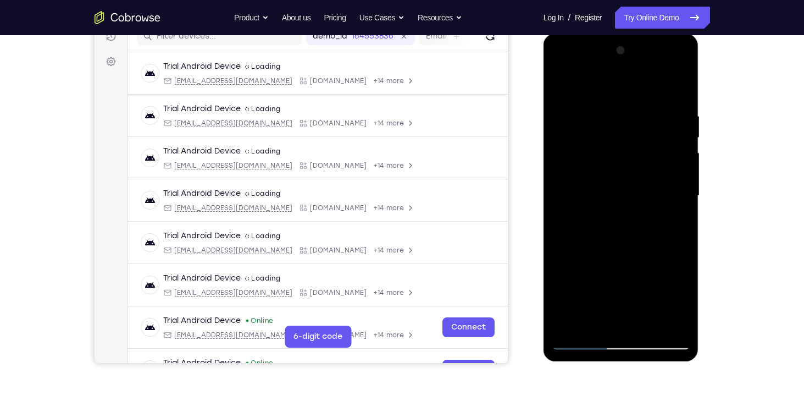
click at [581, 283] on div at bounding box center [621, 196] width 138 height 308
click at [618, 280] on div at bounding box center [621, 196] width 138 height 308
click at [611, 279] on div at bounding box center [621, 196] width 138 height 308
click at [614, 317] on div at bounding box center [621, 196] width 138 height 308
click at [659, 281] on div at bounding box center [621, 196] width 138 height 308
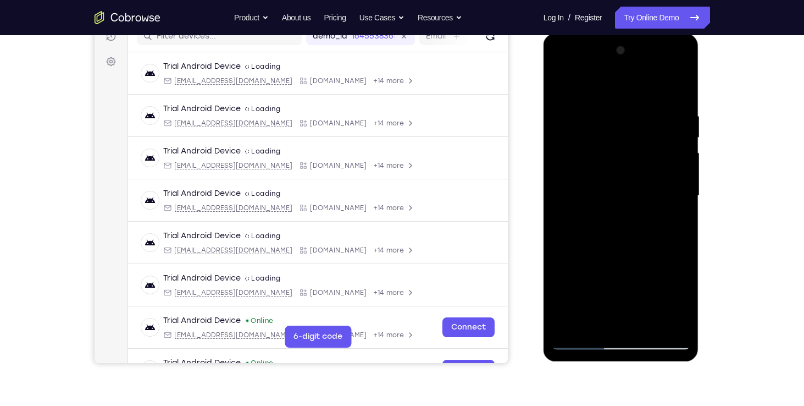
click at [585, 278] on div at bounding box center [621, 196] width 138 height 308
click at [644, 283] on div at bounding box center [621, 196] width 138 height 308
click at [677, 217] on div at bounding box center [621, 196] width 138 height 308
click at [559, 83] on div at bounding box center [621, 196] width 138 height 308
click at [606, 190] on div at bounding box center [621, 196] width 138 height 308
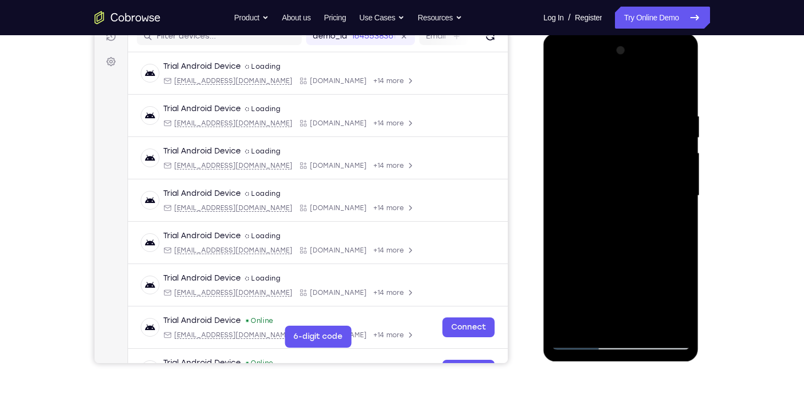
click at [590, 320] on div at bounding box center [621, 196] width 138 height 308
click at [617, 282] on div at bounding box center [621, 196] width 138 height 308
click at [572, 256] on div at bounding box center [621, 196] width 138 height 308
click at [633, 303] on div at bounding box center [621, 196] width 138 height 308
click at [595, 304] on div at bounding box center [621, 196] width 138 height 308
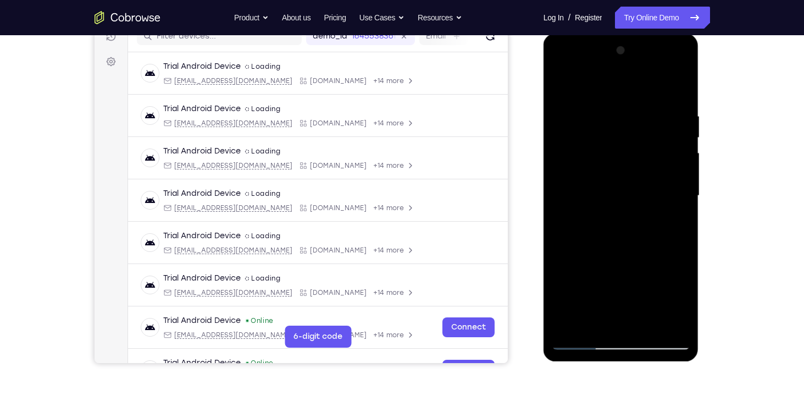
click at [607, 284] on div at bounding box center [621, 196] width 138 height 308
click at [671, 284] on div at bounding box center [621, 196] width 138 height 308
click at [674, 217] on div at bounding box center [621, 196] width 138 height 308
click at [645, 286] on div at bounding box center [621, 196] width 138 height 308
click at [634, 280] on div at bounding box center [621, 196] width 138 height 308
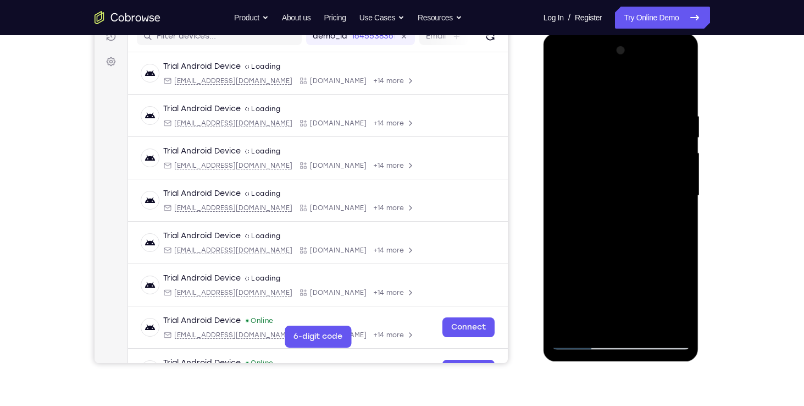
click at [585, 284] on div at bounding box center [621, 196] width 138 height 308
click at [686, 262] on div at bounding box center [621, 196] width 138 height 308
click at [643, 260] on div at bounding box center [621, 196] width 138 height 308
click at [625, 321] on div at bounding box center [621, 196] width 138 height 308
click at [634, 281] on div at bounding box center [621, 196] width 138 height 308
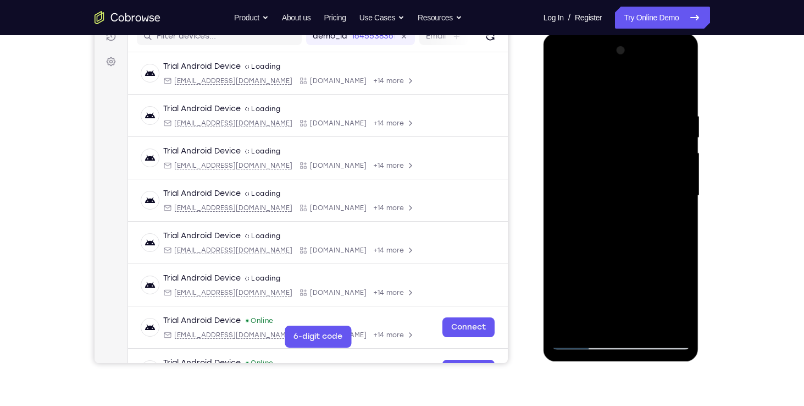
click at [618, 277] on div at bounding box center [621, 196] width 138 height 308
click at [642, 278] on div at bounding box center [621, 196] width 138 height 308
click at [587, 277] on div at bounding box center [621, 196] width 138 height 308
click at [644, 258] on div at bounding box center [621, 196] width 138 height 308
click at [629, 313] on div at bounding box center [621, 196] width 138 height 308
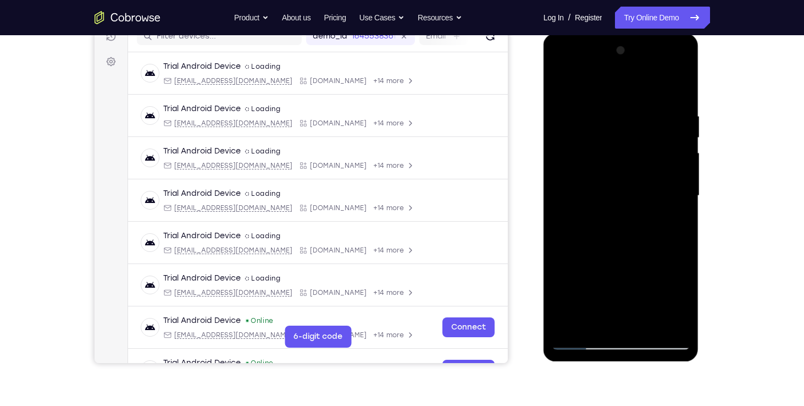
click at [684, 281] on div at bounding box center [621, 196] width 138 height 308
click at [610, 281] on div at bounding box center [621, 196] width 138 height 308
click at [634, 258] on div at bounding box center [621, 196] width 138 height 308
click at [634, 282] on div at bounding box center [621, 196] width 138 height 308
click at [628, 318] on div at bounding box center [621, 196] width 138 height 308
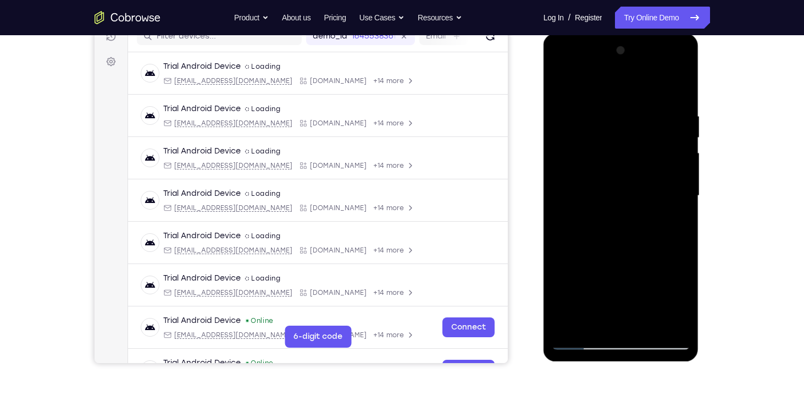
click at [559, 281] on div at bounding box center [621, 196] width 138 height 308
click at [624, 282] on div at bounding box center [621, 196] width 138 height 308
click at [586, 282] on div at bounding box center [621, 196] width 138 height 308
click at [611, 279] on div at bounding box center [621, 196] width 138 height 308
click at [584, 279] on div at bounding box center [621, 196] width 138 height 308
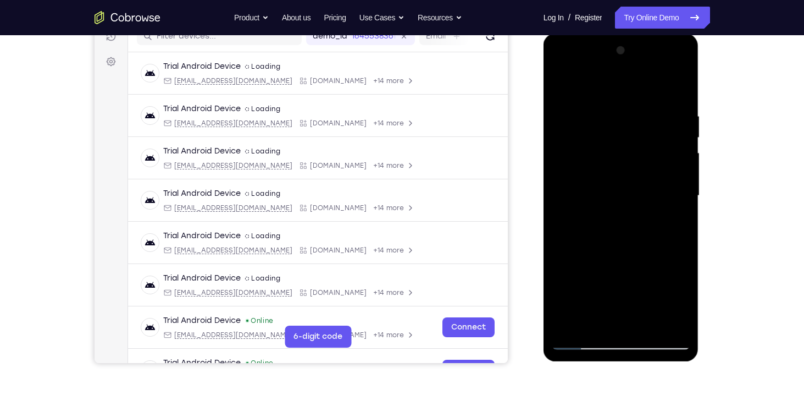
click at [645, 283] on div at bounding box center [621, 196] width 138 height 308
click at [620, 320] on div at bounding box center [621, 196] width 138 height 308
click at [594, 259] on div at bounding box center [621, 196] width 138 height 308
click at [667, 306] on div at bounding box center [621, 196] width 138 height 308
click at [632, 221] on div at bounding box center [621, 196] width 138 height 308
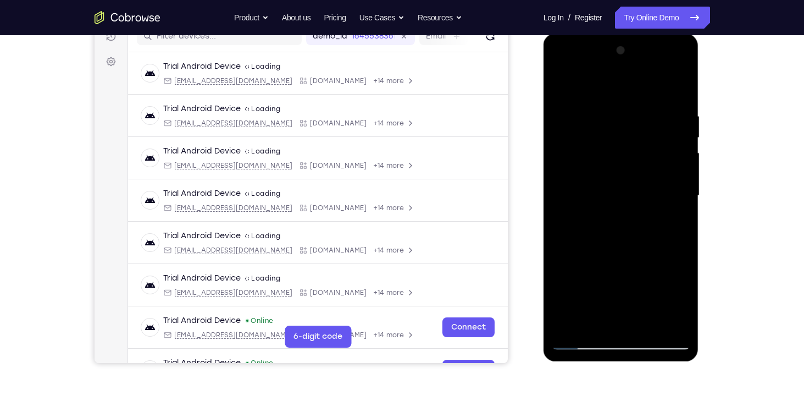
click at [650, 245] on div at bounding box center [621, 196] width 138 height 308
click at [605, 225] on div at bounding box center [621, 196] width 138 height 308
click at [667, 281] on div at bounding box center [621, 196] width 138 height 308
click at [670, 297] on div at bounding box center [621, 196] width 138 height 308
click at [619, 280] on div at bounding box center [621, 196] width 138 height 308
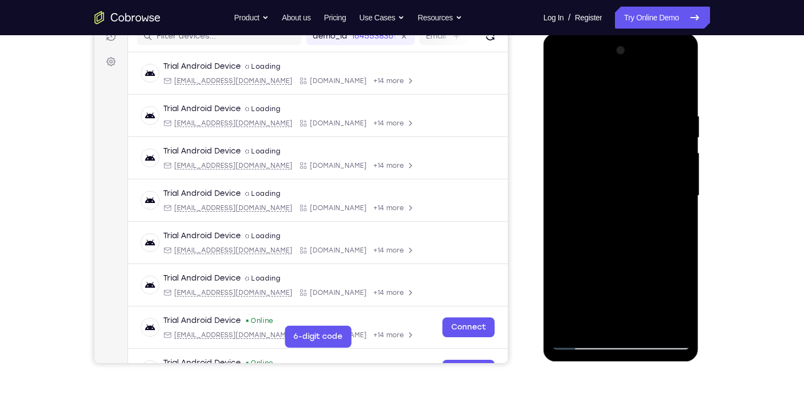
click at [614, 316] on div at bounding box center [621, 196] width 138 height 308
click at [631, 305] on div at bounding box center [621, 196] width 138 height 308
click at [622, 284] on div at bounding box center [621, 196] width 138 height 308
click at [643, 281] on div at bounding box center [621, 196] width 138 height 308
click at [623, 281] on div at bounding box center [621, 196] width 138 height 308
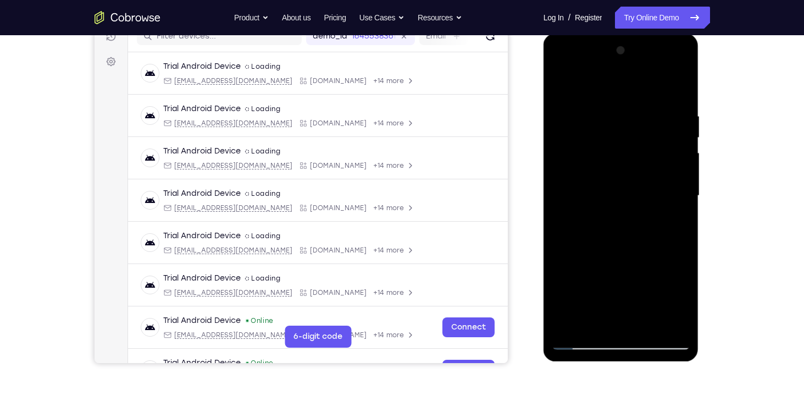
click at [620, 318] on div at bounding box center [621, 196] width 138 height 308
click at [601, 265] on div at bounding box center [621, 196] width 138 height 308
click at [620, 277] on div at bounding box center [621, 196] width 138 height 308
click at [630, 264] on div at bounding box center [621, 196] width 138 height 308
click at [667, 306] on div at bounding box center [621, 196] width 138 height 308
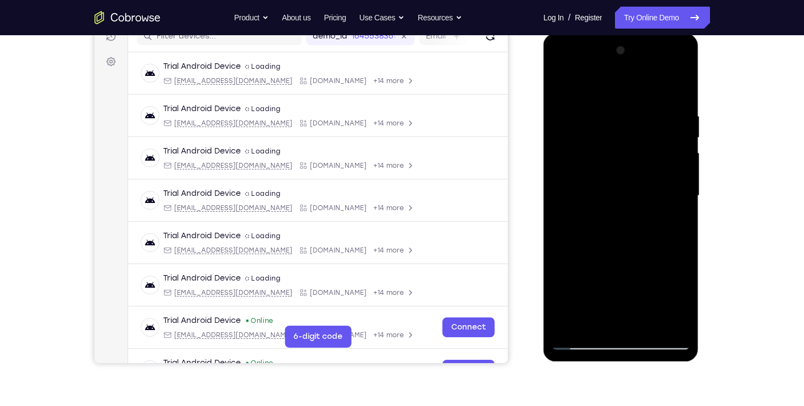
click at [634, 314] on div at bounding box center [621, 196] width 138 height 308
click at [655, 280] on div at bounding box center [621, 196] width 138 height 308
click at [599, 304] on div at bounding box center [621, 196] width 138 height 308
click at [629, 258] on div at bounding box center [621, 196] width 138 height 308
click at [631, 300] on div at bounding box center [621, 196] width 138 height 308
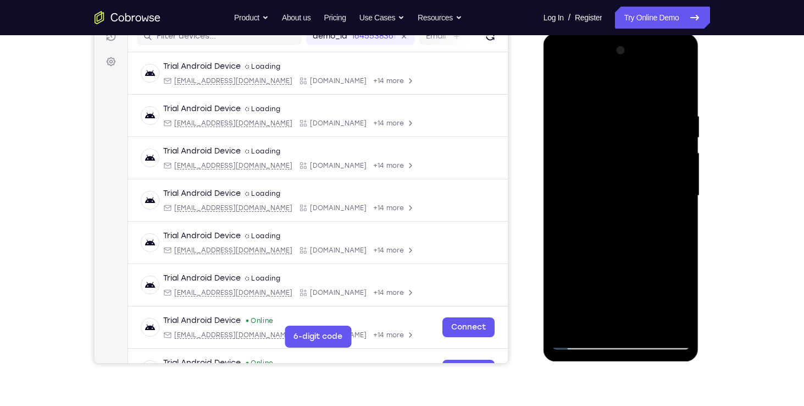
click at [594, 283] on div at bounding box center [621, 196] width 138 height 308
click at [675, 223] on div at bounding box center [621, 196] width 138 height 308
click at [587, 337] on div at bounding box center [621, 196] width 138 height 308
click at [578, 340] on div at bounding box center [621, 196] width 138 height 308
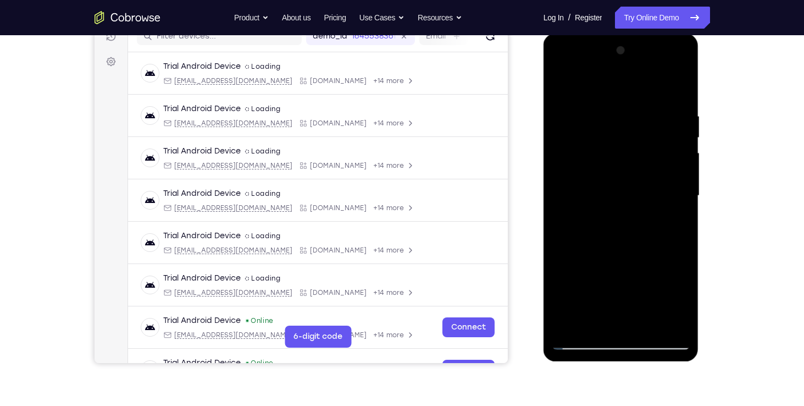
click at [562, 86] on div at bounding box center [621, 196] width 138 height 308
click at [683, 88] on div at bounding box center [621, 196] width 138 height 308
click at [561, 86] on div at bounding box center [621, 196] width 138 height 308
click at [605, 112] on div at bounding box center [621, 196] width 138 height 308
click at [678, 92] on div at bounding box center [621, 196] width 138 height 308
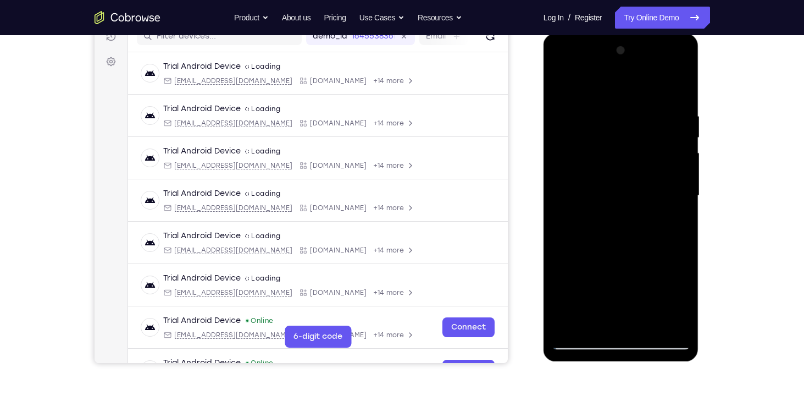
drag, startPoint x: 619, startPoint y: 196, endPoint x: 660, endPoint y: 36, distance: 165.2
drag, startPoint x: 117, startPoint y: 2, endPoint x: 532, endPoint y: 197, distance: 458.8
click at [532, 197] on div "Your Support Agent Your Customer Web iOS Android" at bounding box center [403, 160] width 616 height 406
